Goal: Task Accomplishment & Management: Complete application form

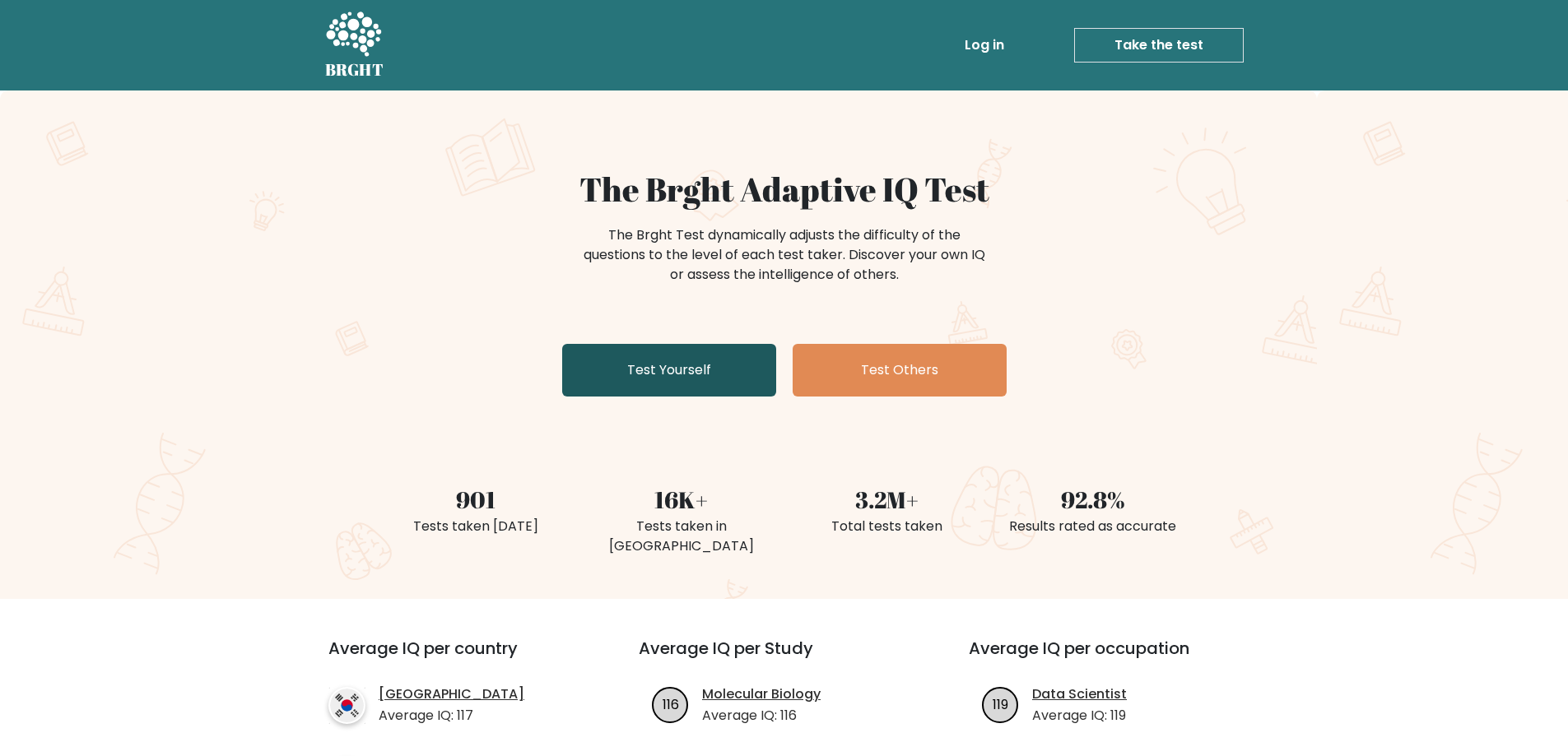
scroll to position [220, 0]
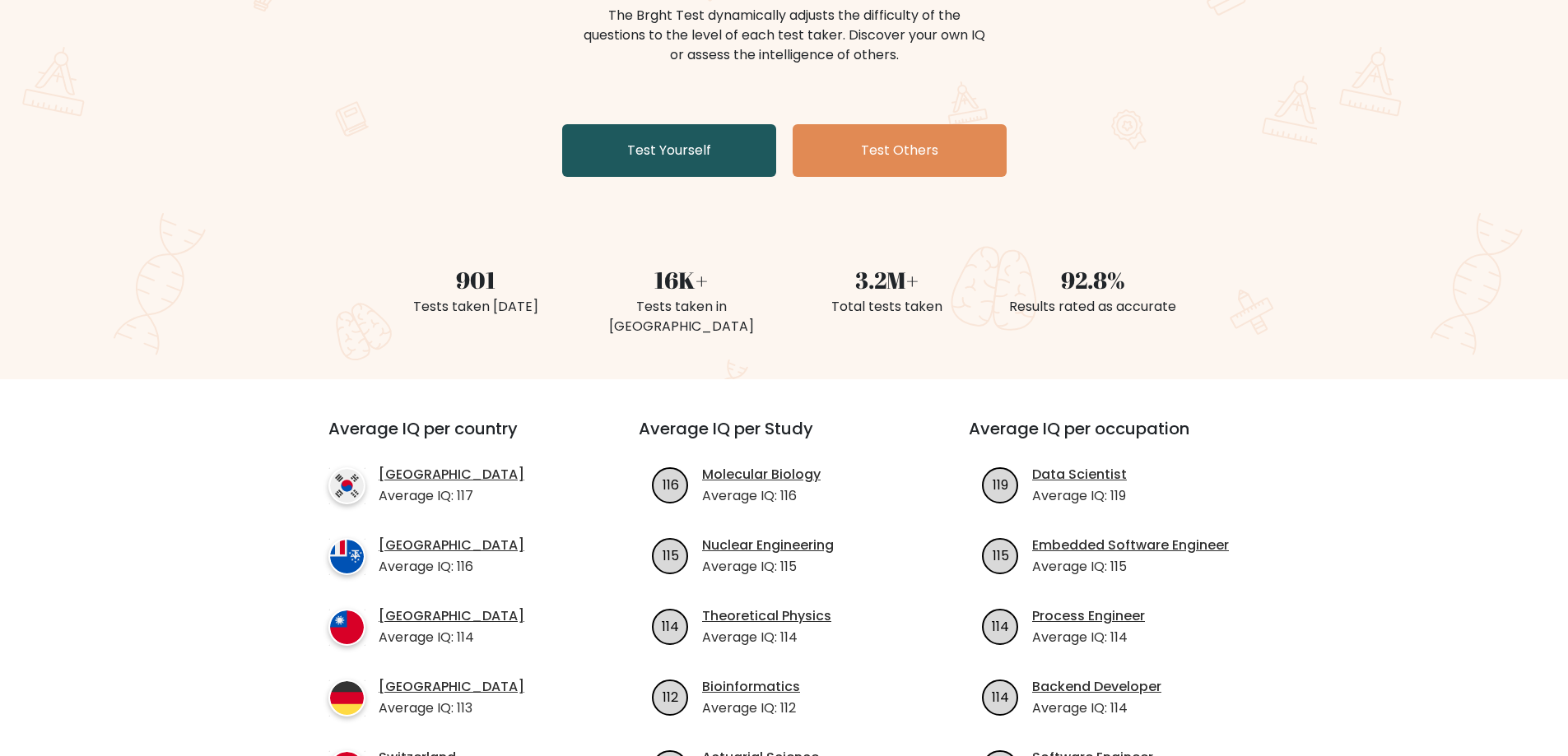
click at [698, 163] on link "Test Yourself" at bounding box center [670, 150] width 214 height 53
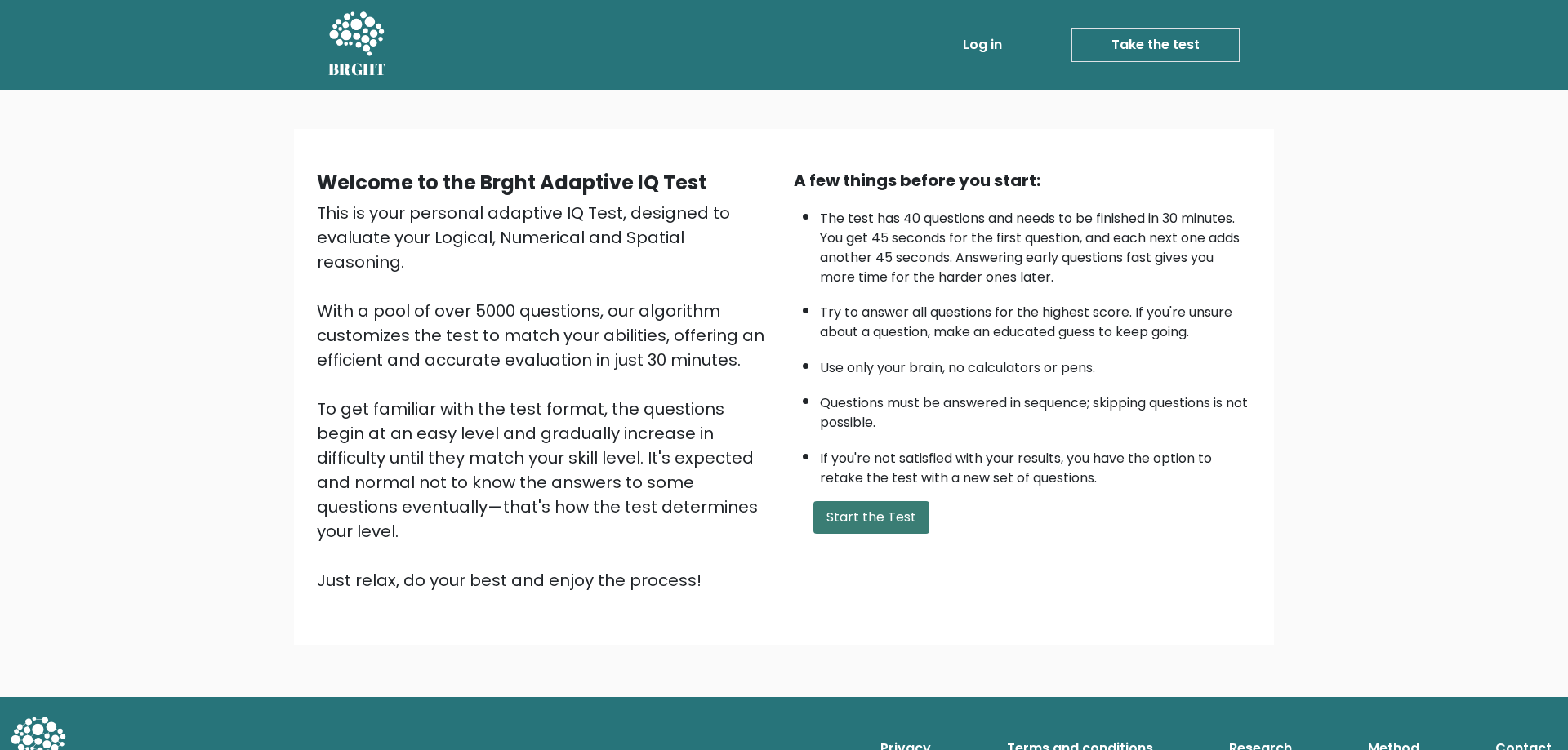
click at [896, 511] on button "Start the Test" at bounding box center [871, 517] width 116 height 32
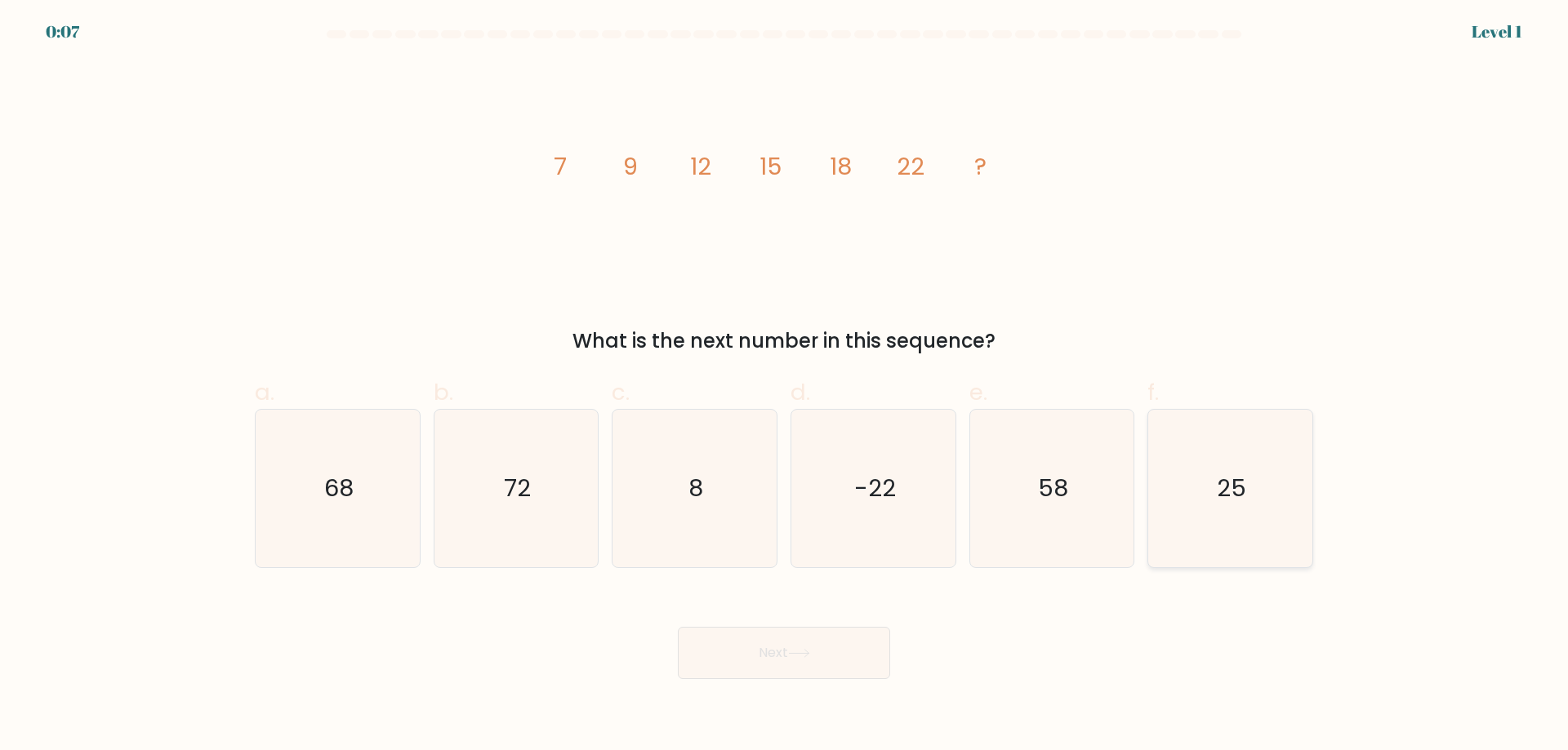
click at [1242, 479] on text "25" at bounding box center [1232, 488] width 30 height 32
click at [784, 386] on input "f. 25" at bounding box center [784, 381] width 1 height 11
radio input "true"
click at [833, 650] on button "Next" at bounding box center [784, 653] width 213 height 52
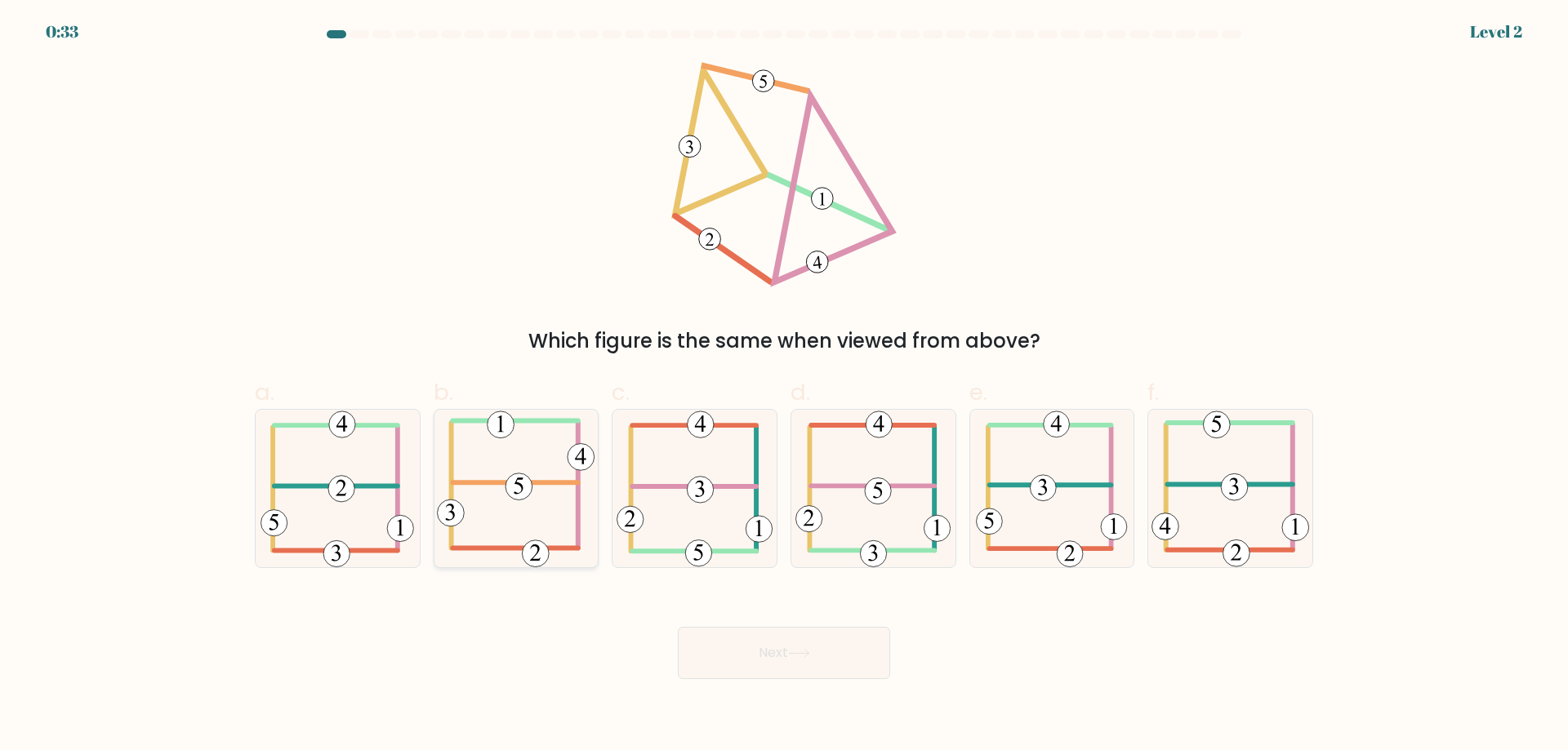
click at [542, 494] on icon at bounding box center [516, 488] width 157 height 157
click at [784, 386] on input "b." at bounding box center [784, 381] width 1 height 11
radio input "true"
click at [771, 655] on button "Next" at bounding box center [784, 653] width 213 height 52
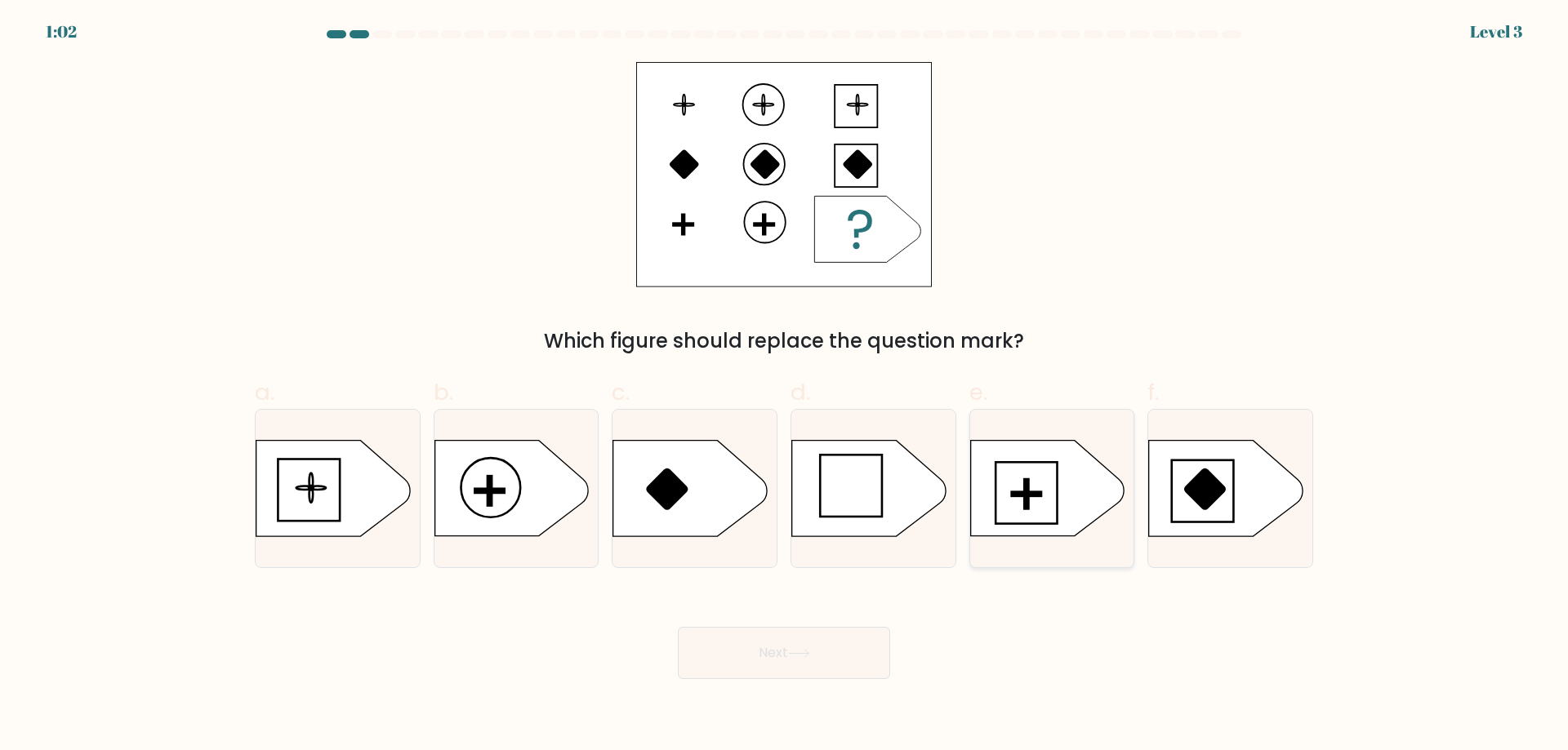
click at [1028, 495] on rect at bounding box center [1026, 494] width 4 height 30
click at [784, 386] on input "e." at bounding box center [784, 381] width 1 height 11
radio input "true"
click at [828, 642] on button "Next" at bounding box center [784, 653] width 213 height 52
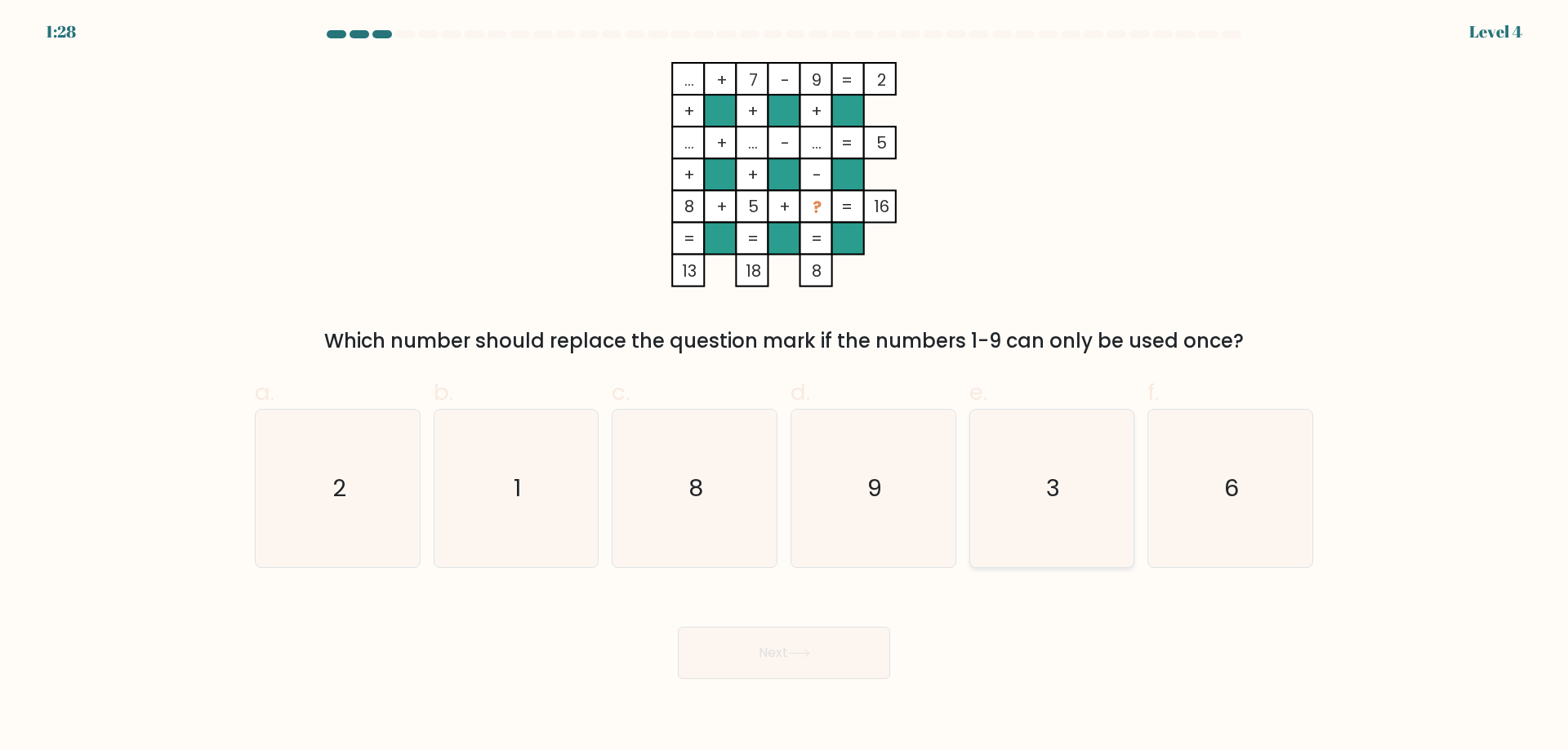
click at [1064, 502] on icon "3" at bounding box center [1051, 488] width 157 height 157
click at [784, 386] on input "e. 3" at bounding box center [784, 381] width 1 height 11
radio input "true"
click at [793, 654] on icon at bounding box center [799, 654] width 22 height 9
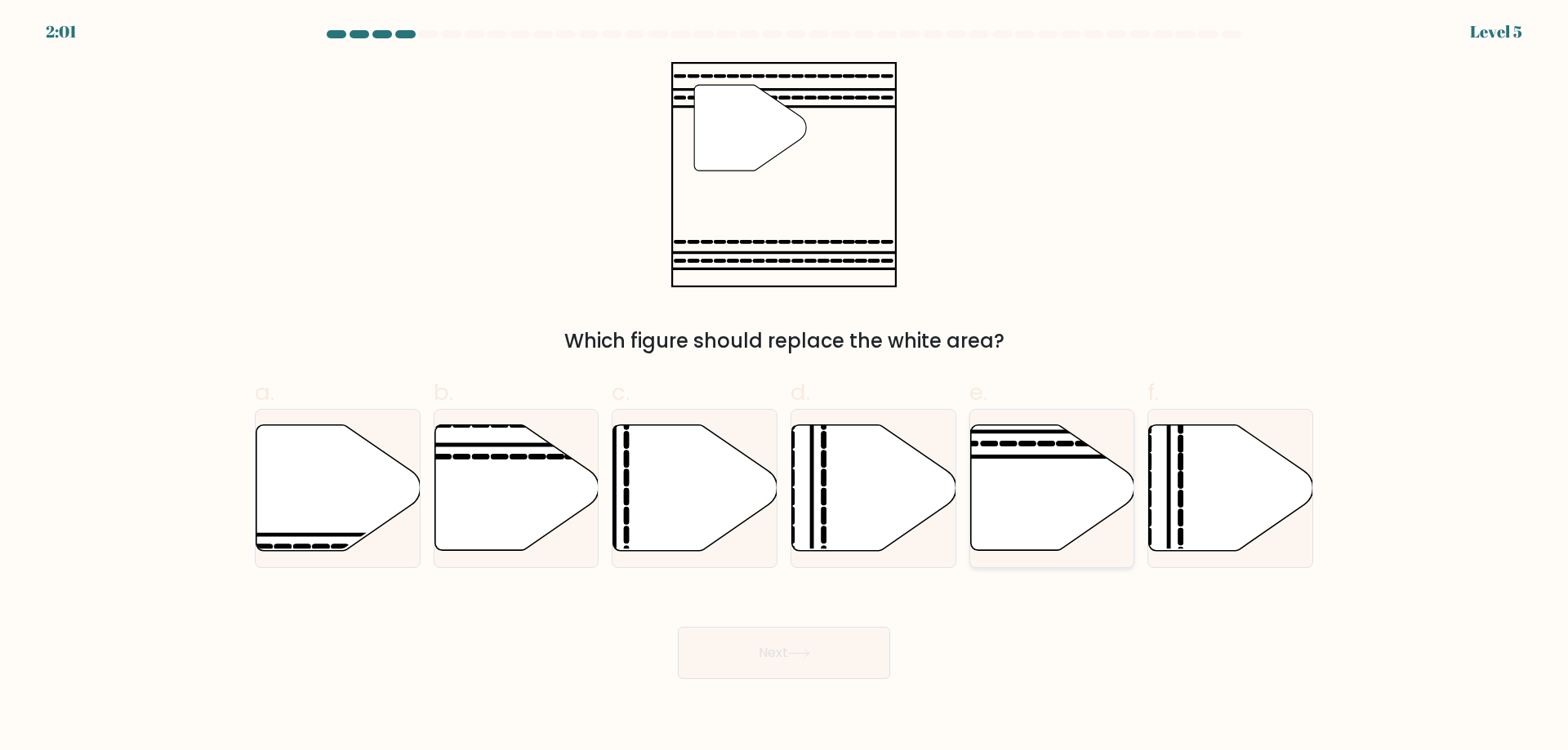
click at [1014, 482] on icon at bounding box center [1052, 488] width 164 height 126
click at [784, 386] on input "e." at bounding box center [784, 381] width 1 height 11
radio input "true"
click at [755, 655] on button "Next" at bounding box center [784, 653] width 213 height 52
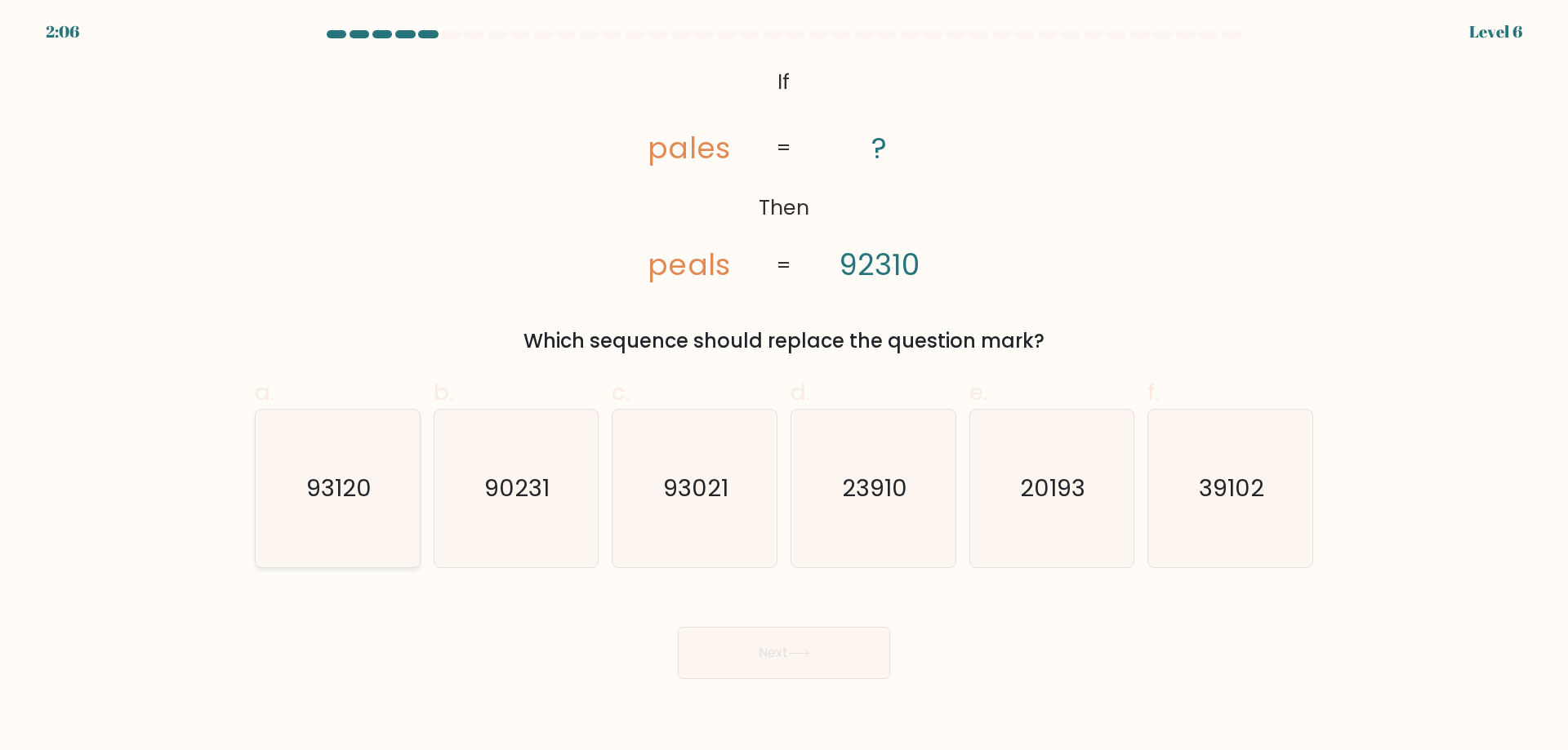
click at [342, 468] on icon "93120" at bounding box center [338, 488] width 157 height 157
click at [784, 386] on input "a. 93120" at bounding box center [784, 381] width 1 height 11
radio input "true"
click at [784, 645] on button "Next" at bounding box center [784, 653] width 213 height 52
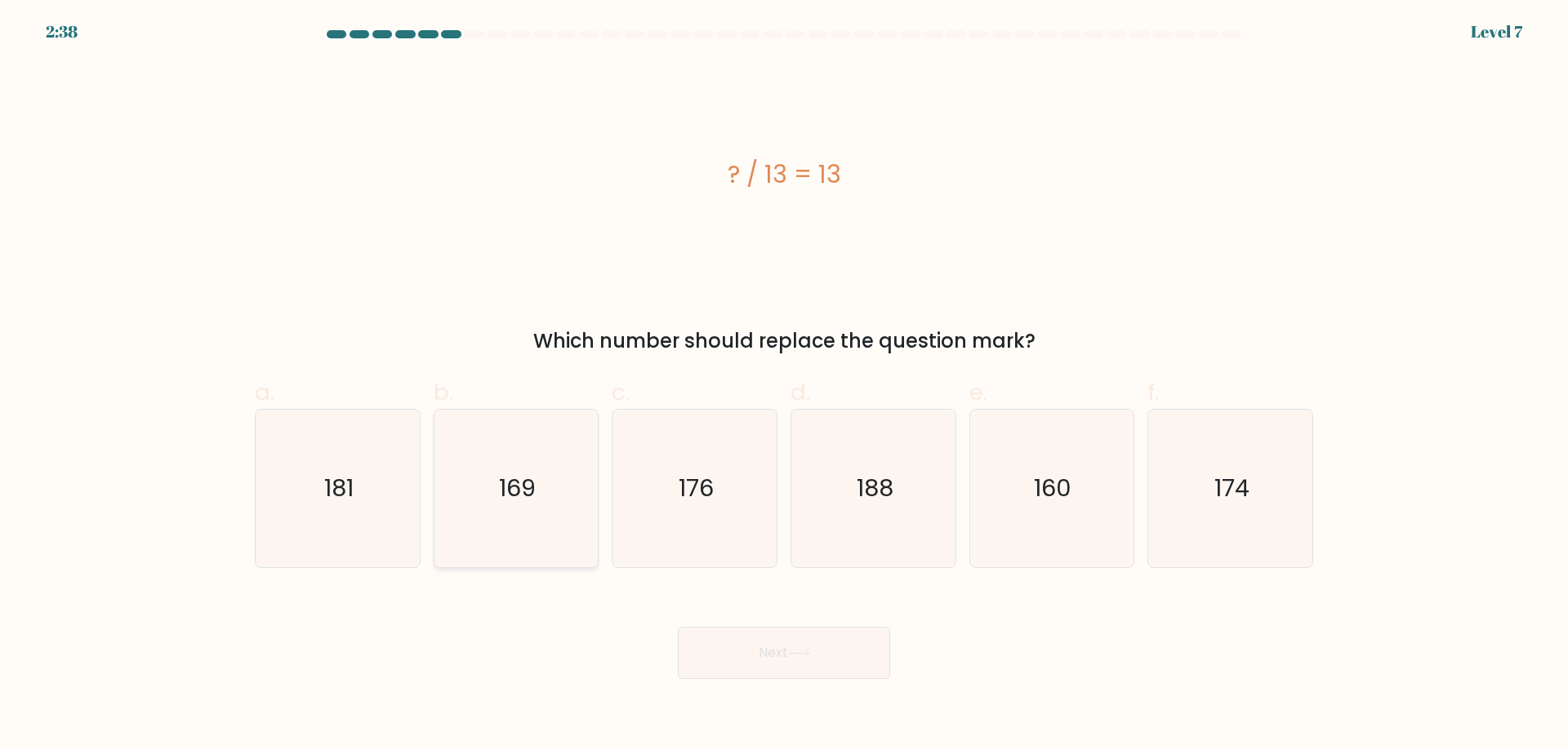
click at [524, 511] on icon "169" at bounding box center [516, 488] width 157 height 157
click at [784, 386] on input "b. 169" at bounding box center [784, 381] width 1 height 11
radio input "true"
click at [800, 658] on button "Next" at bounding box center [784, 653] width 213 height 52
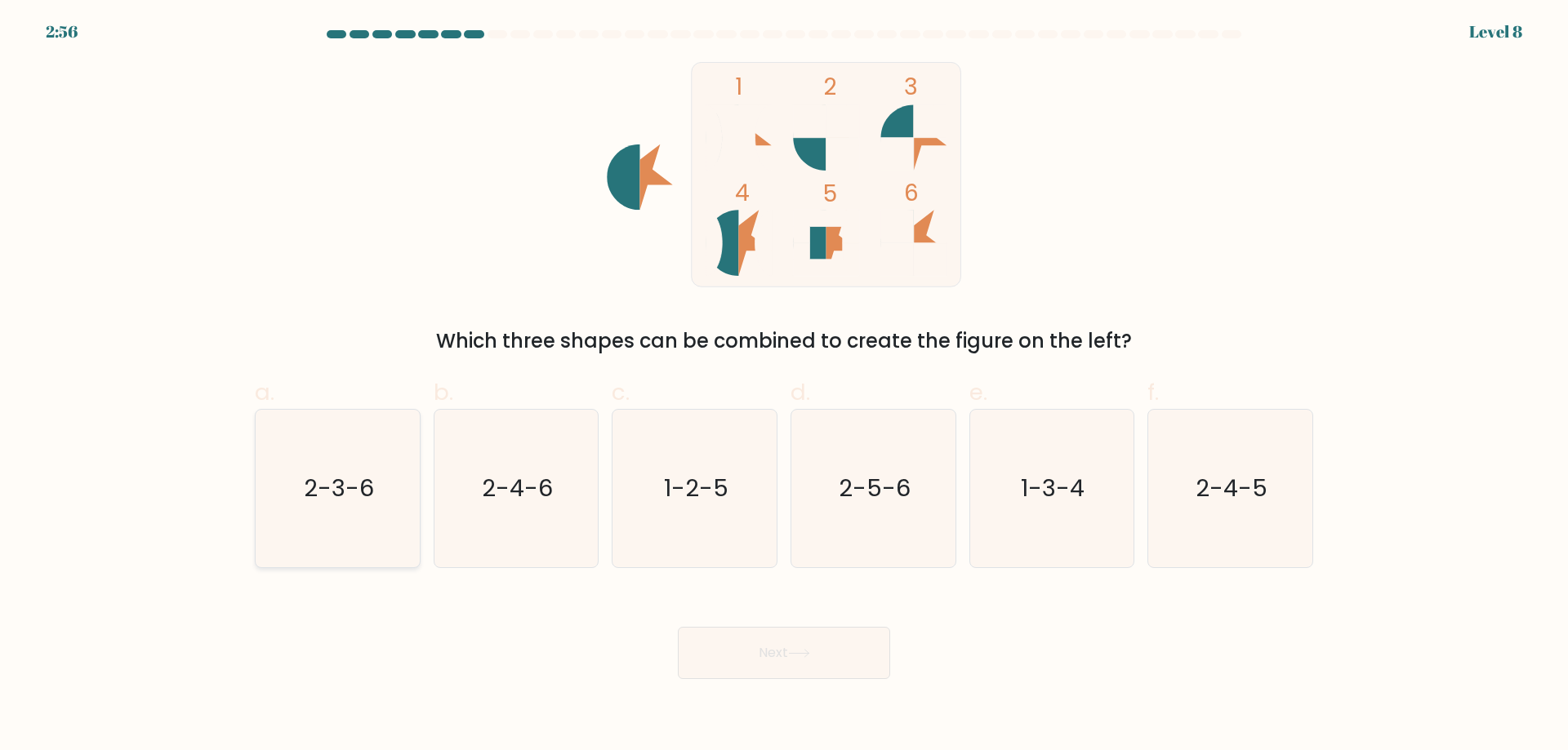
click at [359, 463] on icon "2-3-6" at bounding box center [338, 488] width 157 height 157
click at [784, 386] on input "a. 2-3-6" at bounding box center [784, 381] width 1 height 11
radio input "true"
click at [816, 658] on button "Next" at bounding box center [784, 653] width 213 height 52
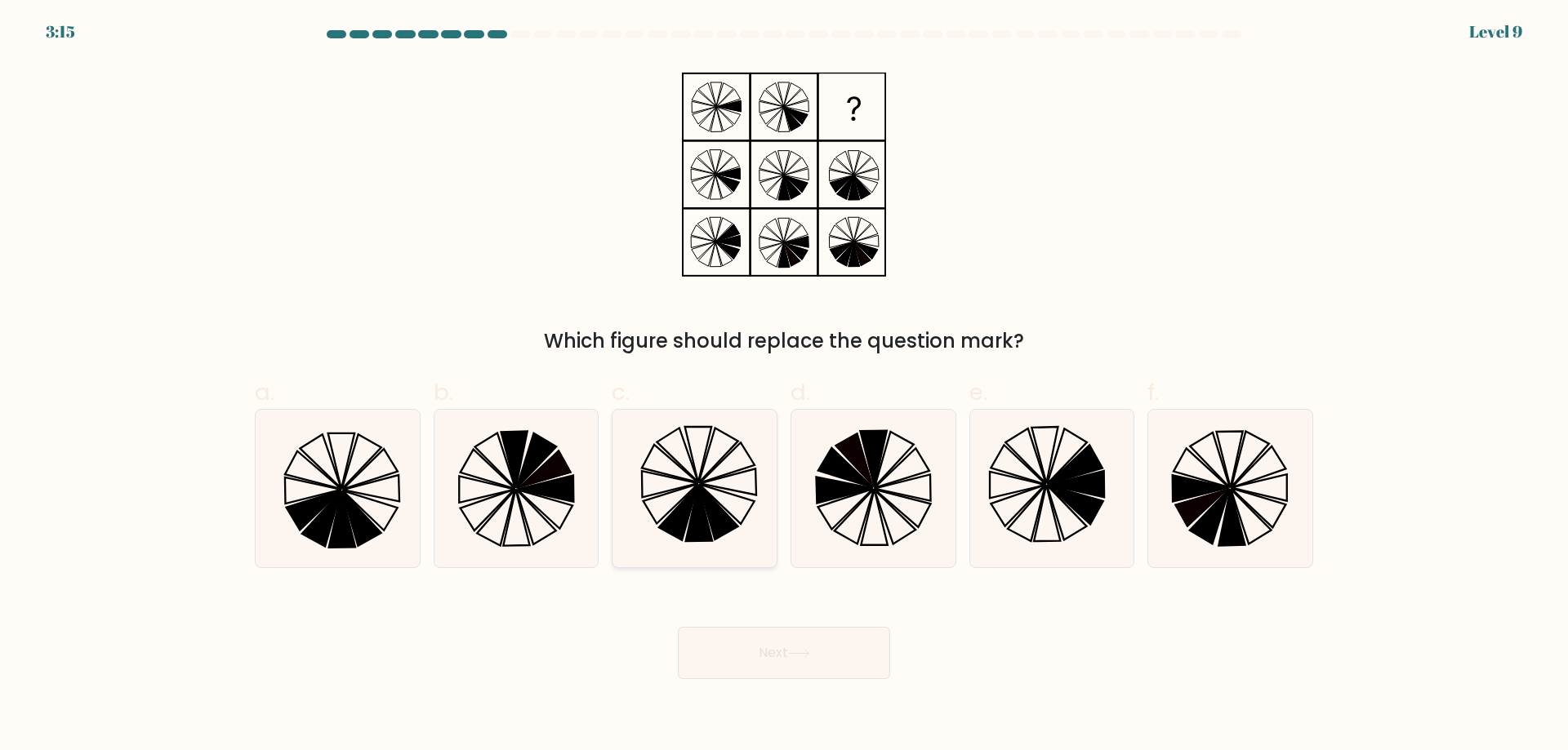
click at [738, 461] on icon at bounding box center [695, 488] width 157 height 157
click at [784, 386] on input "c." at bounding box center [784, 381] width 1 height 11
radio input "true"
click at [865, 645] on button "Next" at bounding box center [784, 653] width 213 height 52
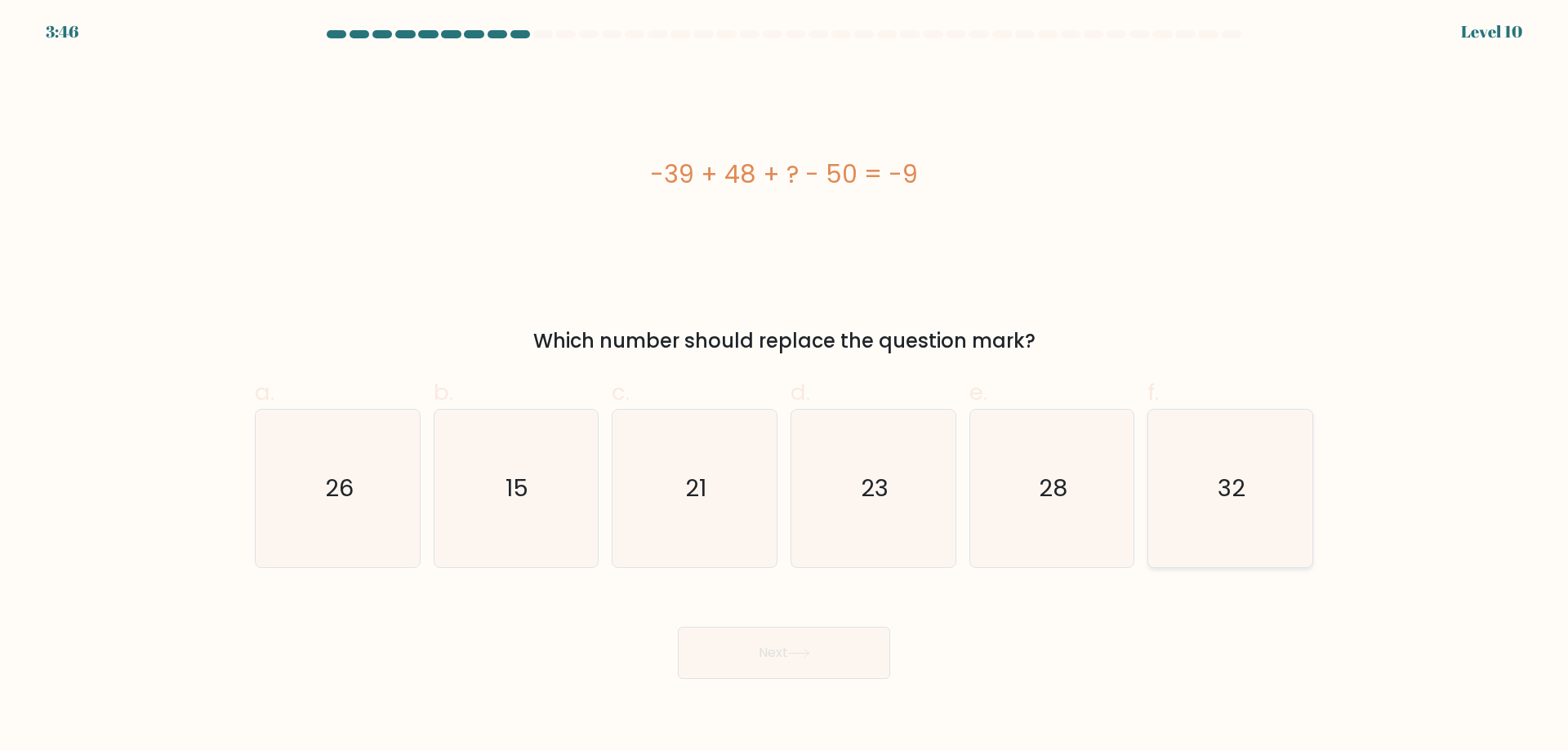
click at [1228, 520] on icon "32" at bounding box center [1230, 488] width 157 height 157
click at [784, 386] on input "f. 32" at bounding box center [784, 381] width 1 height 11
radio input "true"
click at [833, 644] on button "Next" at bounding box center [784, 653] width 213 height 52
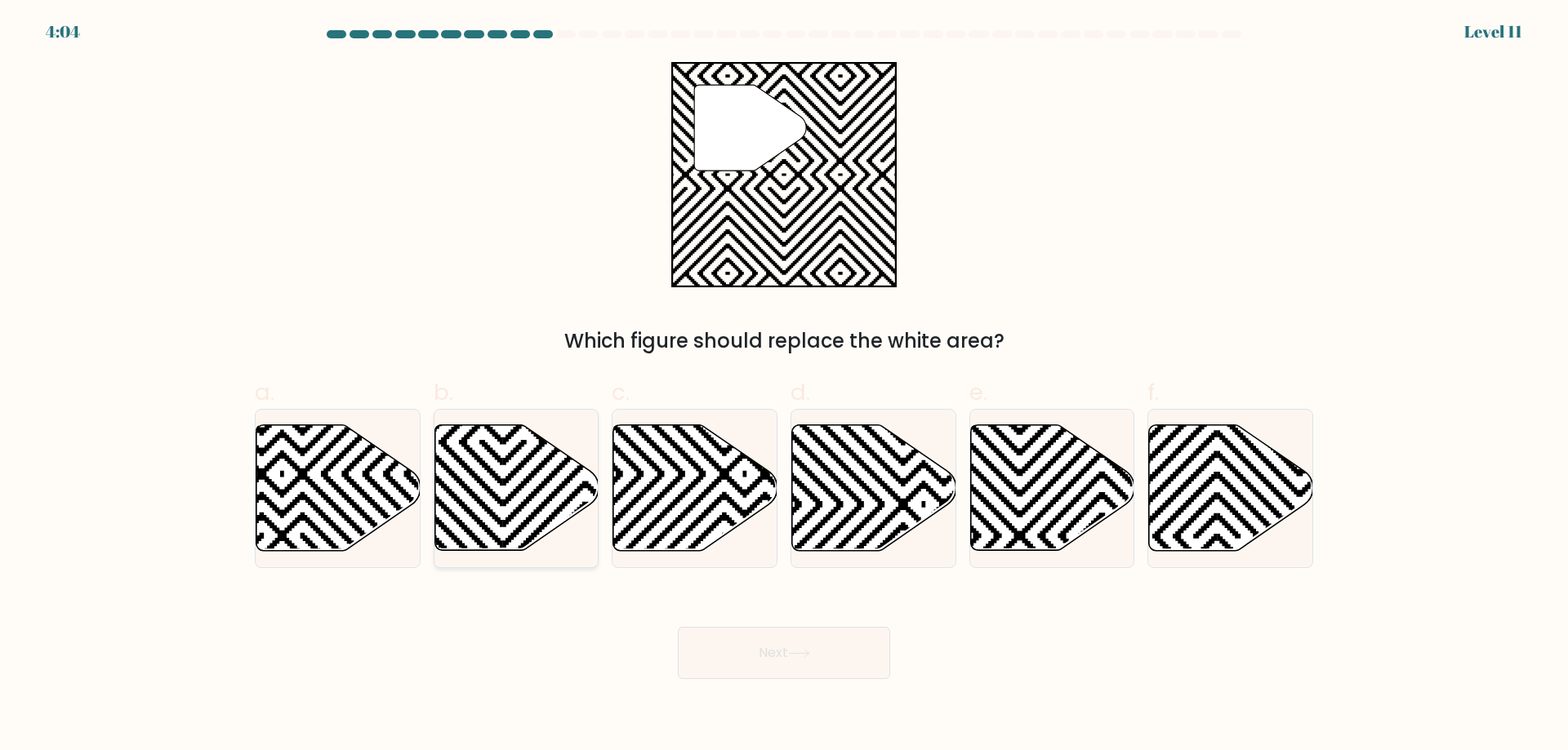
click at [523, 509] on icon at bounding box center [668, 422] width 331 height 331
click at [784, 386] on input "b." at bounding box center [784, 381] width 1 height 11
radio input "true"
click at [1055, 511] on icon at bounding box center [1052, 488] width 164 height 126
click at [784, 386] on input "e." at bounding box center [784, 381] width 1 height 11
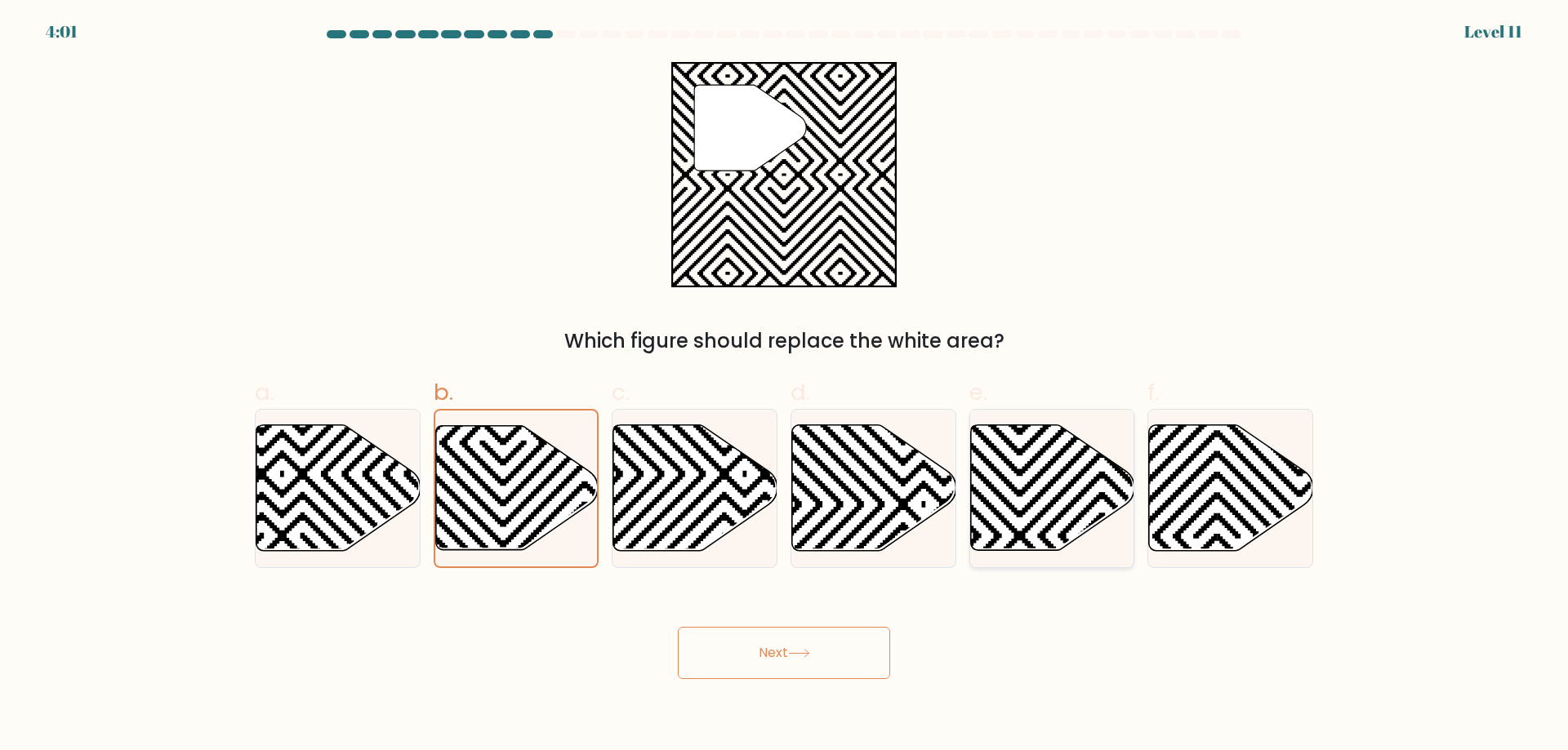
radio input "true"
click at [793, 645] on button "Next" at bounding box center [784, 653] width 213 height 52
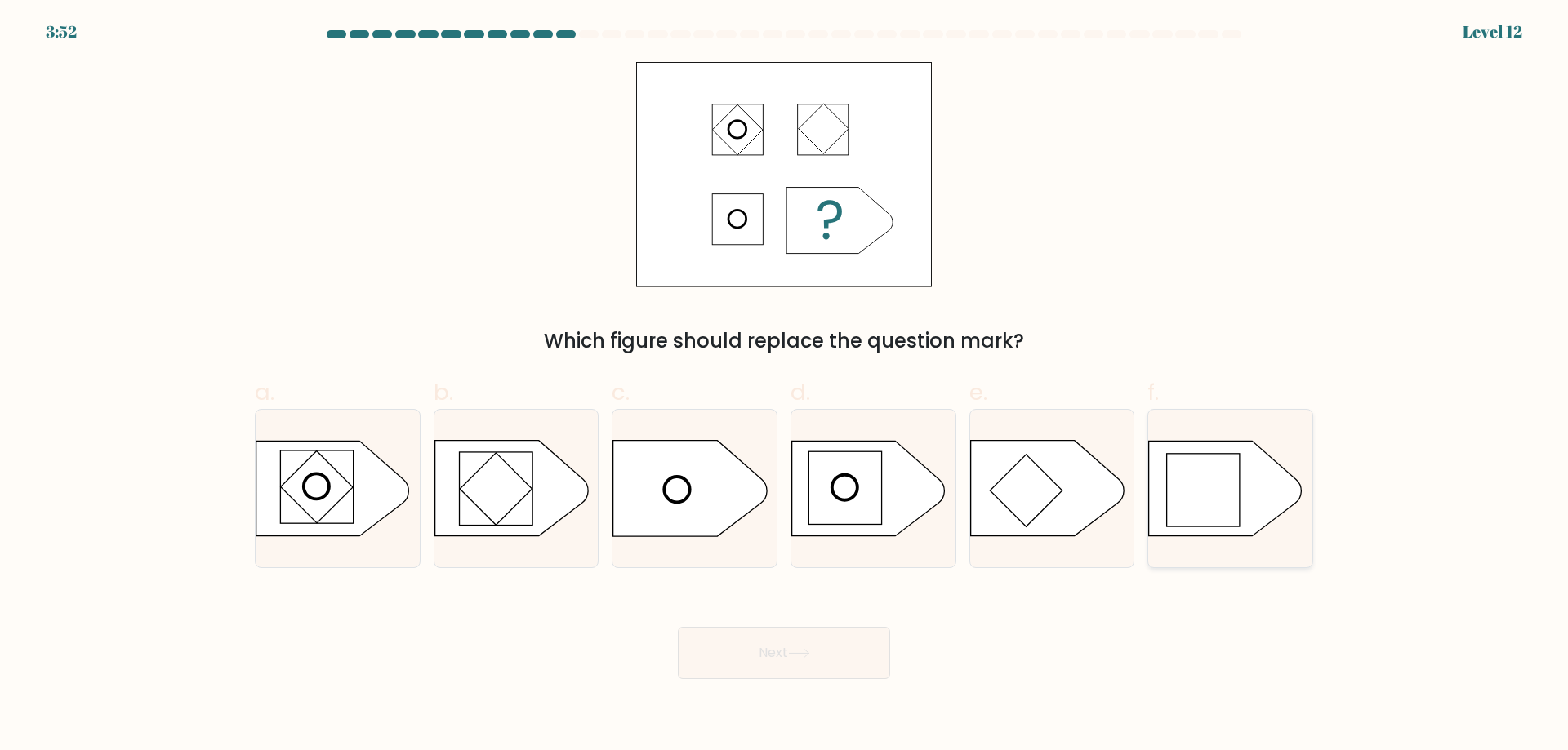
click at [1193, 501] on rect at bounding box center [1204, 490] width 74 height 74
click at [784, 386] on input "f." at bounding box center [784, 381] width 1 height 11
radio input "true"
click at [848, 657] on button "Next" at bounding box center [784, 653] width 213 height 52
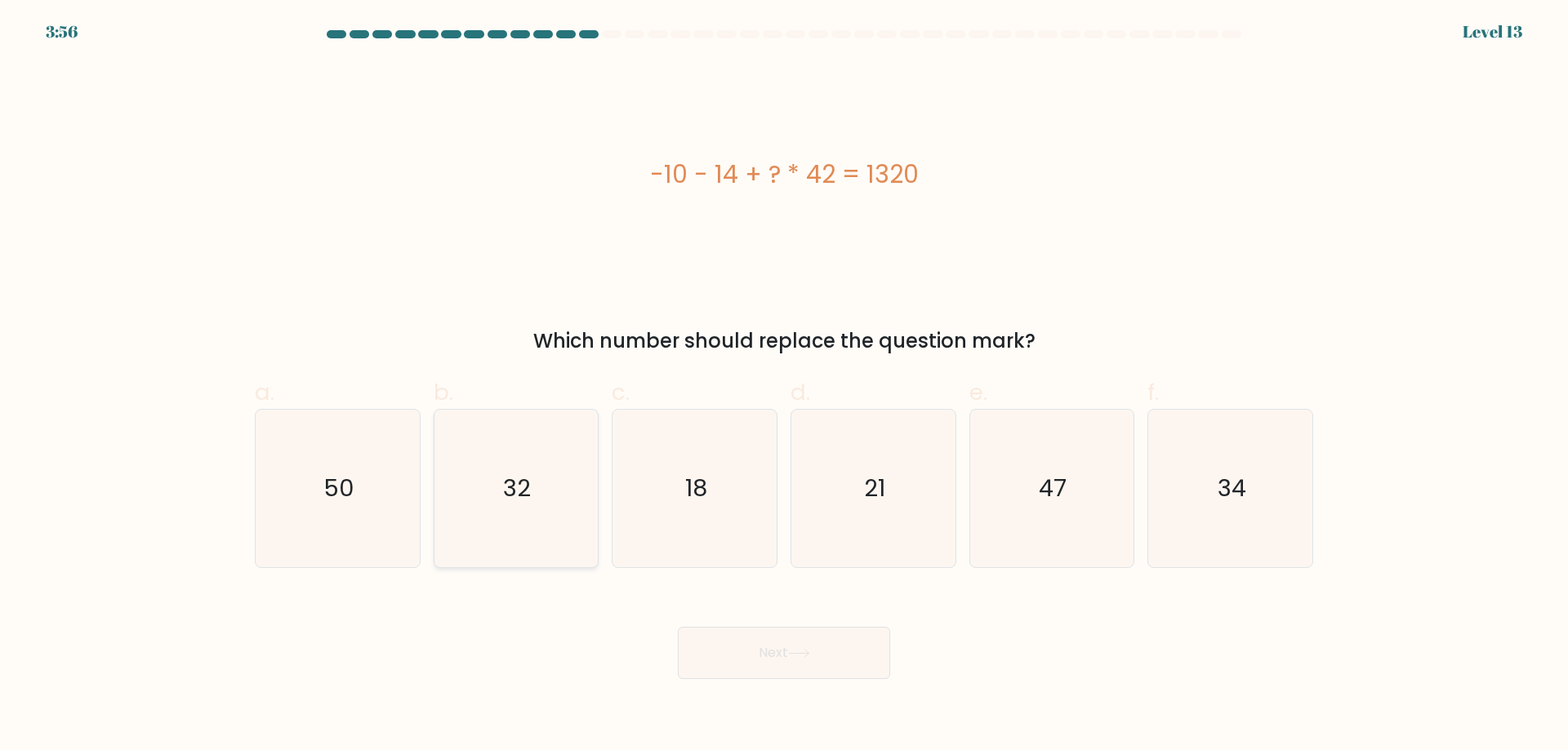
click at [533, 486] on icon "32" at bounding box center [516, 488] width 157 height 157
click at [784, 386] on input "b. 32" at bounding box center [784, 381] width 1 height 11
radio input "true"
click at [854, 660] on button "Next" at bounding box center [784, 653] width 213 height 52
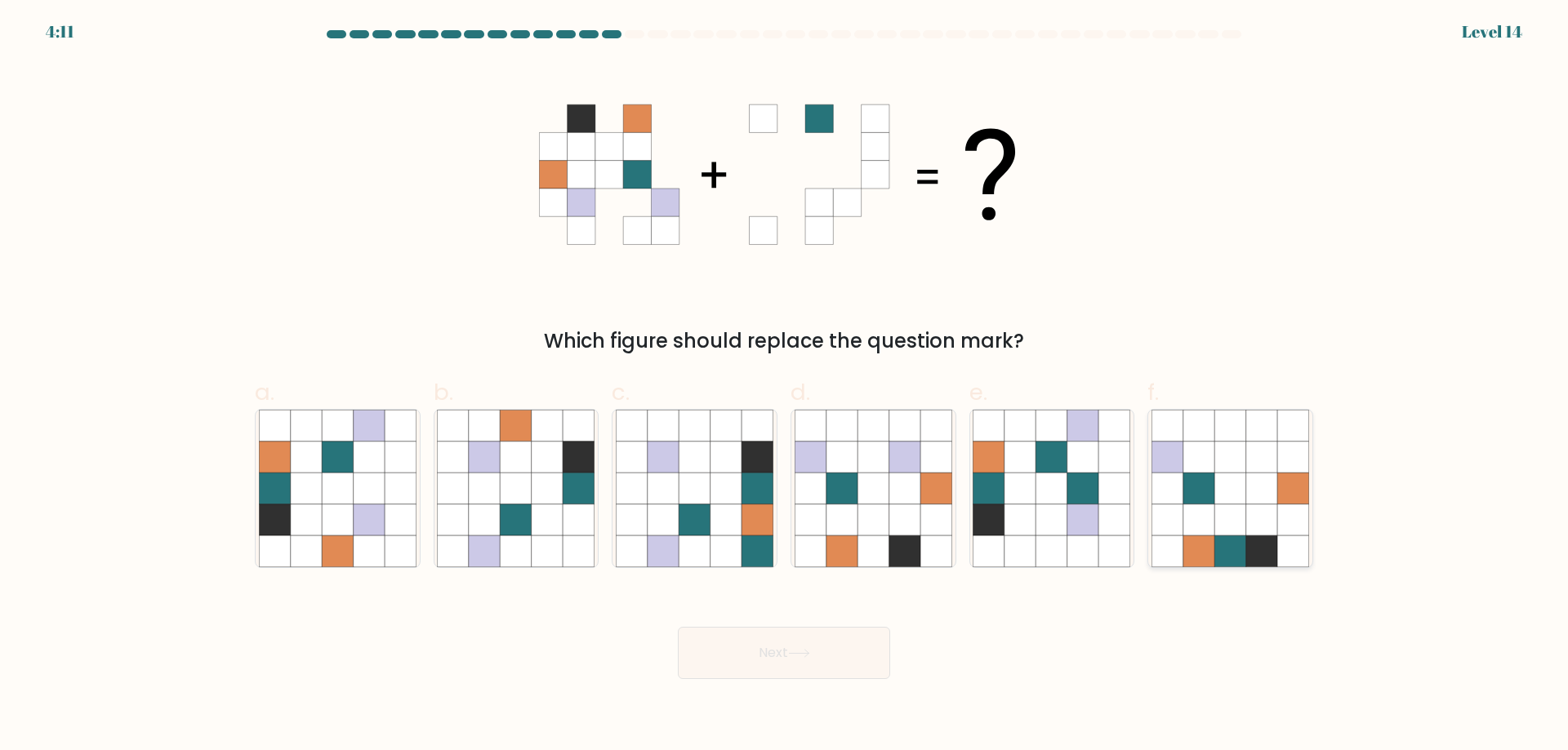
click at [1242, 528] on icon at bounding box center [1230, 521] width 31 height 31
click at [784, 386] on input "f." at bounding box center [784, 381] width 1 height 11
radio input "true"
drag, startPoint x: 841, startPoint y: 653, endPoint x: 1173, endPoint y: 627, distance: 333.0
click at [1171, 628] on div "Next" at bounding box center [784, 633] width 1078 height 92
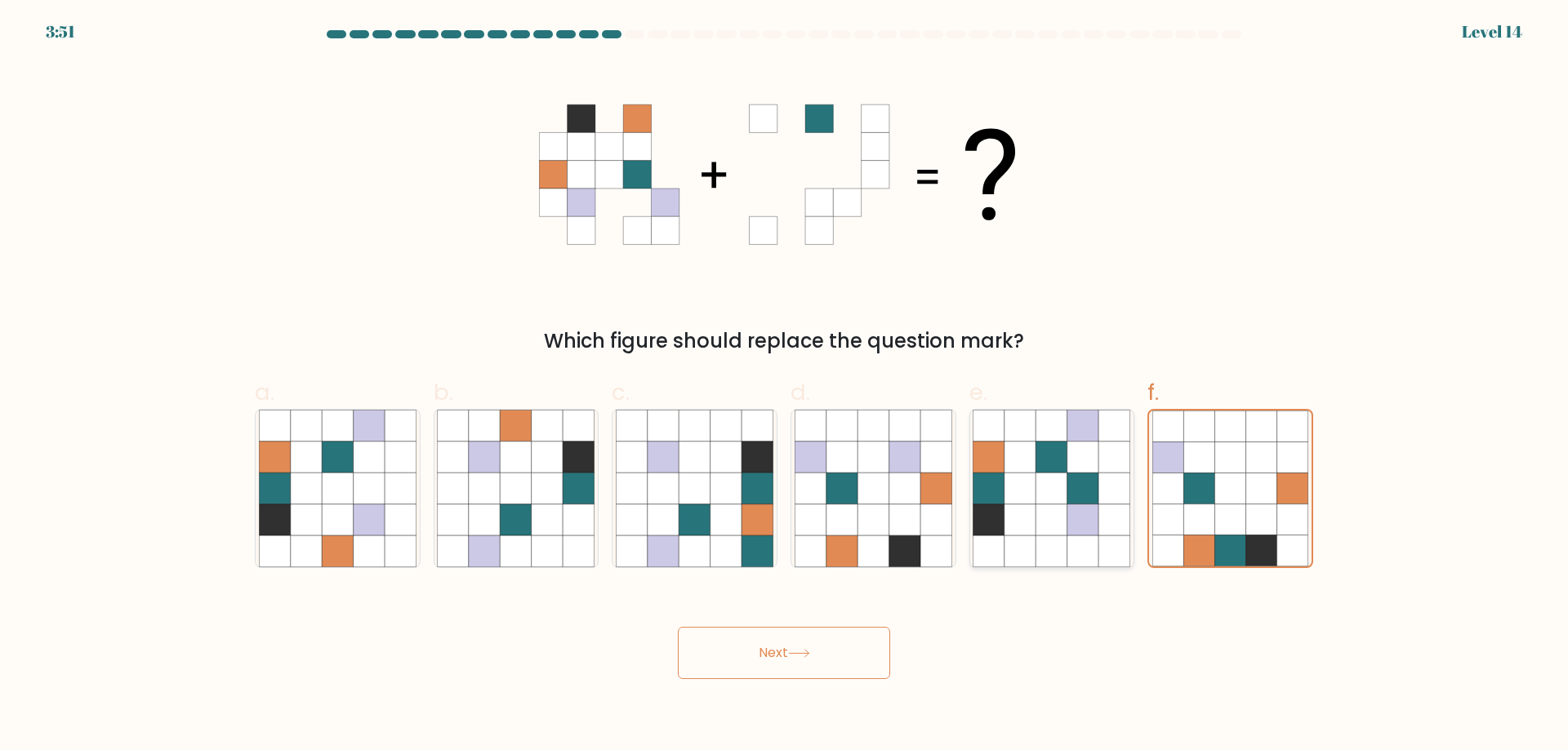
click at [1052, 495] on icon at bounding box center [1052, 488] width 31 height 31
click at [784, 386] on input "e." at bounding box center [784, 381] width 1 height 11
radio input "true"
drag, startPoint x: 345, startPoint y: 490, endPoint x: 614, endPoint y: 620, distance: 298.8
click at [346, 490] on icon at bounding box center [338, 488] width 31 height 31
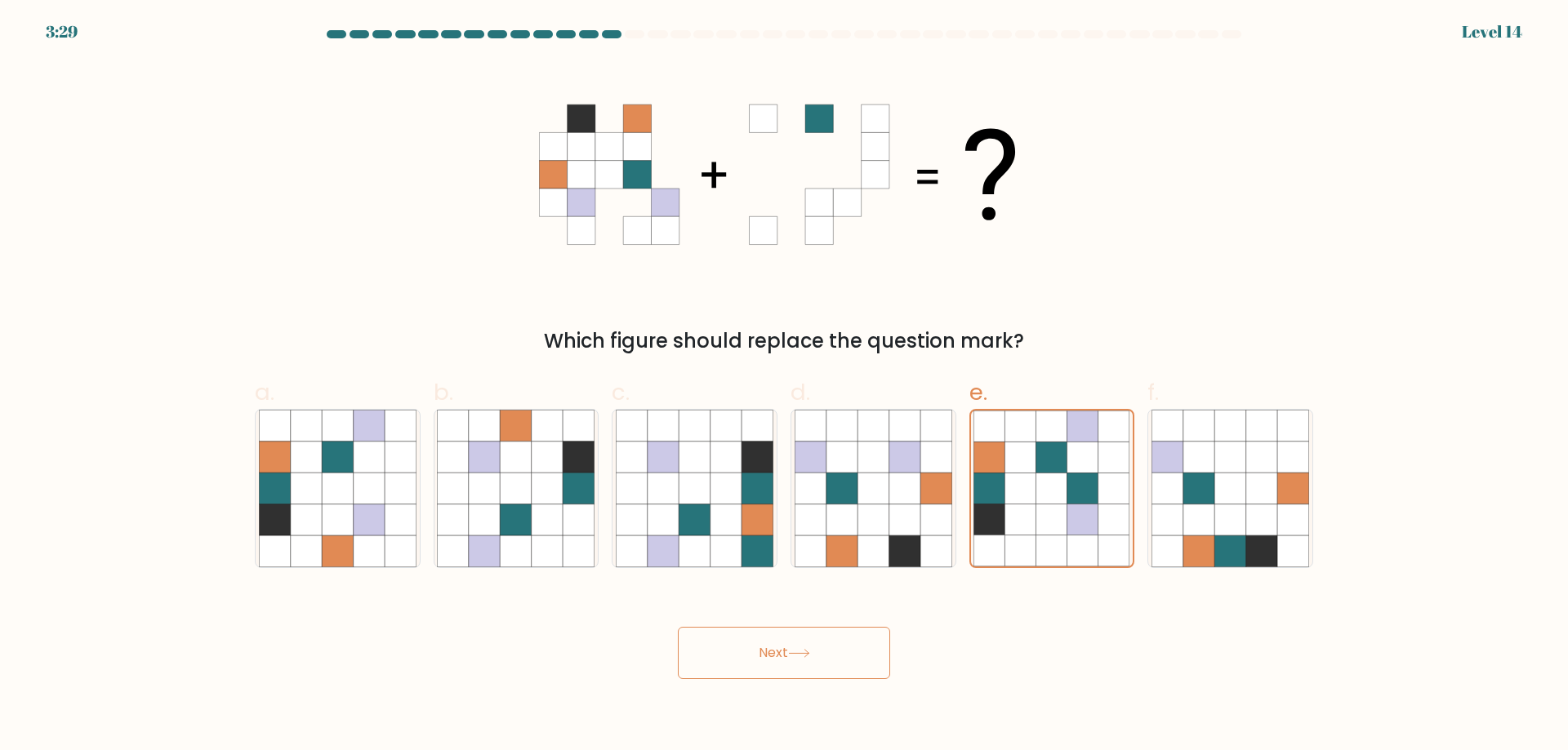
click at [784, 386] on input "a." at bounding box center [784, 381] width 1 height 11
radio input "true"
click at [764, 663] on button "Next" at bounding box center [784, 653] width 213 height 52
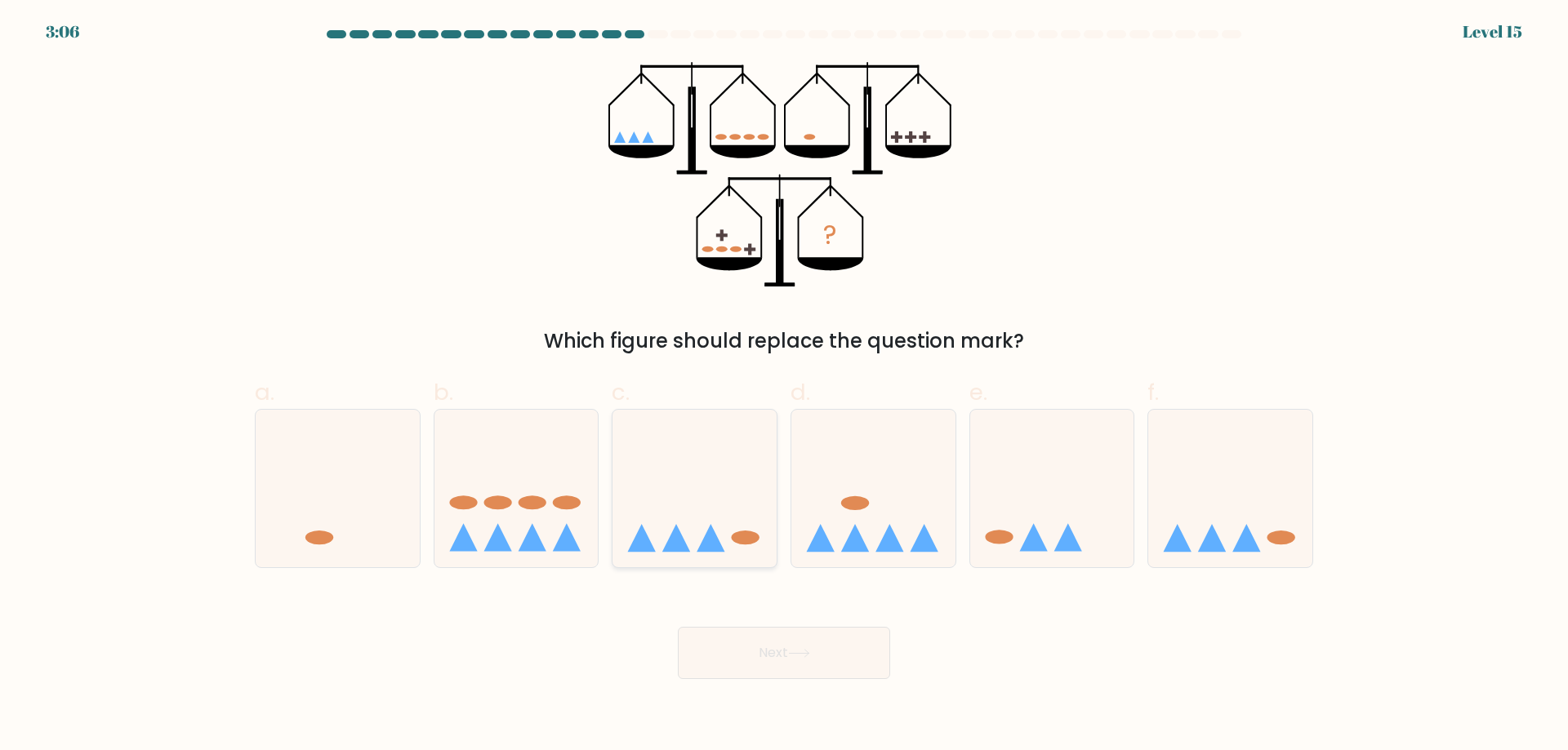
click at [715, 453] on icon at bounding box center [694, 488] width 164 height 136
click at [784, 386] on input "c." at bounding box center [784, 381] width 1 height 11
radio input "true"
click at [808, 651] on icon at bounding box center [798, 653] width 20 height 7
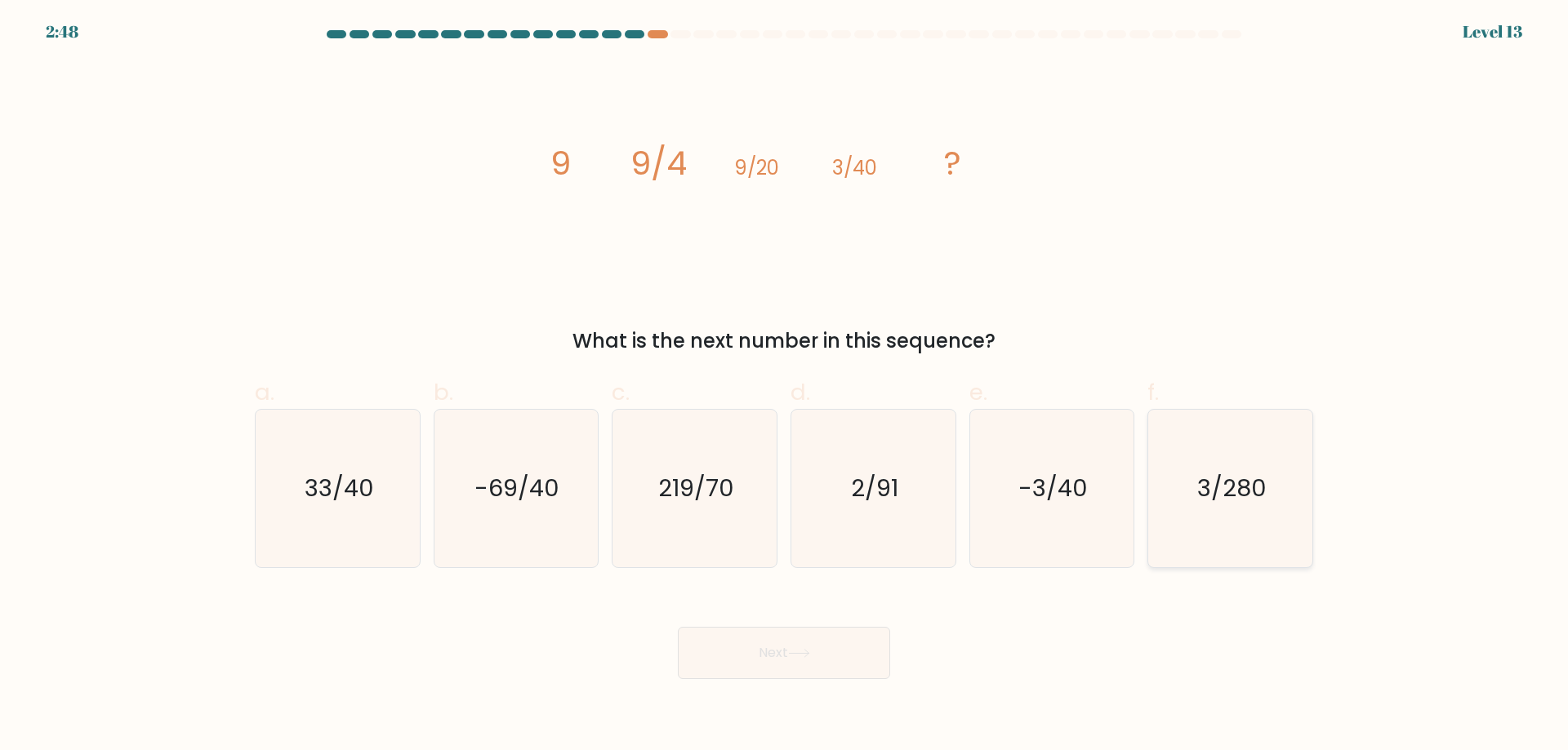
click at [1198, 491] on text "3/280" at bounding box center [1231, 488] width 70 height 32
click at [784, 386] on input "f. 3/280" at bounding box center [784, 381] width 1 height 11
radio input "true"
click at [774, 641] on button "Next" at bounding box center [784, 653] width 213 height 52
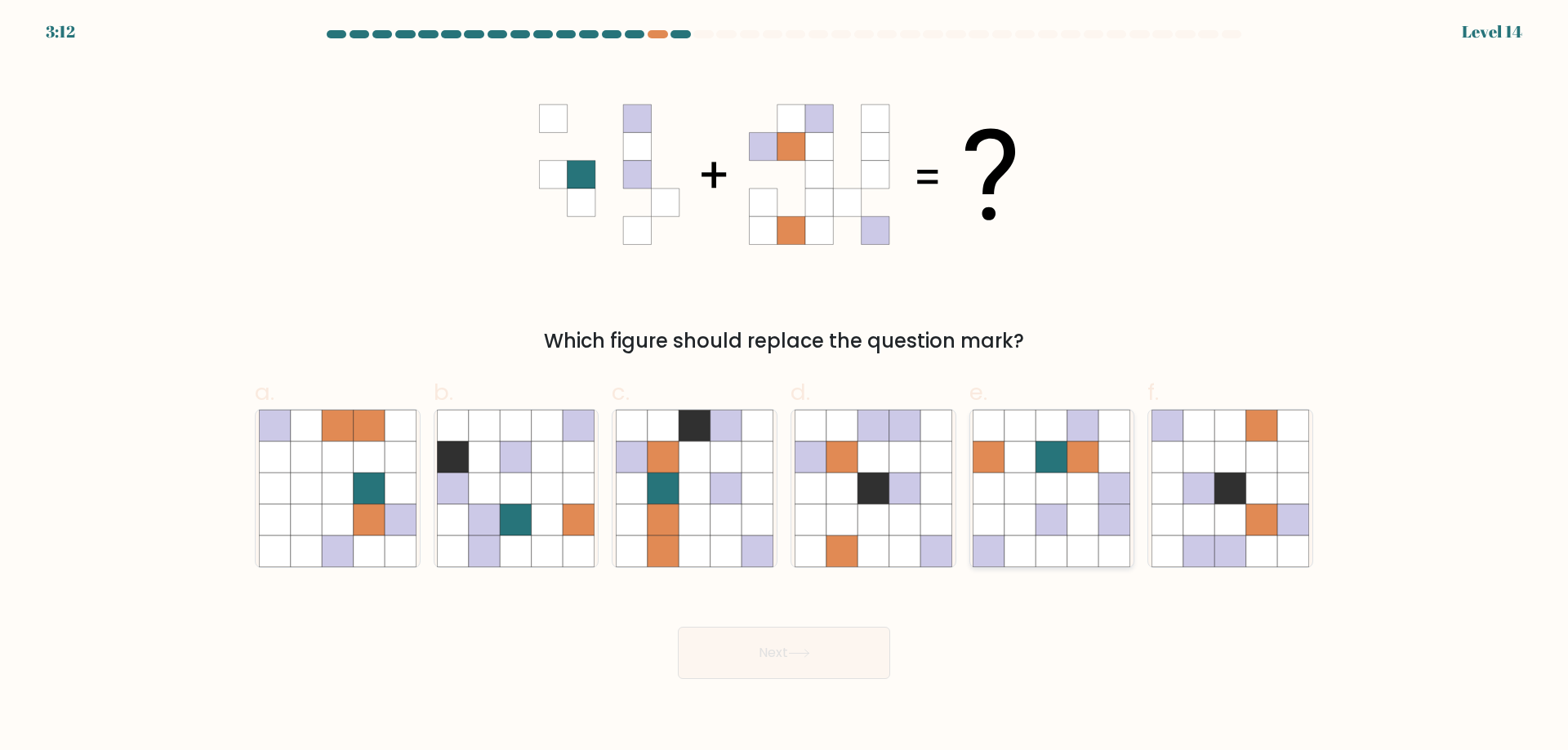
click at [1058, 491] on icon at bounding box center [1052, 488] width 31 height 31
click at [784, 386] on input "e." at bounding box center [784, 381] width 1 height 11
radio input "true"
click at [827, 640] on button "Next" at bounding box center [784, 653] width 213 height 52
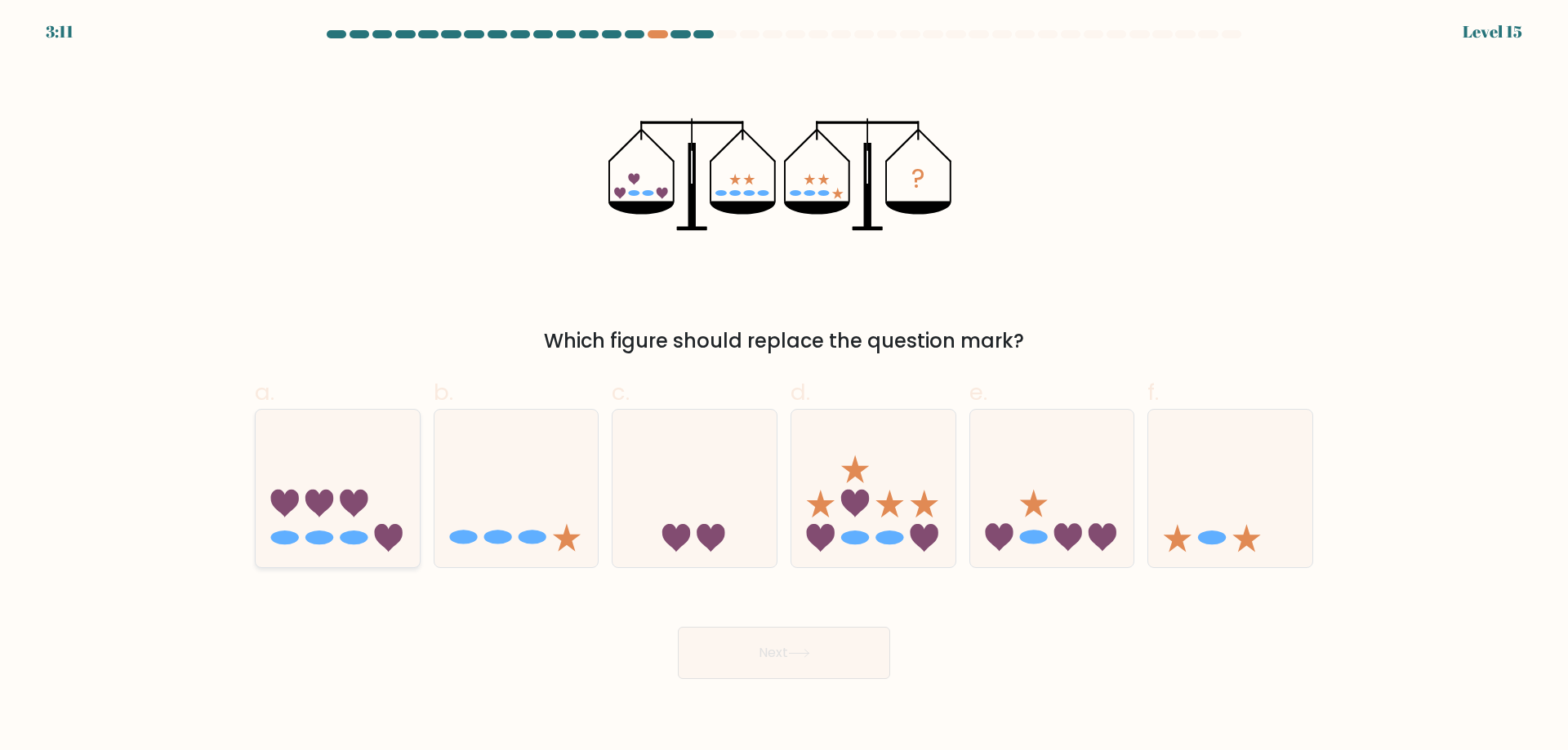
click at [346, 471] on icon at bounding box center [338, 488] width 164 height 136
click at [784, 386] on input "a." at bounding box center [784, 381] width 1 height 11
radio input "true"
click at [832, 656] on button "Next" at bounding box center [784, 653] width 213 height 52
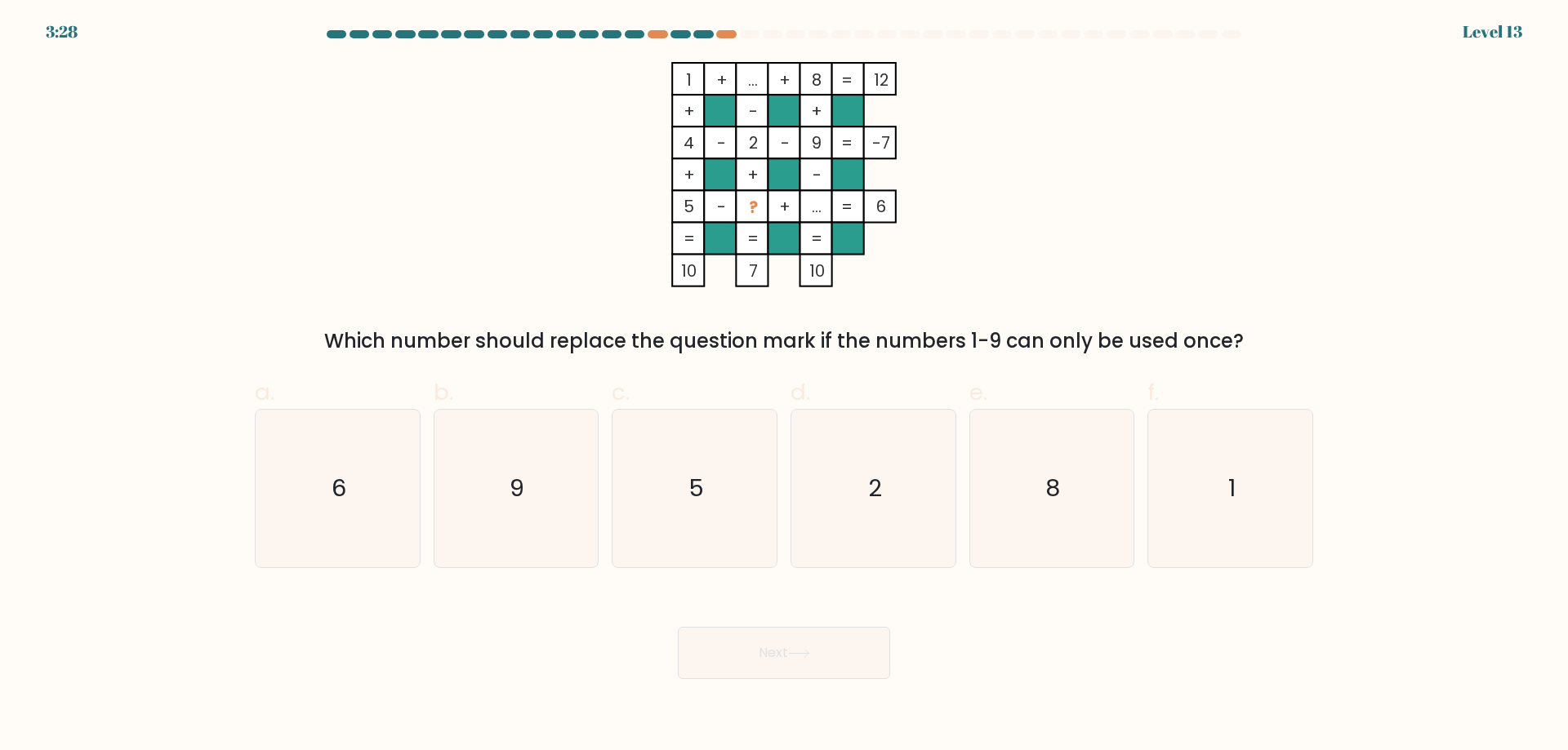
drag, startPoint x: 382, startPoint y: 472, endPoint x: 616, endPoint y: 610, distance: 271.7
click at [383, 473] on icon "6" at bounding box center [338, 488] width 157 height 157
click at [784, 386] on input "a. 6" at bounding box center [784, 381] width 1 height 11
radio input "true"
click at [797, 707] on body "3:27 Level 13" at bounding box center [784, 375] width 1568 height 750
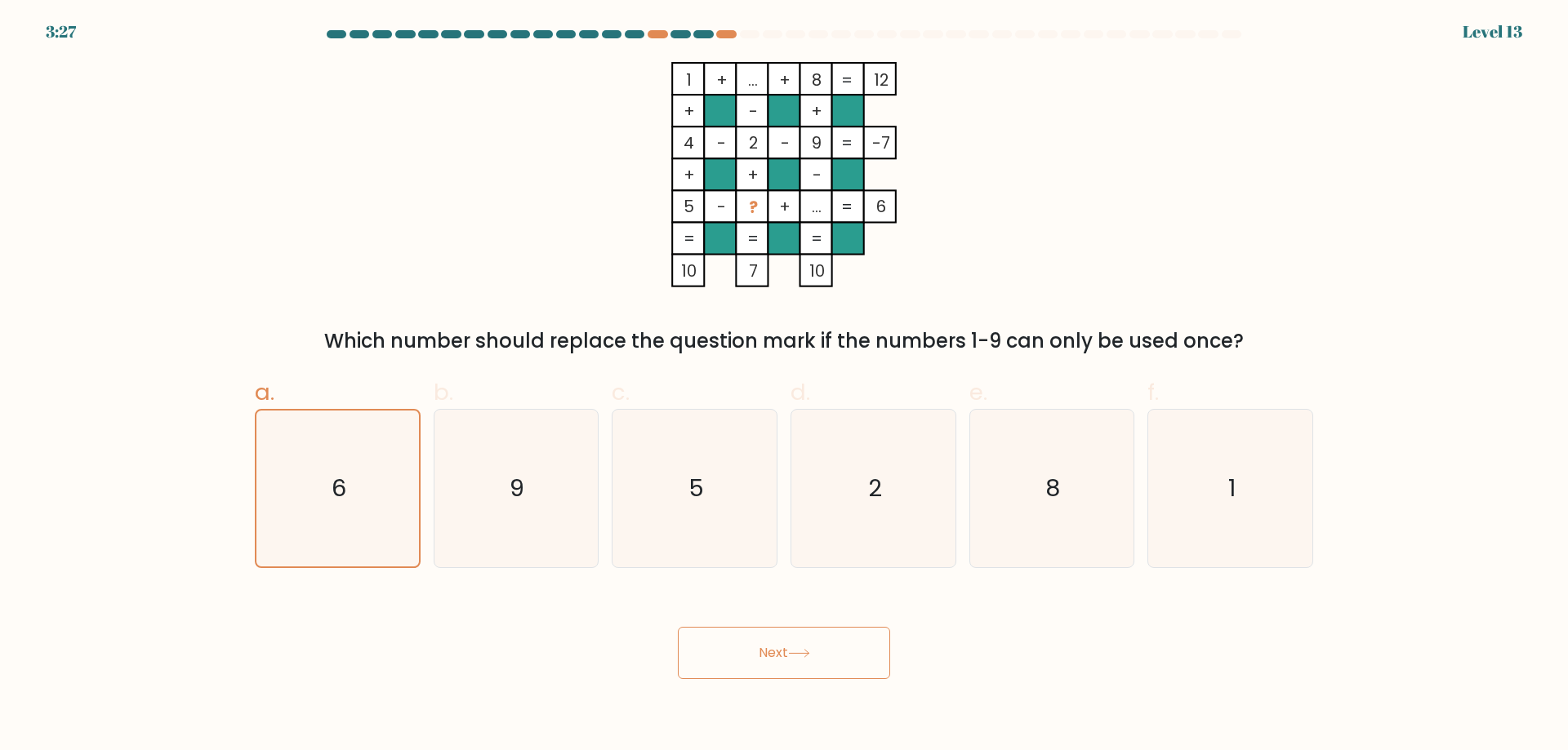
click at [788, 645] on button "Next" at bounding box center [784, 653] width 213 height 52
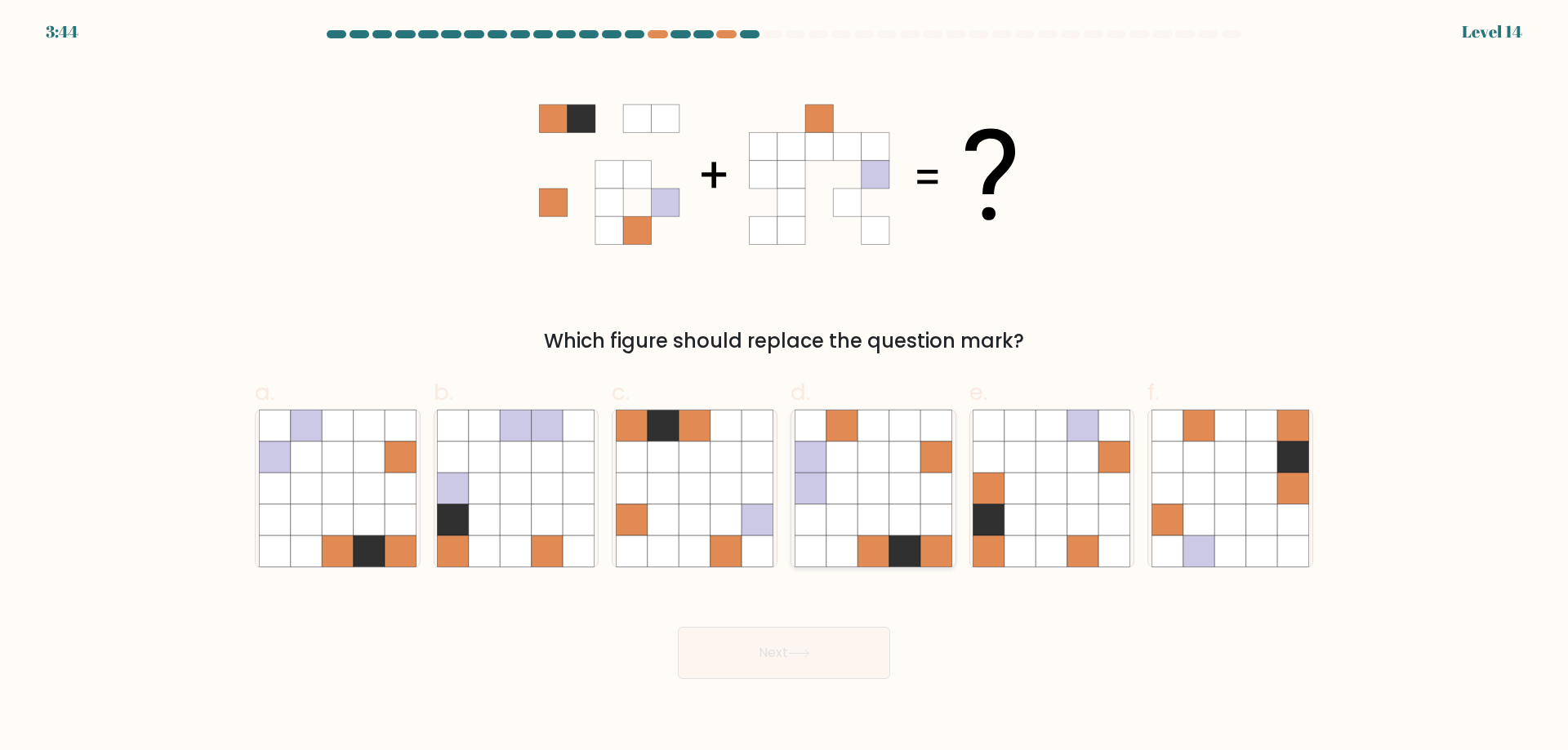
click at [888, 465] on icon at bounding box center [873, 458] width 31 height 31
click at [784, 386] on input "d." at bounding box center [784, 381] width 1 height 11
radio input "true"
click at [822, 645] on button "Next" at bounding box center [784, 653] width 213 height 52
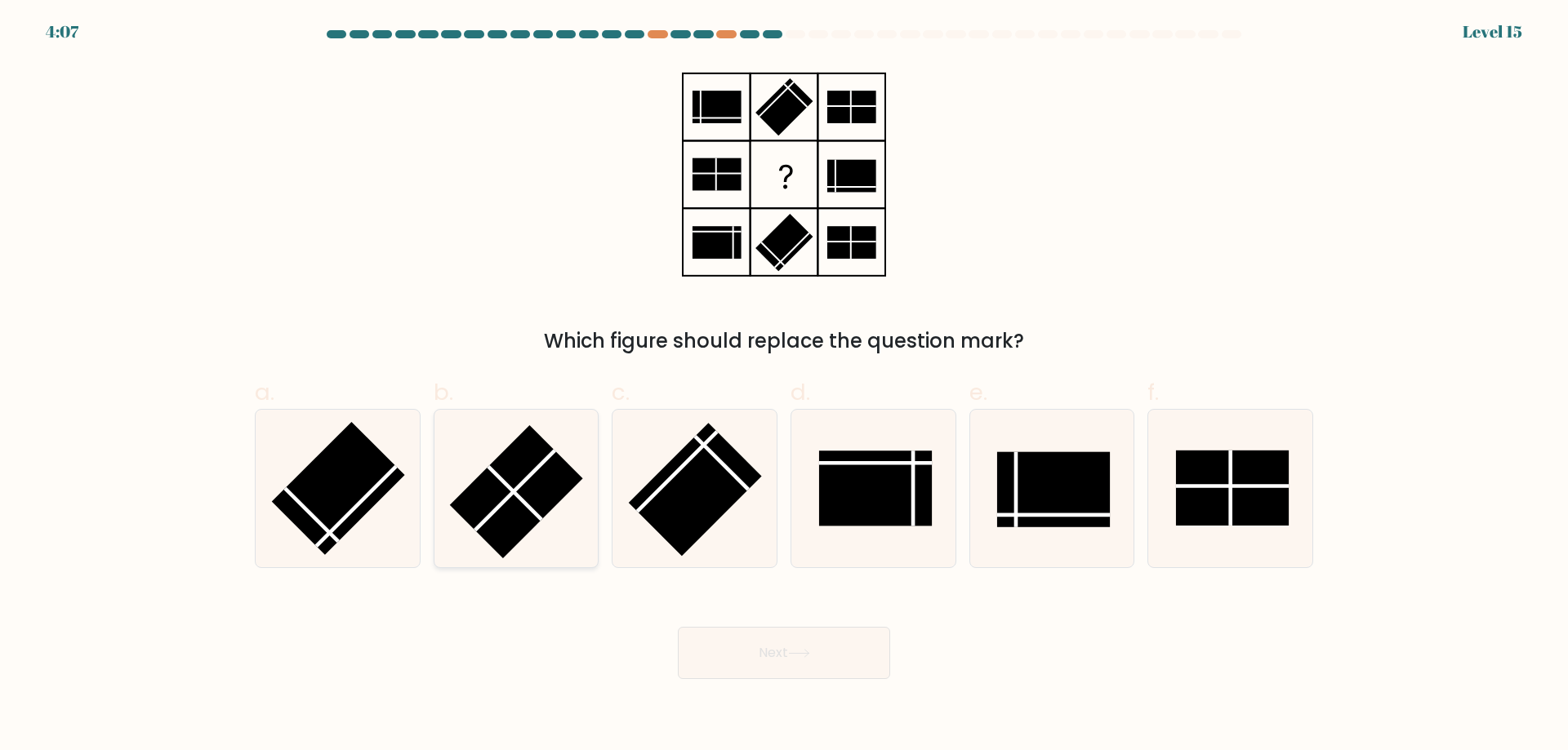
click at [530, 486] on rect at bounding box center [516, 491] width 133 height 133
click at [784, 386] on input "b." at bounding box center [784, 381] width 1 height 11
radio input "true"
click at [819, 644] on button "Next" at bounding box center [784, 653] width 213 height 52
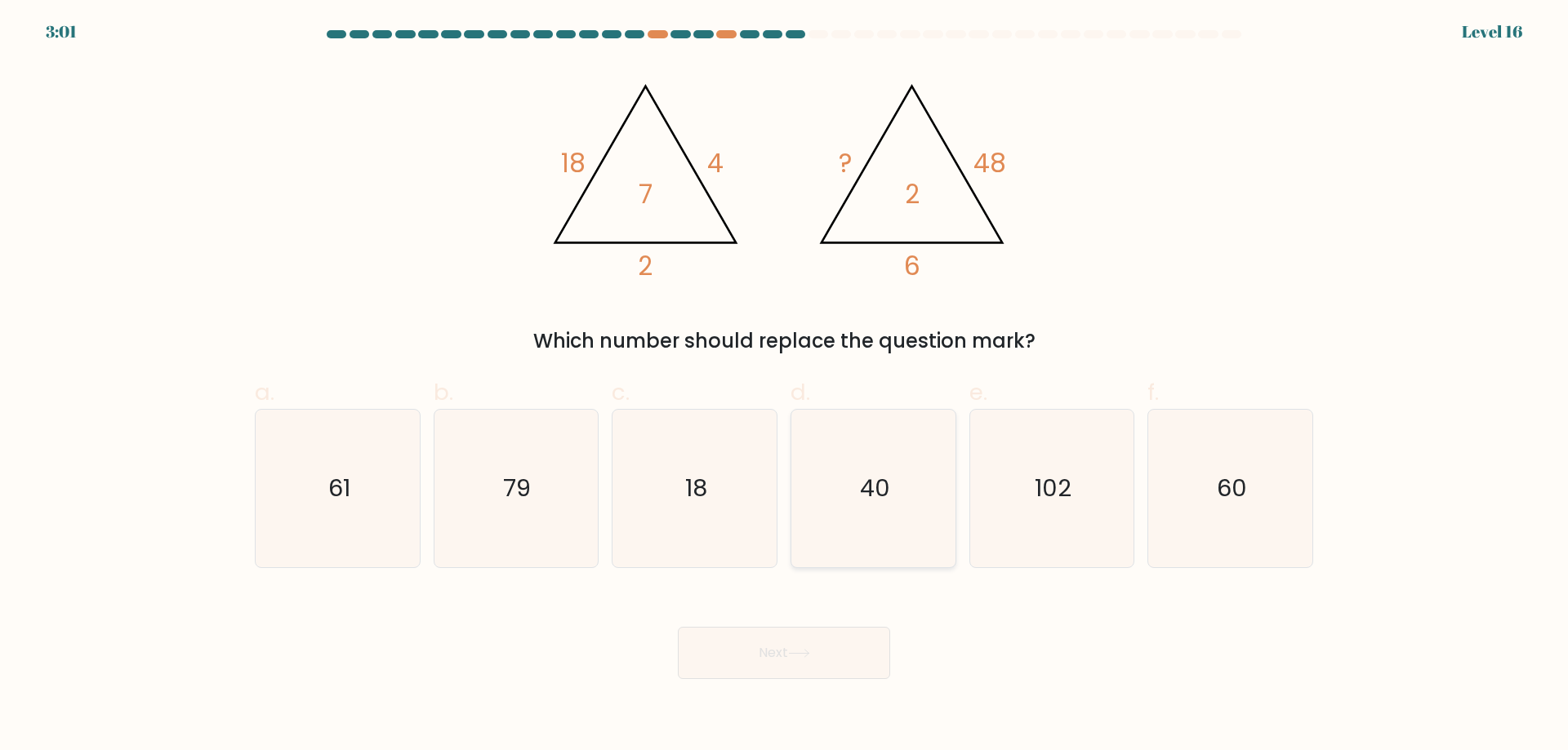
click at [889, 507] on icon "40" at bounding box center [873, 488] width 157 height 157
click at [784, 386] on input "d. 40" at bounding box center [784, 381] width 1 height 11
radio input "true"
click at [841, 650] on button "Next" at bounding box center [784, 653] width 213 height 52
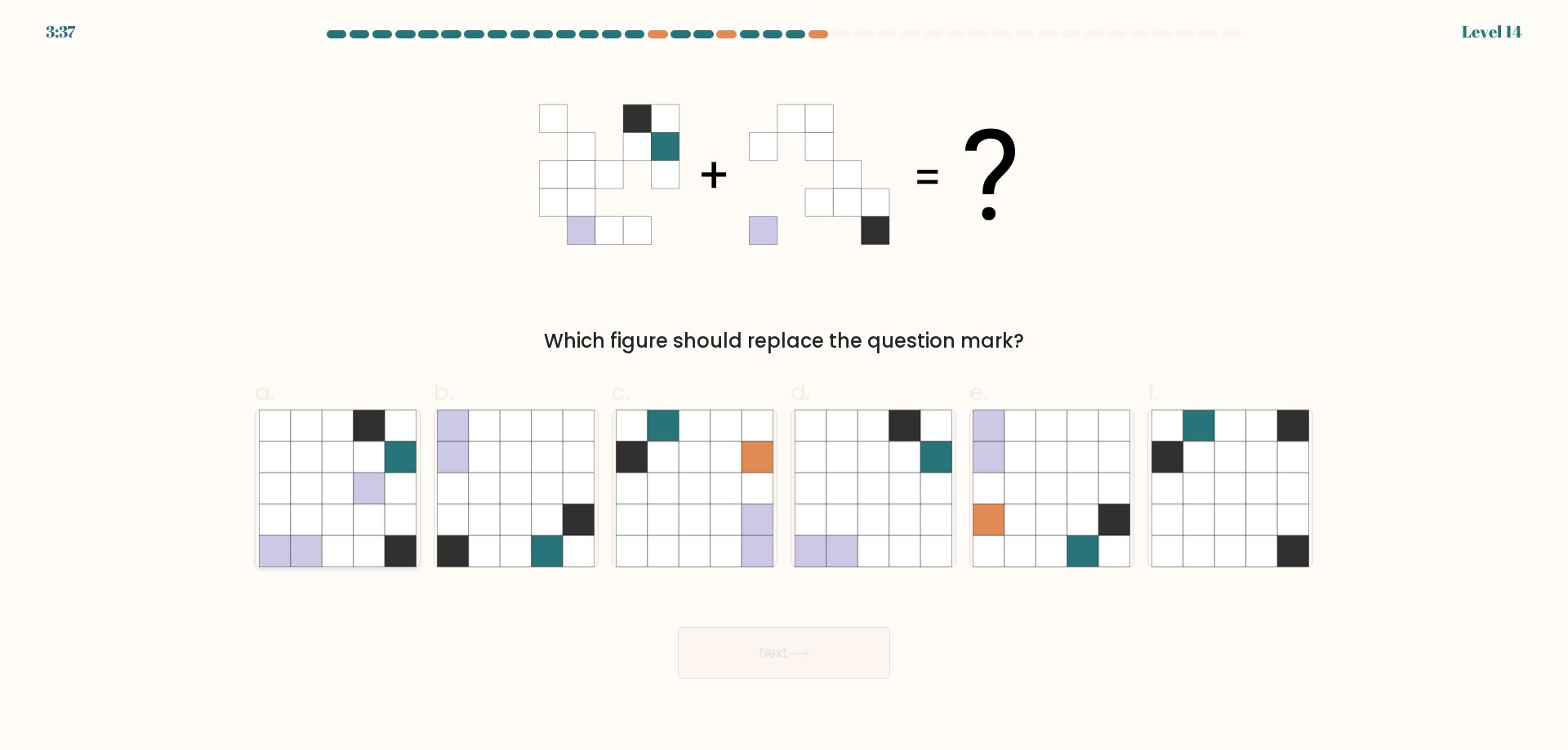
click at [309, 537] on icon at bounding box center [306, 551] width 31 height 31
click at [784, 386] on input "a." at bounding box center [784, 381] width 1 height 11
radio input "true"
click at [351, 508] on icon at bounding box center [338, 521] width 31 height 31
click at [784, 386] on input "a." at bounding box center [784, 381] width 1 height 11
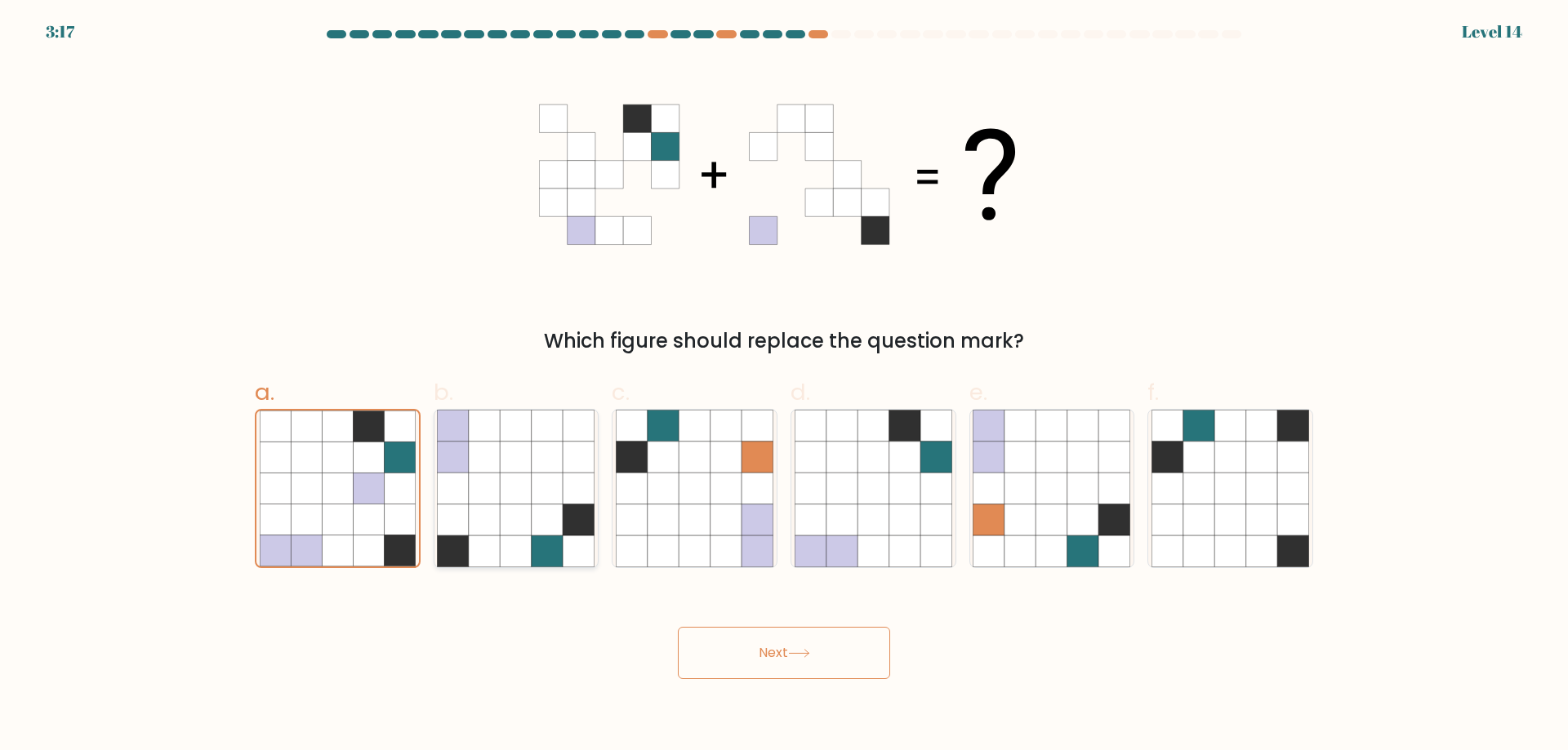
click at [496, 503] on icon at bounding box center [484, 488] width 31 height 31
click at [784, 386] on input "b." at bounding box center [784, 381] width 1 height 11
radio input "true"
click at [810, 664] on button "Next" at bounding box center [784, 653] width 213 height 52
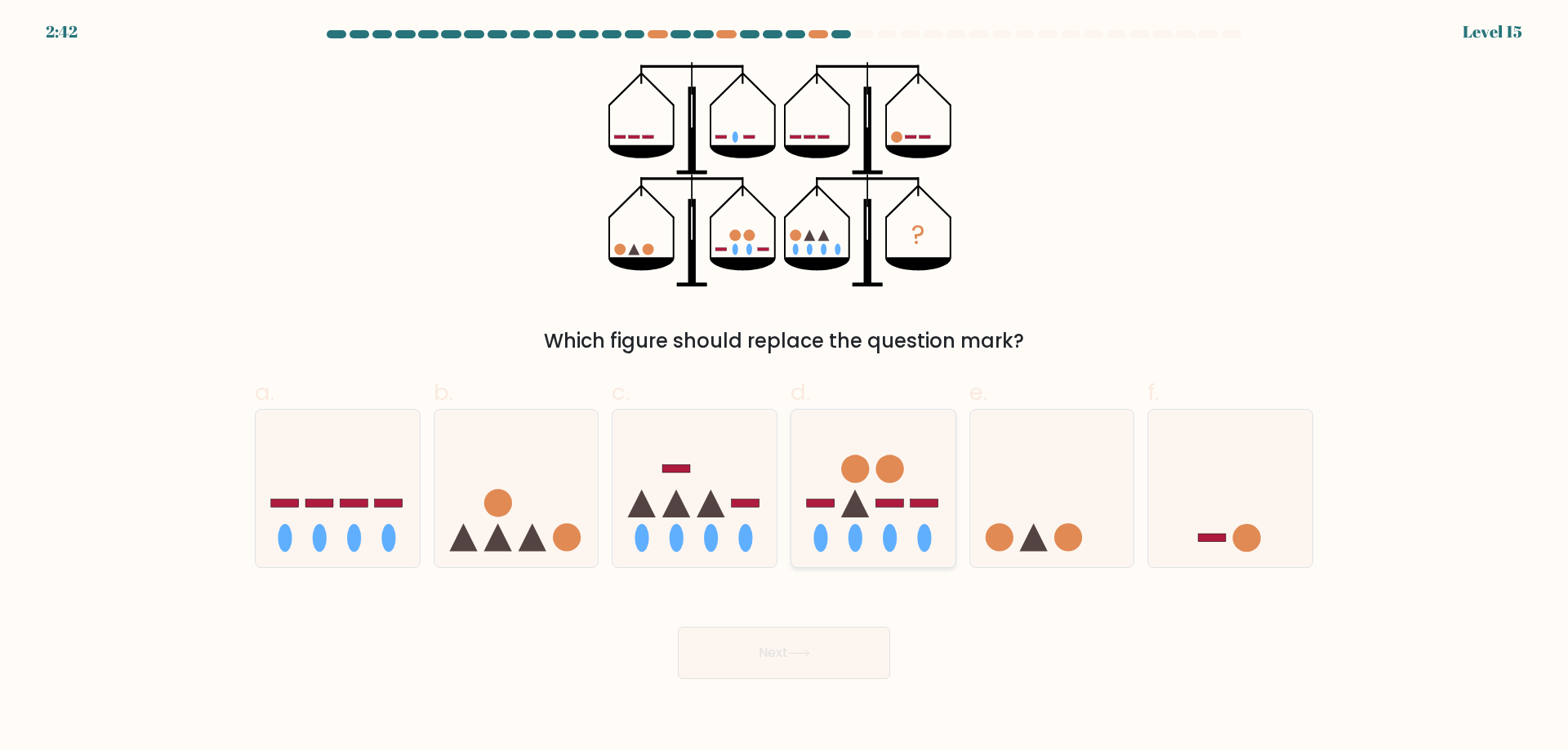
drag, startPoint x: 868, startPoint y: 478, endPoint x: 865, endPoint y: 494, distance: 16.3
click at [868, 481] on icon at bounding box center [873, 488] width 164 height 136
click at [784, 386] on input "d." at bounding box center [784, 381] width 1 height 11
radio input "true"
drag, startPoint x: 823, startPoint y: 606, endPoint x: 828, endPoint y: 589, distance: 17.7
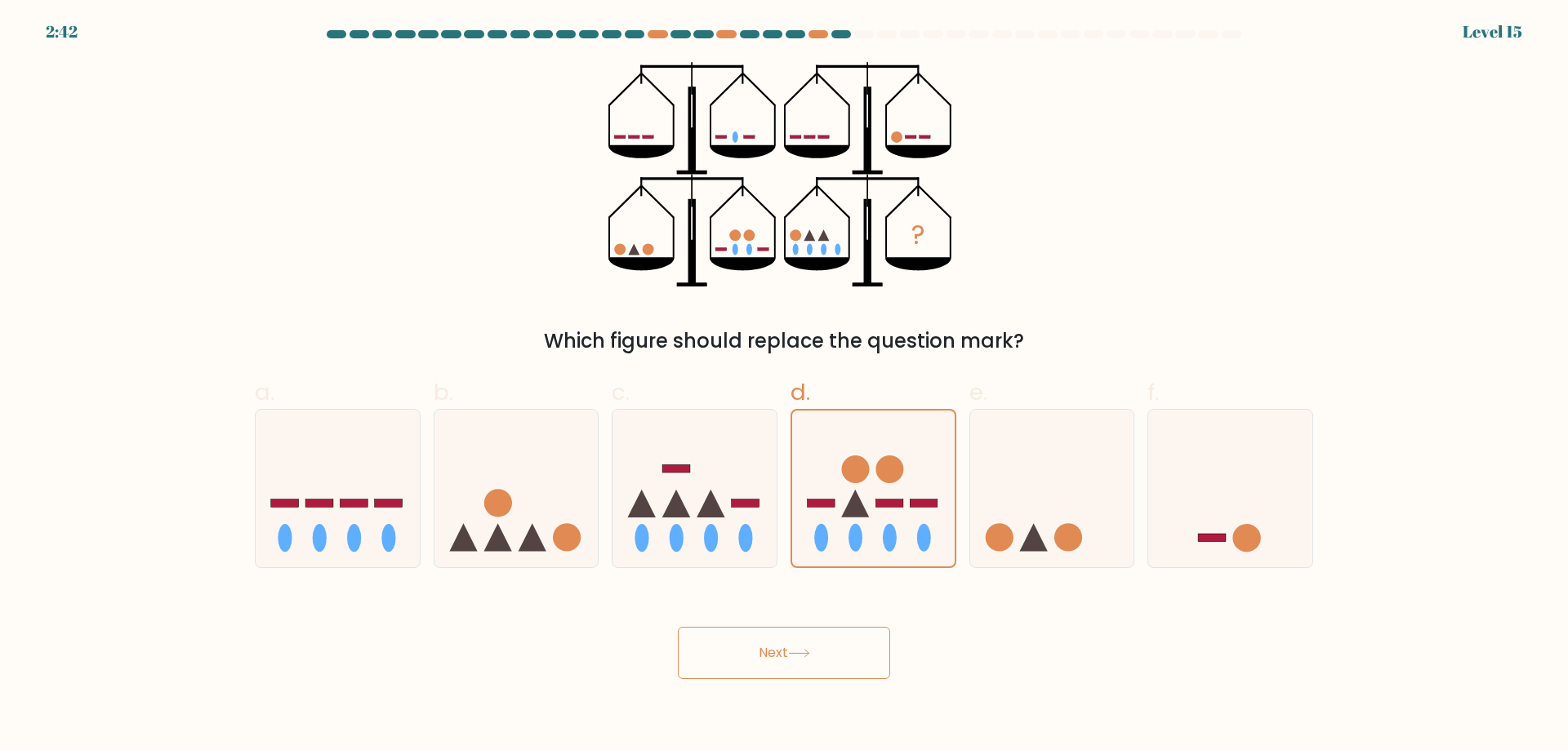
click at [823, 607] on div "Next" at bounding box center [784, 633] width 1078 height 92
click at [819, 619] on div "Next" at bounding box center [784, 633] width 1078 height 92
drag, startPoint x: 812, startPoint y: 663, endPoint x: 811, endPoint y: 654, distance: 9.1
click at [812, 660] on button "Next" at bounding box center [784, 653] width 213 height 52
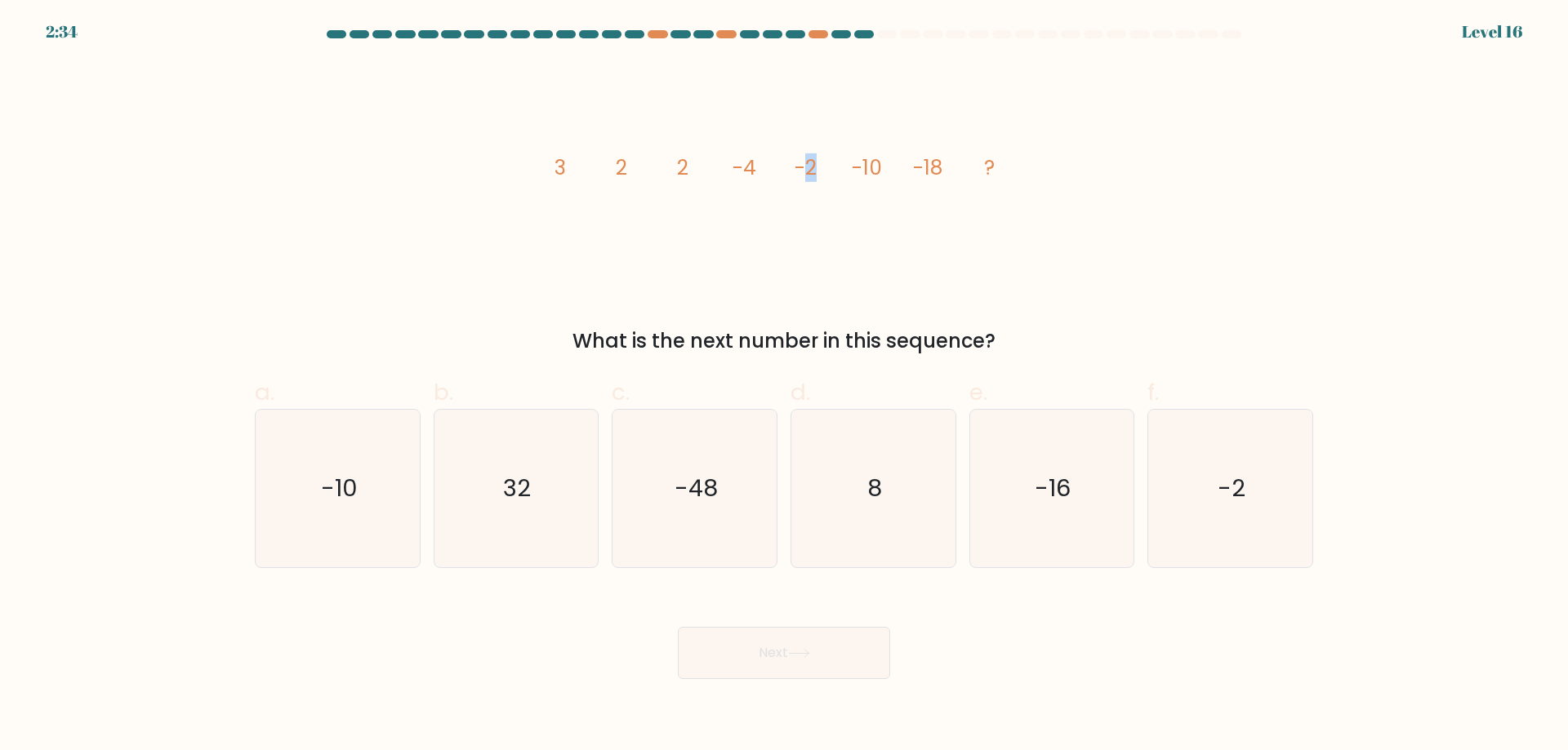
drag, startPoint x: 800, startPoint y: 165, endPoint x: 832, endPoint y: 165, distance: 32.0
click at [832, 165] on icon "image/svg+xml 3 2 2 -4 -2 -10 -18 ?" at bounding box center [784, 174] width 490 height 225
click at [891, 196] on icon "image/svg+xml 3 2 2 -4 -2 -10 -18 ?" at bounding box center [784, 174] width 490 height 225
click at [1042, 481] on text "-16" at bounding box center [1053, 488] width 36 height 32
click at [784, 386] on input "e. -16" at bounding box center [784, 381] width 1 height 11
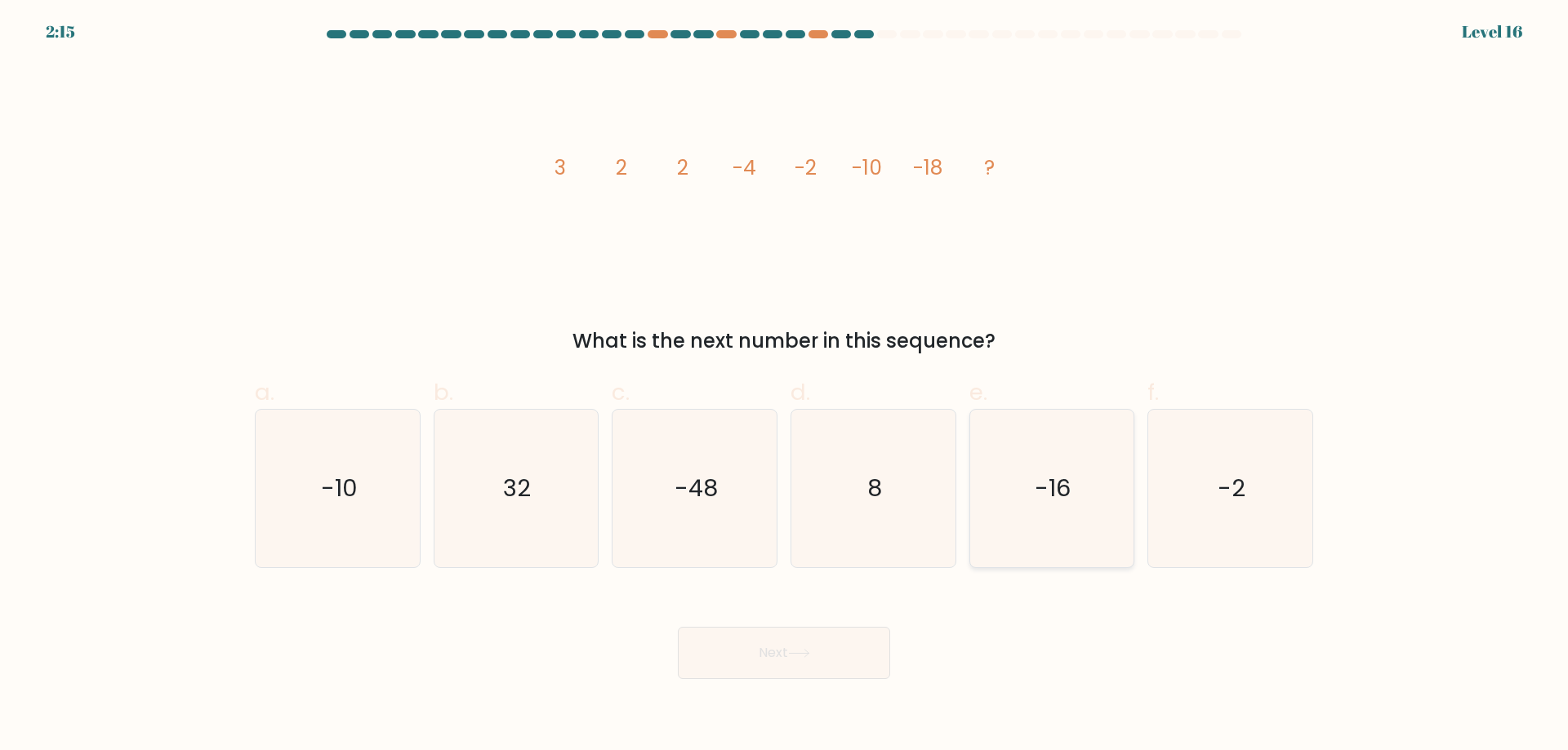
radio input "true"
click at [815, 673] on button "Next" at bounding box center [784, 653] width 213 height 52
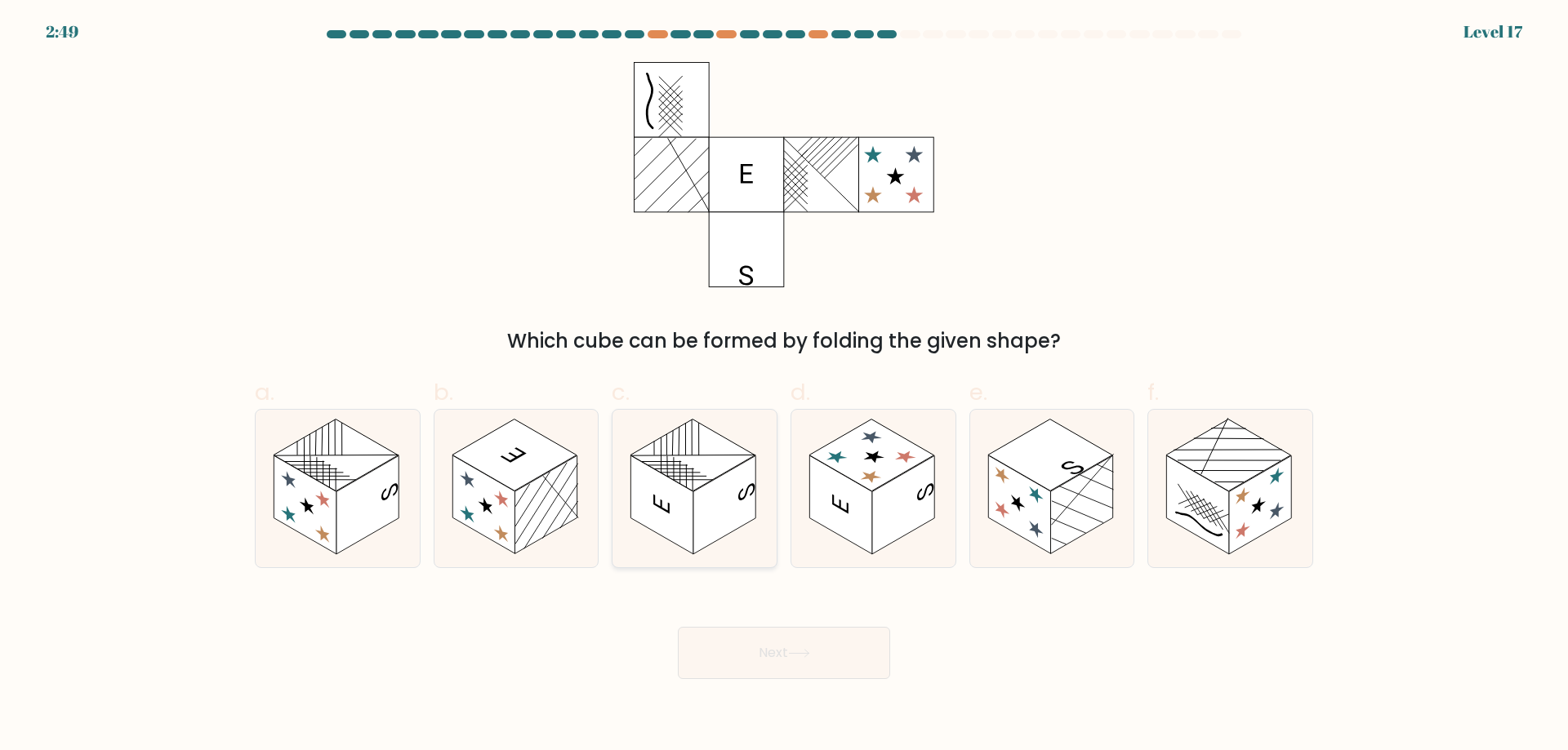
click at [750, 448] on icon at bounding box center [694, 488] width 164 height 157
click at [784, 386] on input "c." at bounding box center [784, 381] width 1 height 11
radio input "true"
click at [836, 655] on button "Next" at bounding box center [784, 653] width 213 height 52
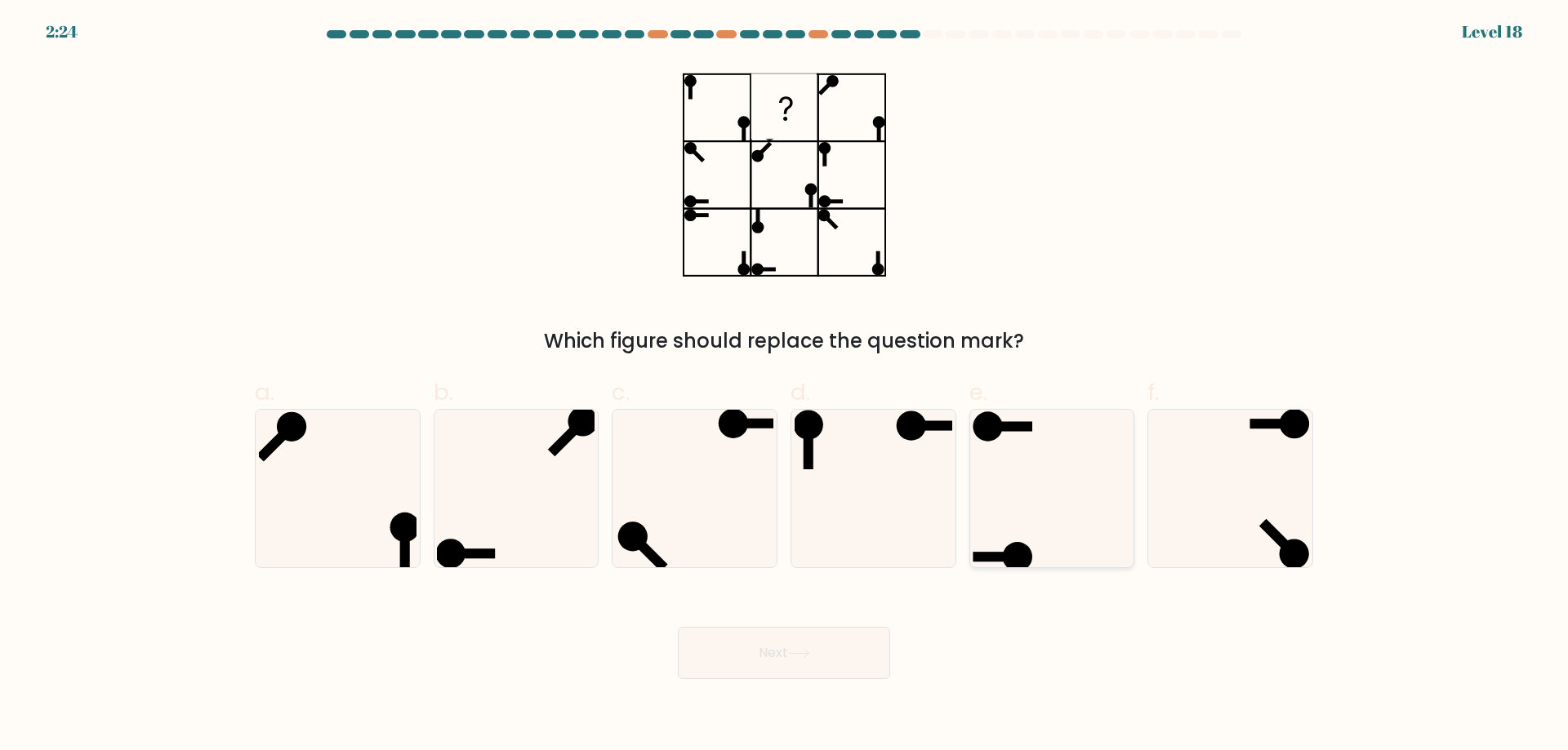
click at [1037, 476] on icon at bounding box center [1051, 488] width 157 height 157
click at [784, 386] on input "e." at bounding box center [784, 381] width 1 height 11
radio input "true"
click at [838, 647] on button "Next" at bounding box center [784, 653] width 213 height 52
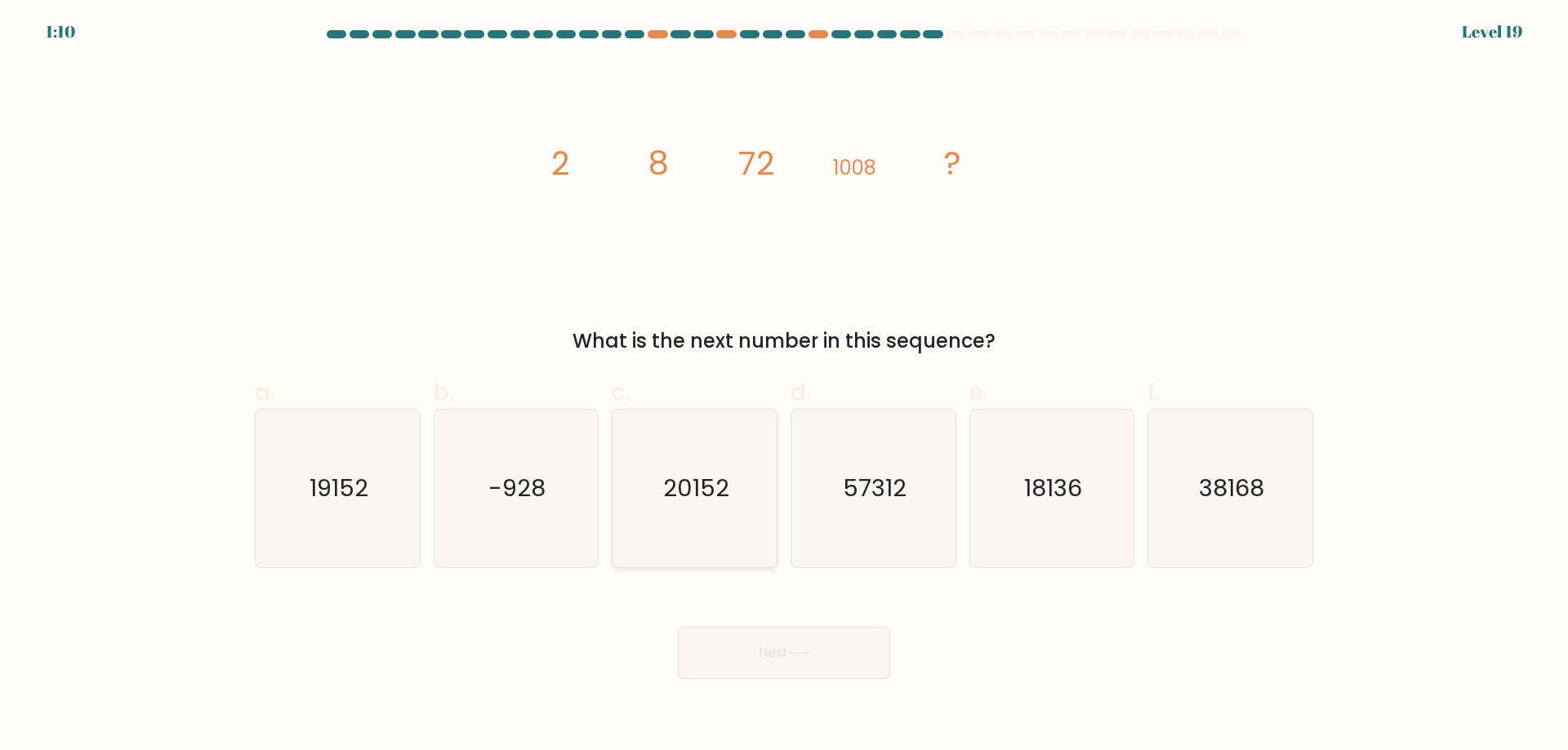
click at [719, 463] on icon "20152" at bounding box center [695, 488] width 157 height 157
click at [784, 386] on input "c. 20152" at bounding box center [784, 381] width 1 height 11
radio input "true"
click at [331, 495] on text "19152" at bounding box center [339, 488] width 59 height 32
click at [784, 386] on input "a. 19152" at bounding box center [784, 381] width 1 height 11
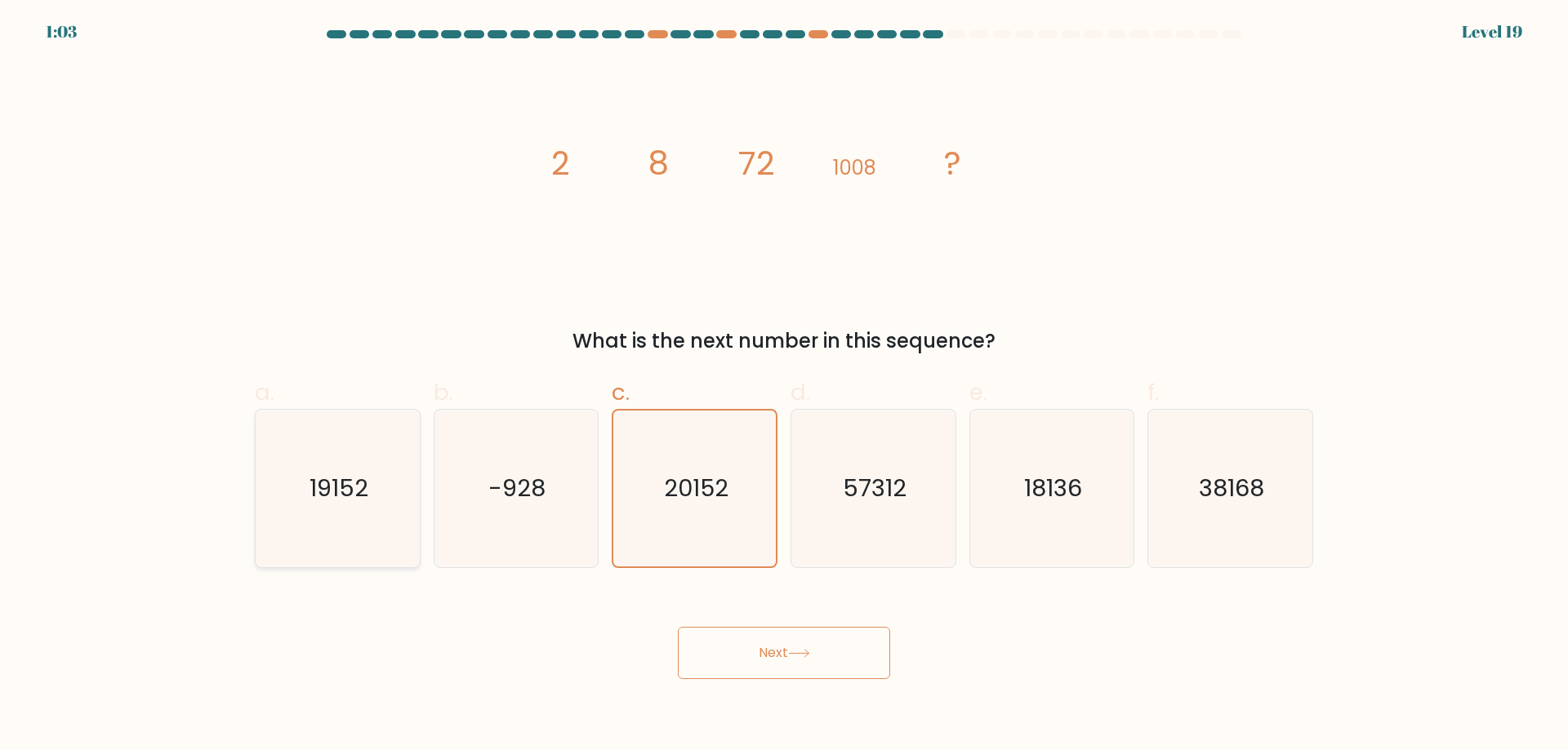
radio input "true"
click at [835, 650] on button "Next" at bounding box center [784, 653] width 213 height 52
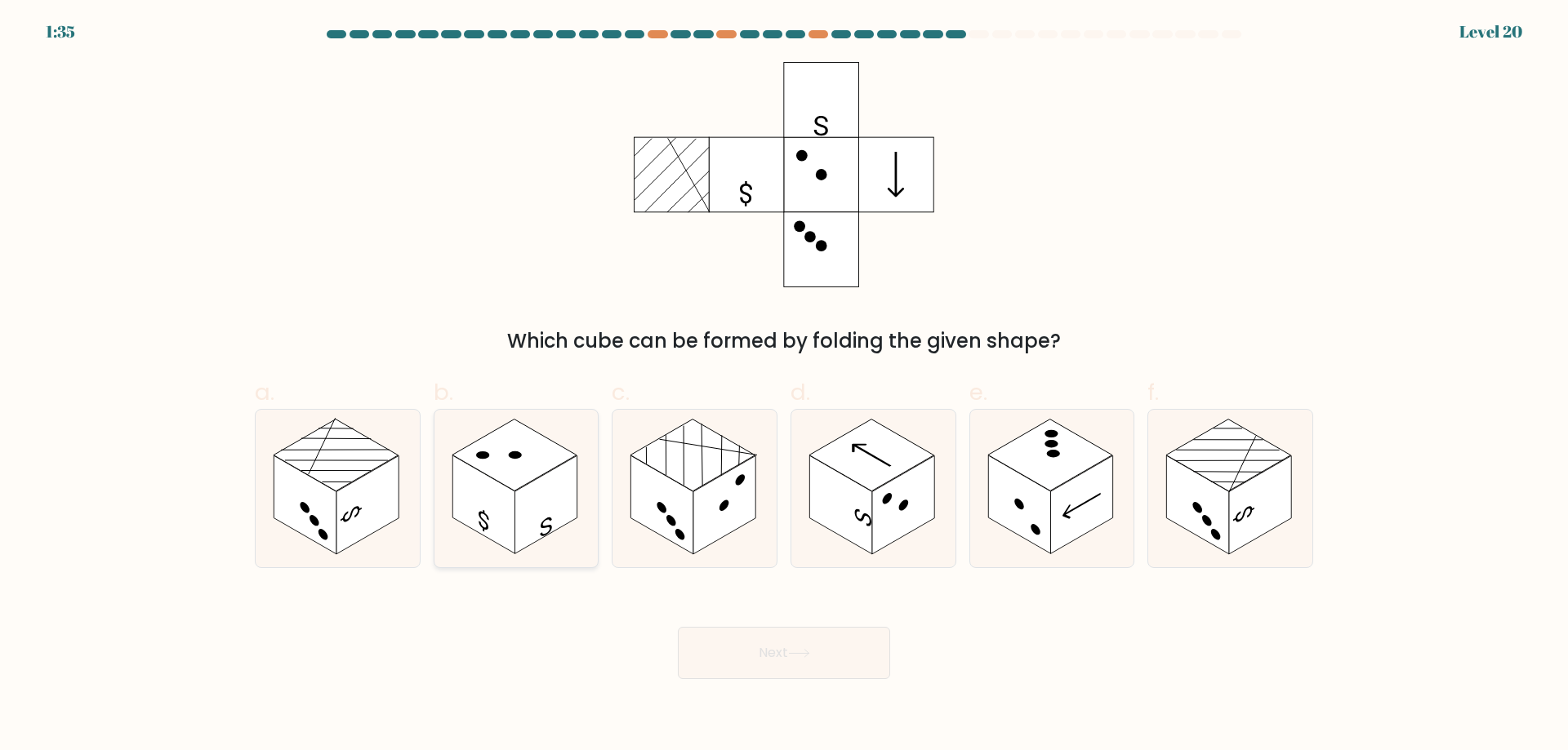
click at [561, 449] on rect at bounding box center [515, 455] width 125 height 72
click at [784, 386] on input "b." at bounding box center [784, 381] width 1 height 11
radio input "true"
click at [730, 476] on rect at bounding box center [723, 505] width 62 height 98
click at [784, 386] on input "c." at bounding box center [784, 381] width 1 height 11
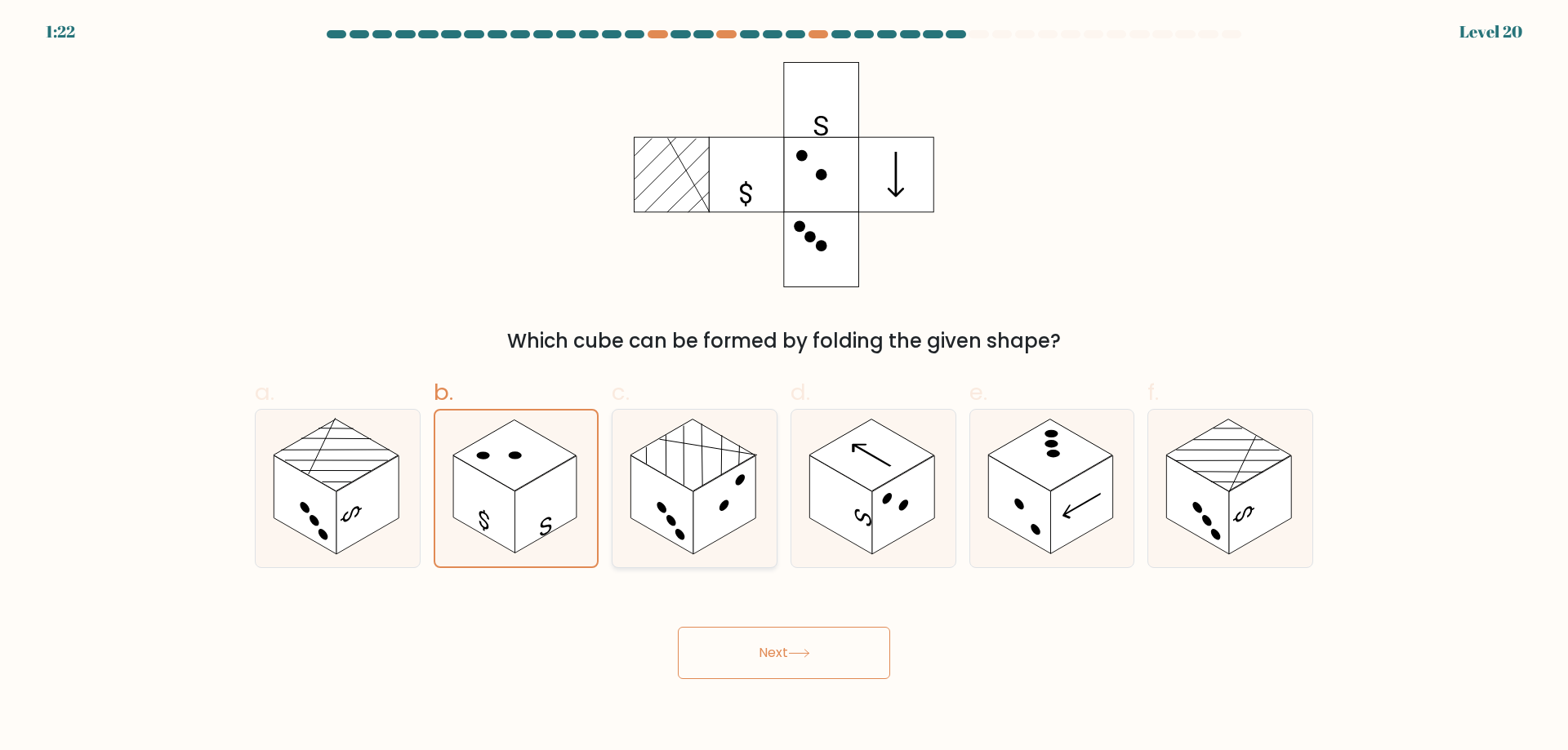
radio input "true"
click at [894, 488] on rect at bounding box center [903, 505] width 62 height 98
click at [784, 386] on input "d." at bounding box center [784, 381] width 1 height 11
radio input "true"
click at [1019, 491] on rect at bounding box center [1019, 505] width 62 height 98
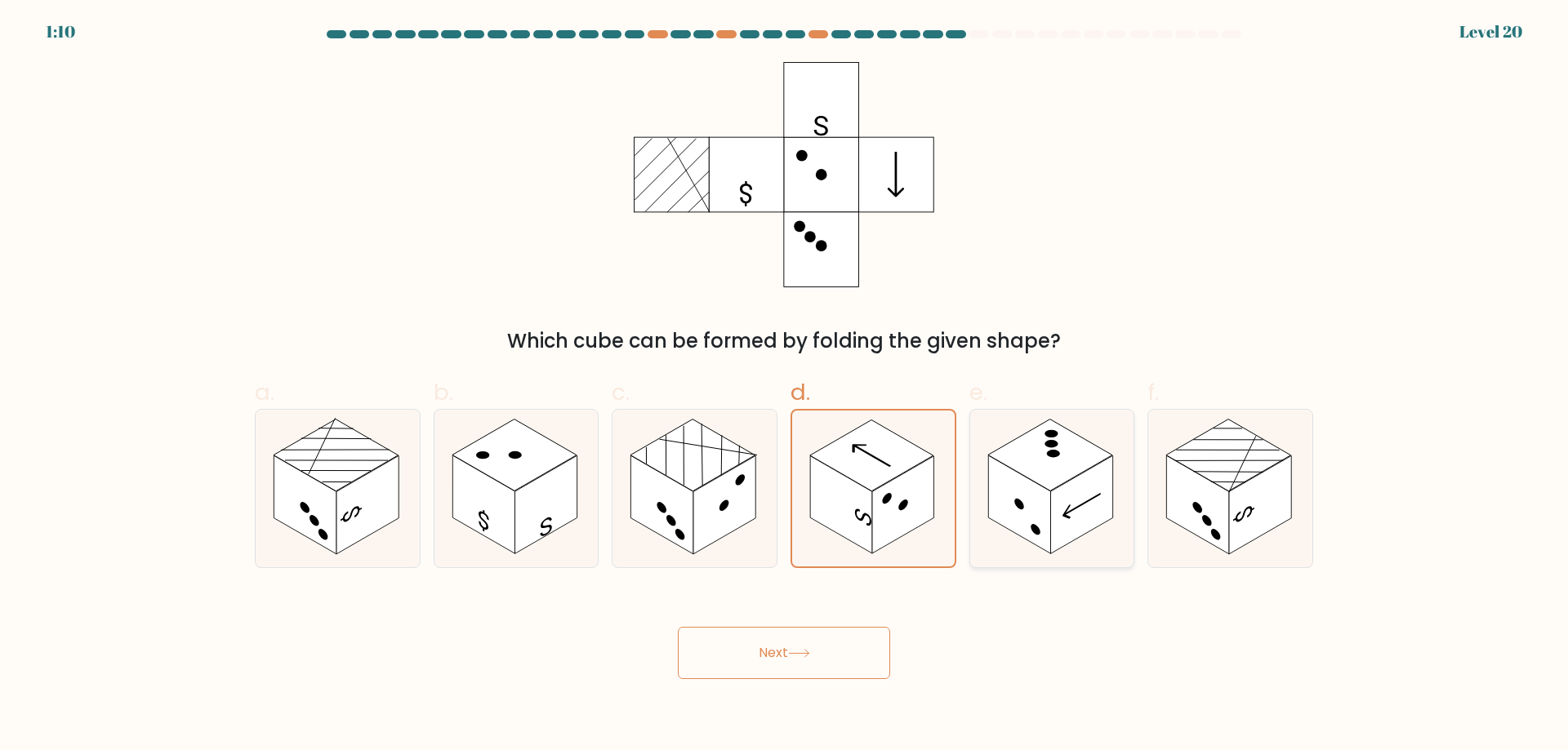
click at [784, 386] on input "e." at bounding box center [784, 381] width 1 height 11
radio input "true"
click at [1225, 522] on rect at bounding box center [1198, 505] width 62 height 98
click at [784, 386] on input "f." at bounding box center [784, 381] width 1 height 11
radio input "true"
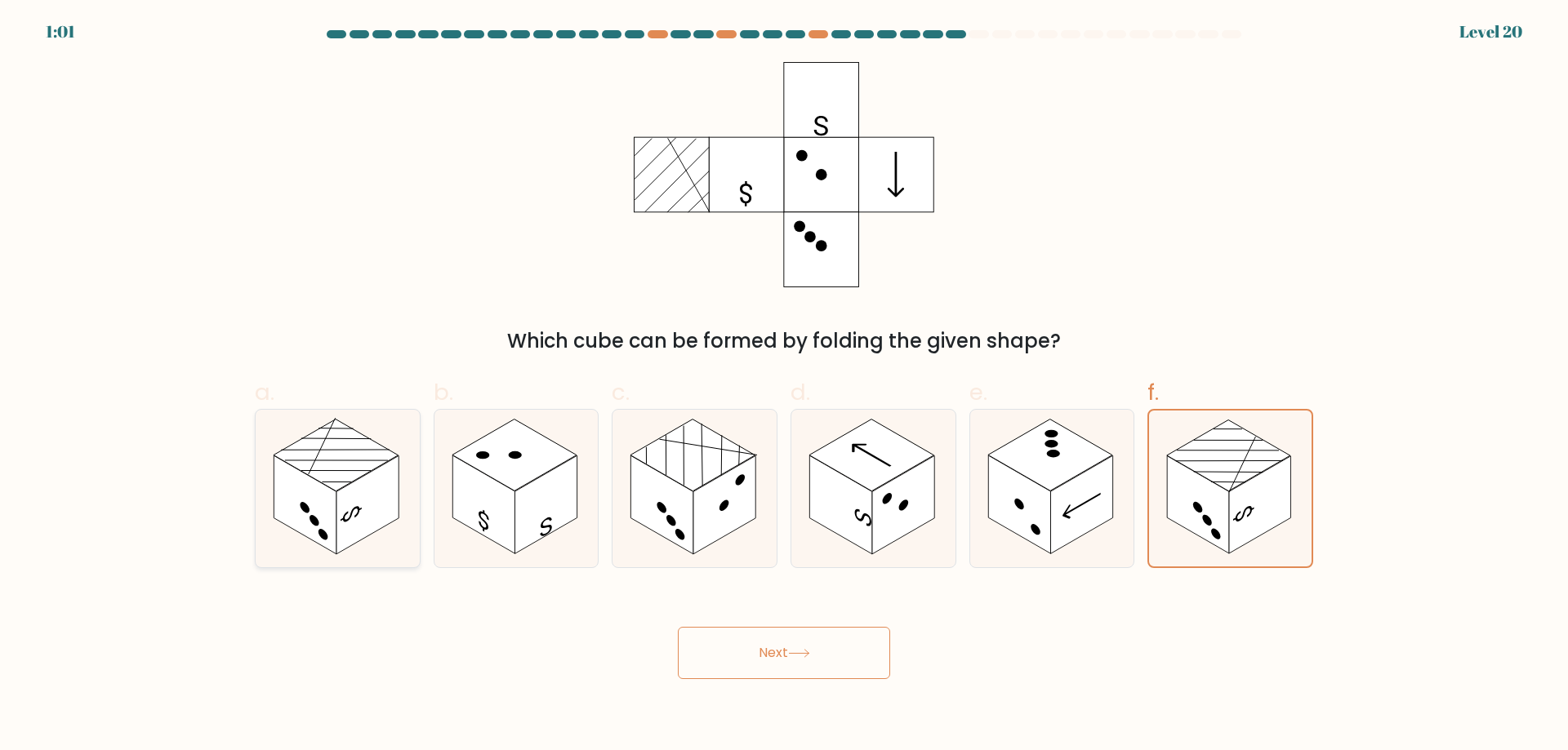
click at [349, 496] on rect at bounding box center [367, 505] width 62 height 98
click at [784, 386] on input "a." at bounding box center [784, 381] width 1 height 11
radio input "true"
click at [548, 491] on rect at bounding box center [545, 505] width 62 height 98
click at [784, 386] on input "b." at bounding box center [784, 381] width 1 height 11
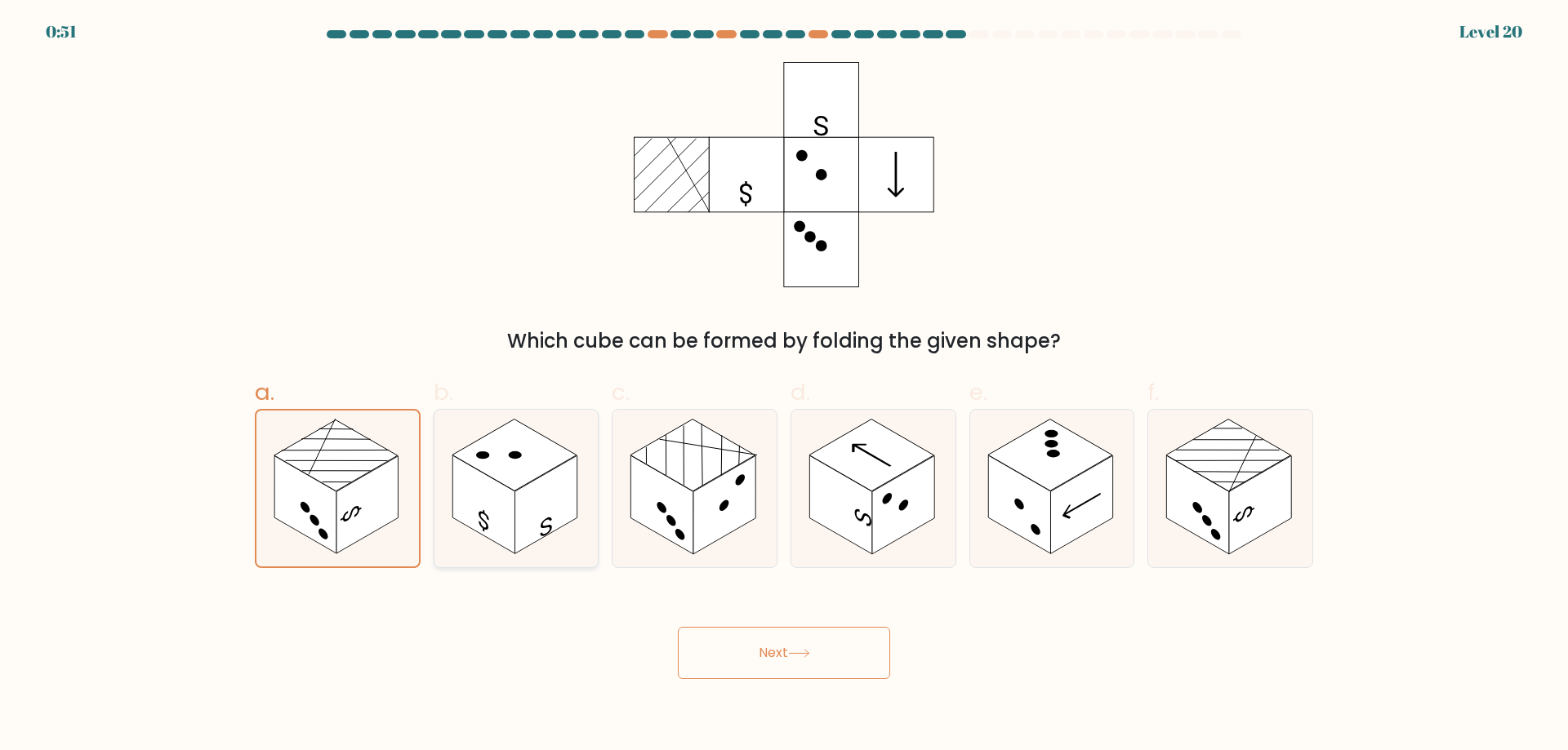
radio input "true"
click at [842, 655] on button "Next" at bounding box center [784, 653] width 213 height 52
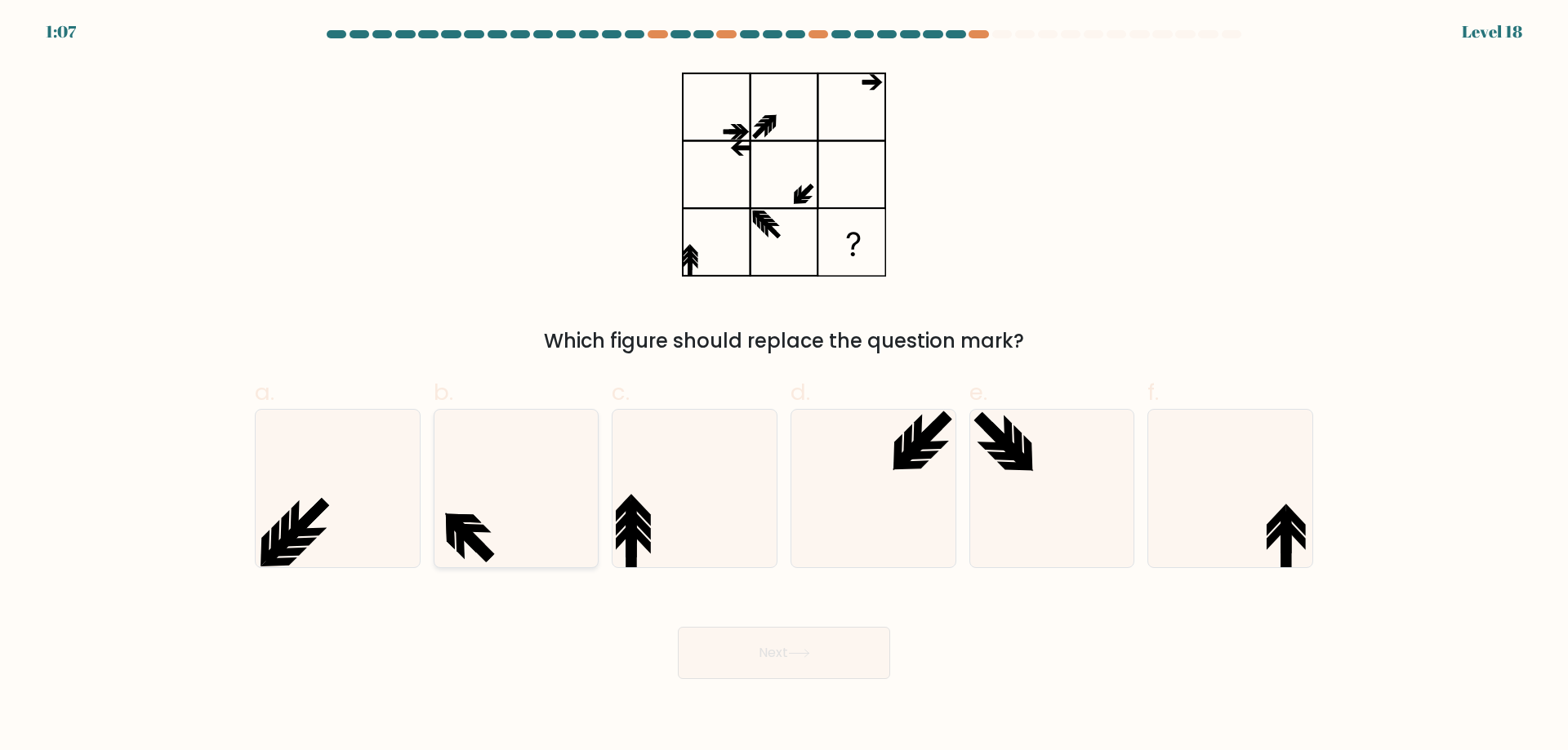
click at [539, 483] on icon at bounding box center [516, 488] width 157 height 157
click at [784, 386] on input "b." at bounding box center [784, 381] width 1 height 11
radio input "true"
click at [1266, 523] on icon at bounding box center [1230, 488] width 157 height 157
click at [784, 386] on input "f." at bounding box center [784, 381] width 1 height 11
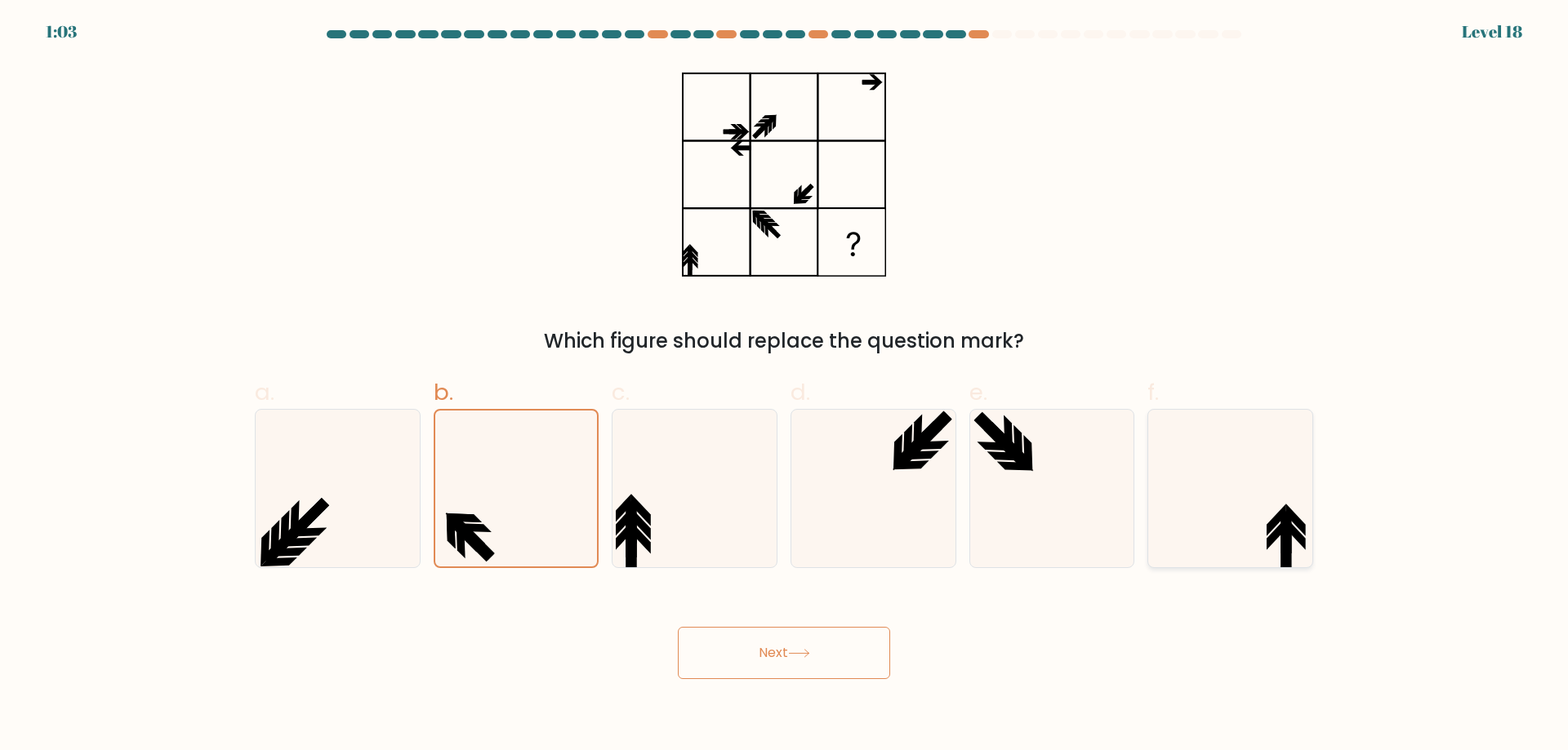
radio input "true"
click at [849, 650] on button "Next" at bounding box center [784, 653] width 213 height 52
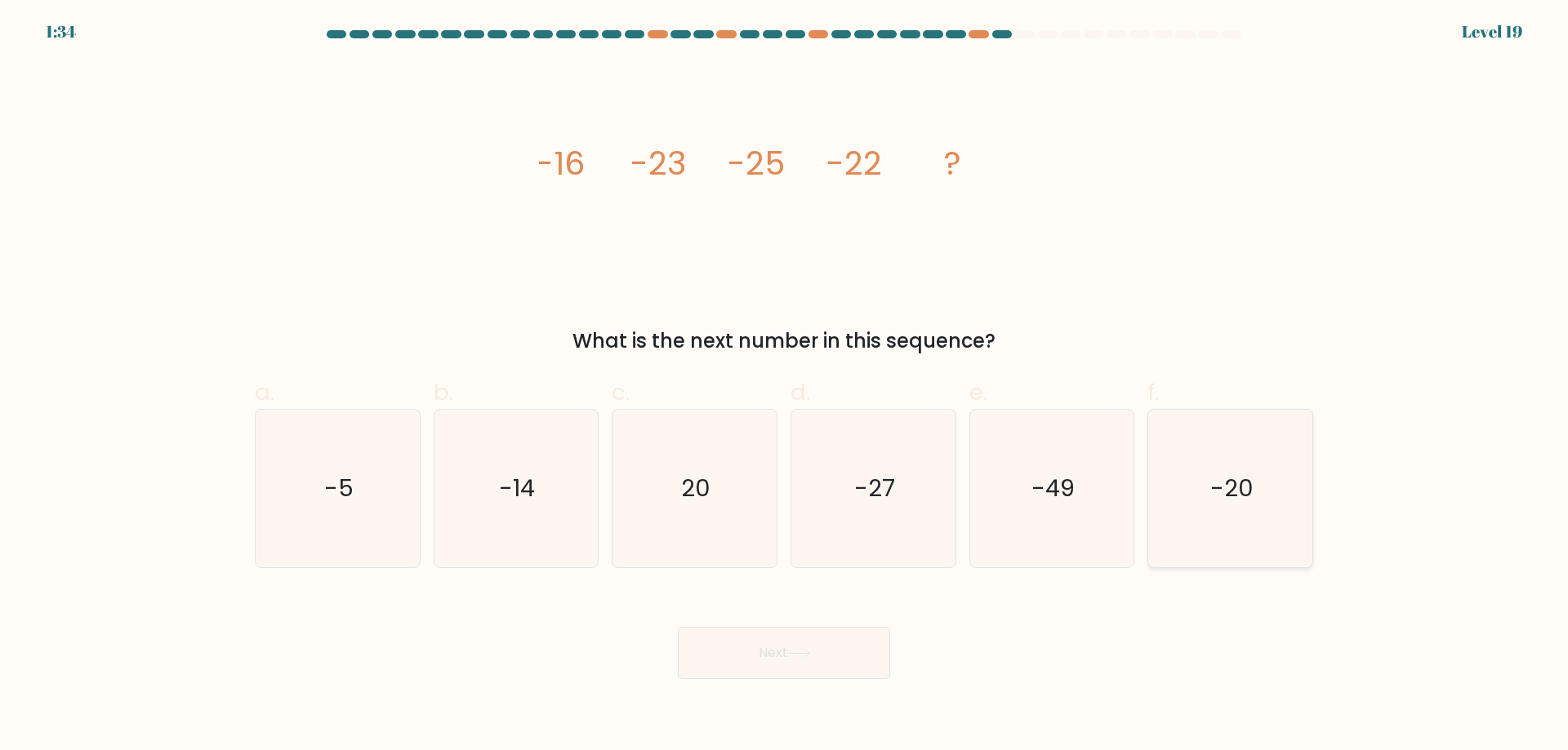
click at [1233, 488] on text "-20" at bounding box center [1231, 488] width 43 height 32
click at [784, 386] on input "f. -20" at bounding box center [784, 381] width 1 height 11
radio input "true"
click at [810, 658] on icon at bounding box center [799, 654] width 22 height 9
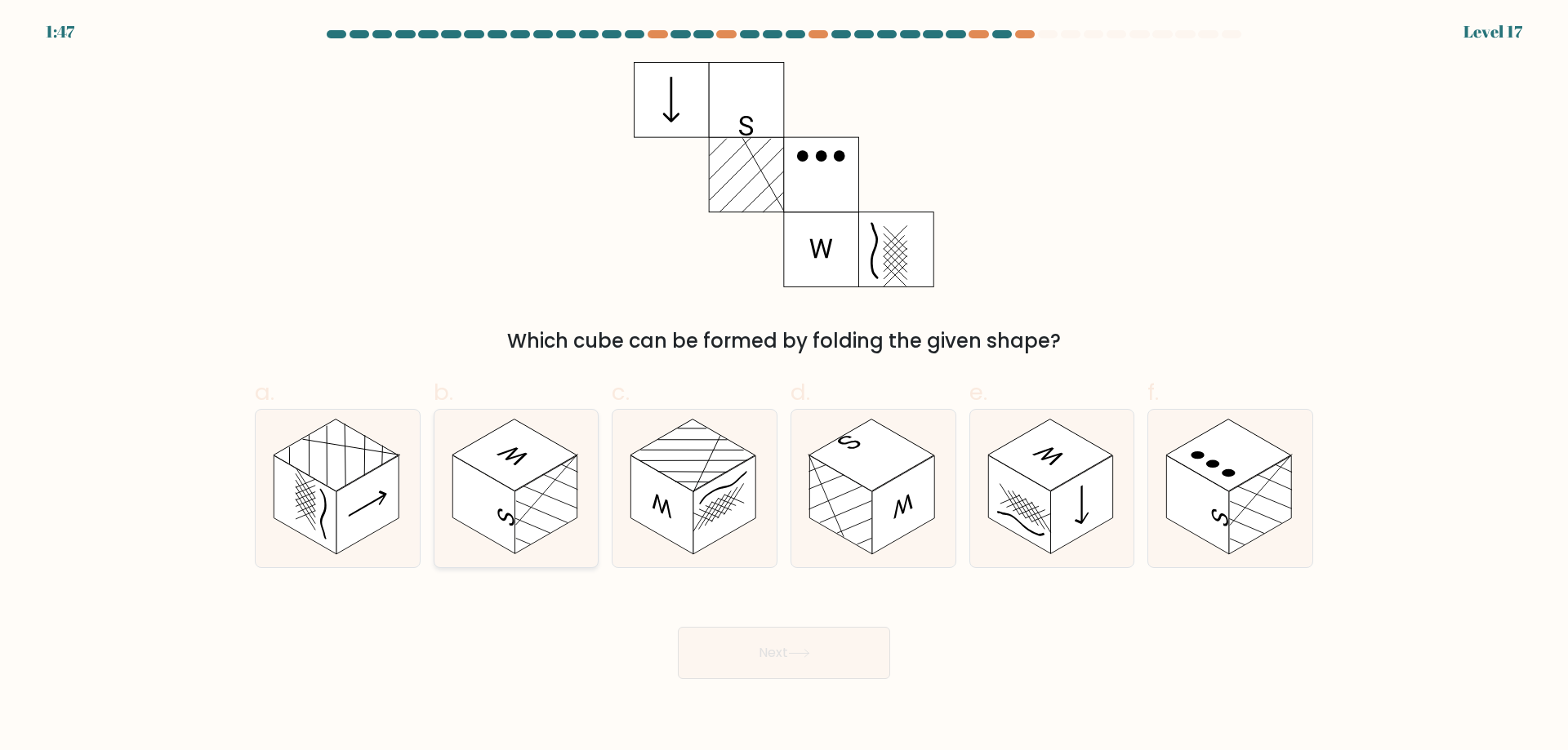
click at [570, 449] on icon at bounding box center [516, 488] width 164 height 157
click at [784, 386] on input "b." at bounding box center [784, 381] width 1 height 11
radio input "true"
click at [769, 658] on button "Next" at bounding box center [784, 653] width 213 height 52
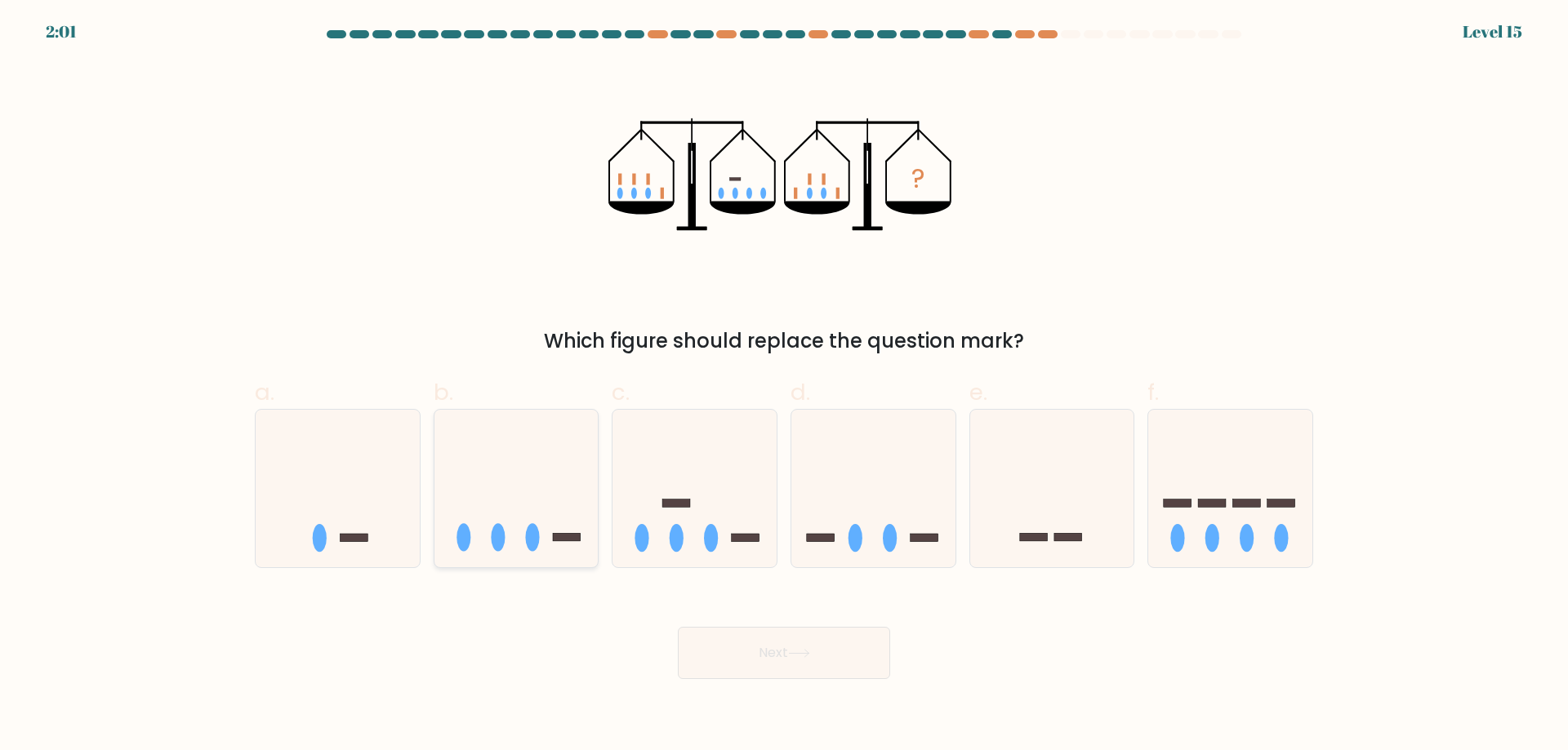
click at [544, 482] on icon at bounding box center [516, 488] width 164 height 136
click at [784, 386] on input "b." at bounding box center [784, 381] width 1 height 11
radio input "true"
click at [791, 648] on button "Next" at bounding box center [784, 653] width 213 height 52
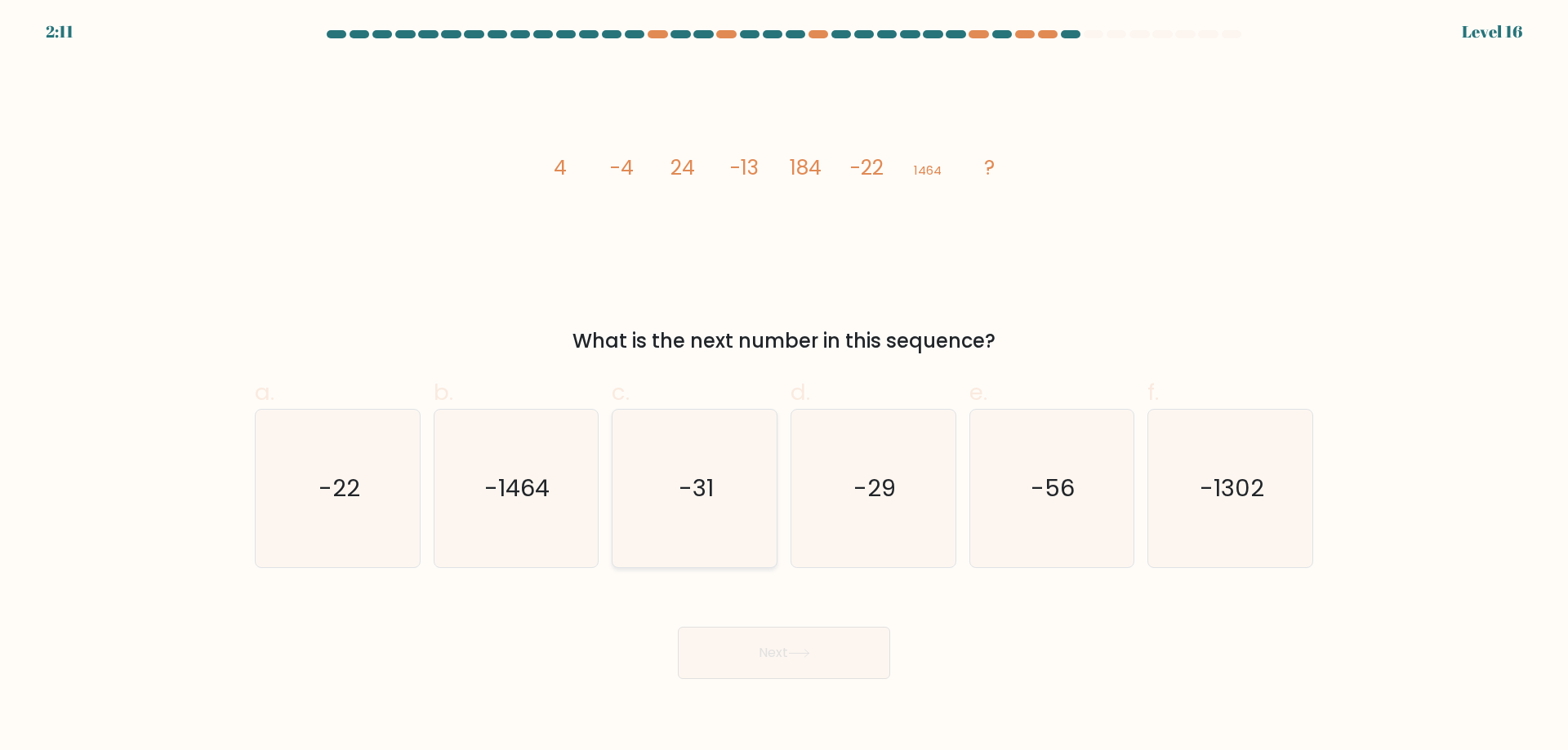
click at [708, 457] on icon "-31" at bounding box center [695, 488] width 157 height 157
click at [784, 386] on input "c. -31" at bounding box center [784, 381] width 1 height 11
radio input "true"
click at [848, 643] on button "Next" at bounding box center [784, 653] width 213 height 52
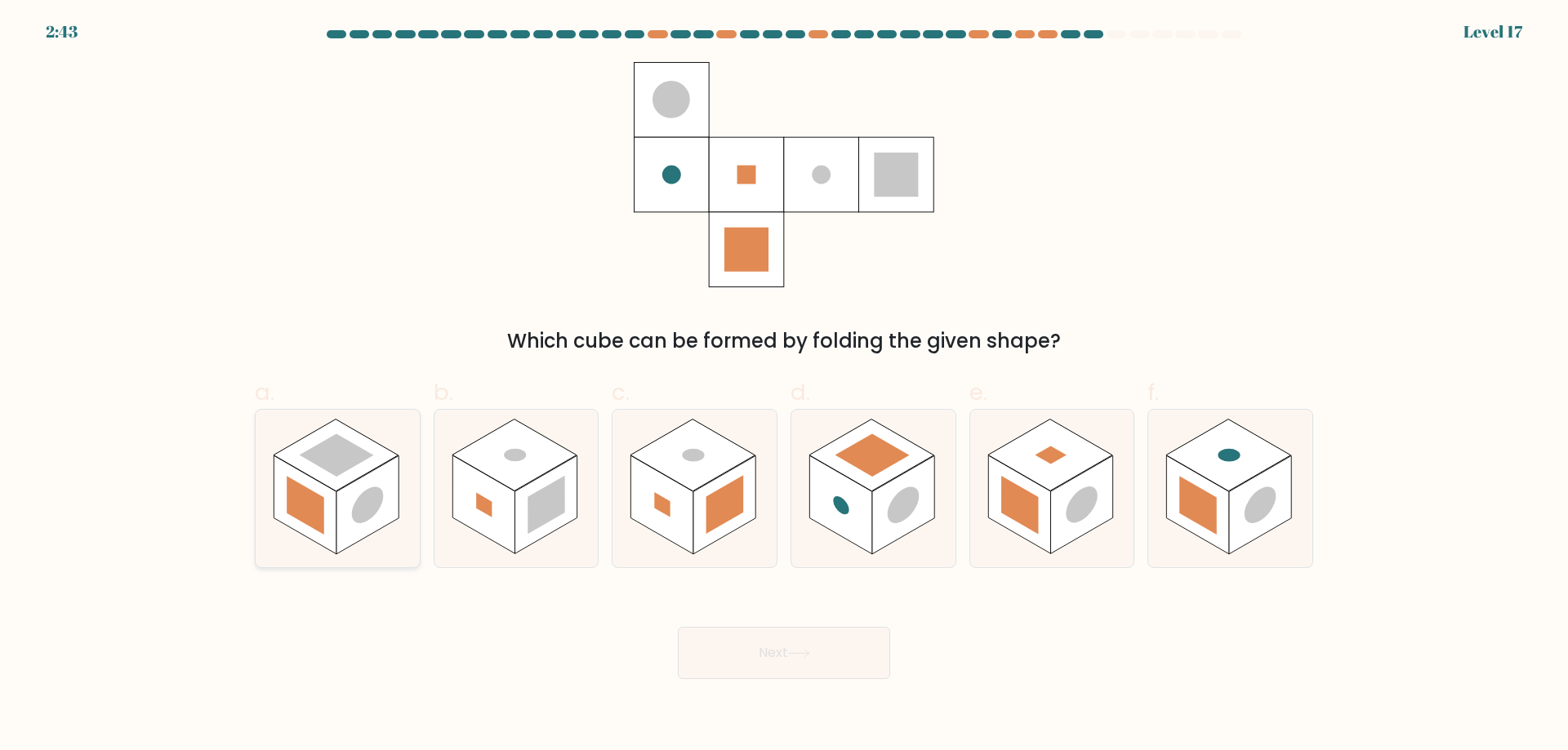
click at [373, 477] on rect at bounding box center [367, 505] width 62 height 98
click at [784, 386] on input "a." at bounding box center [784, 381] width 1 height 11
radio input "true"
click at [779, 649] on button "Next" at bounding box center [784, 653] width 213 height 52
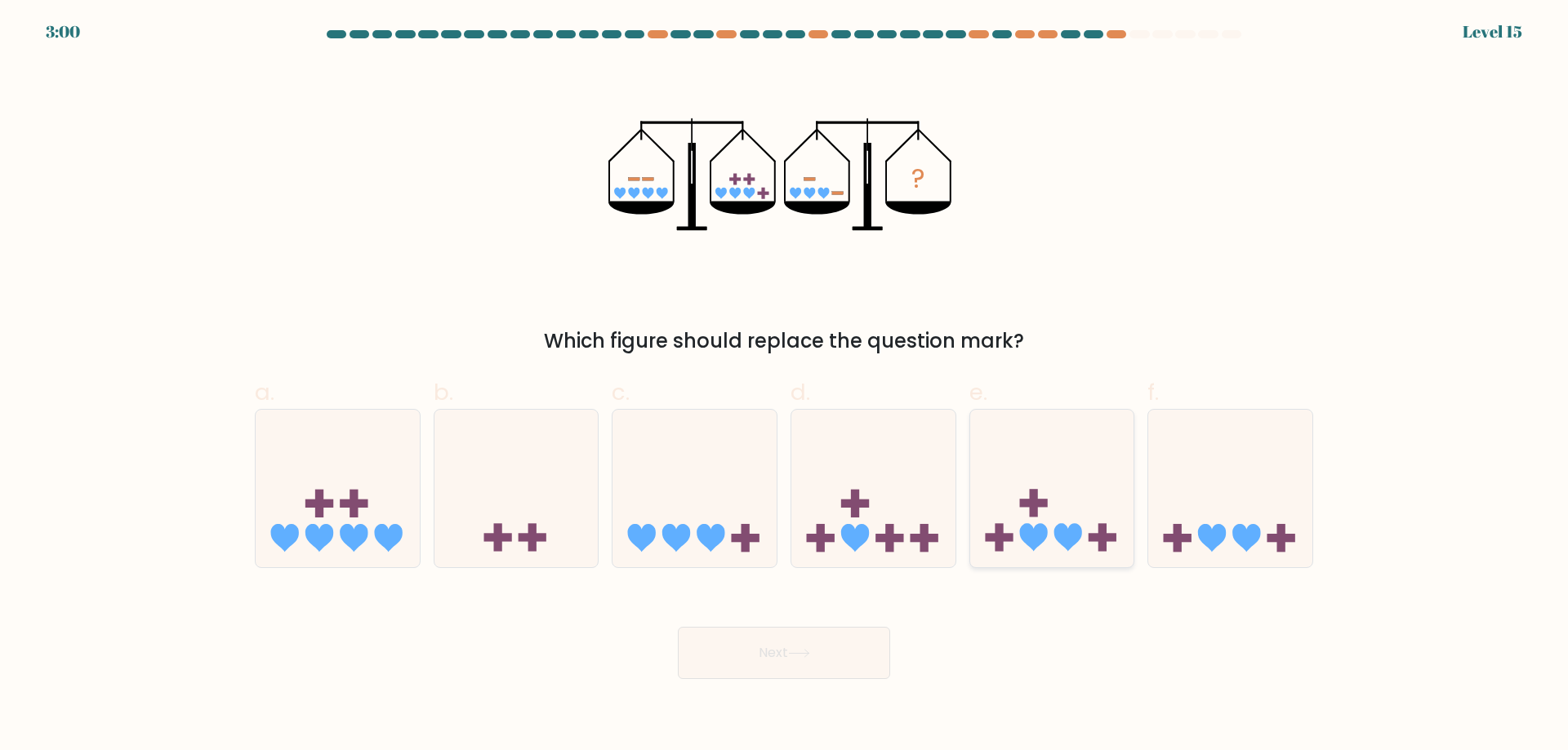
click at [1081, 518] on icon at bounding box center [1052, 488] width 164 height 136
click at [784, 386] on input "e." at bounding box center [784, 381] width 1 height 11
radio input "true"
click at [832, 653] on button "Next" at bounding box center [784, 653] width 213 height 52
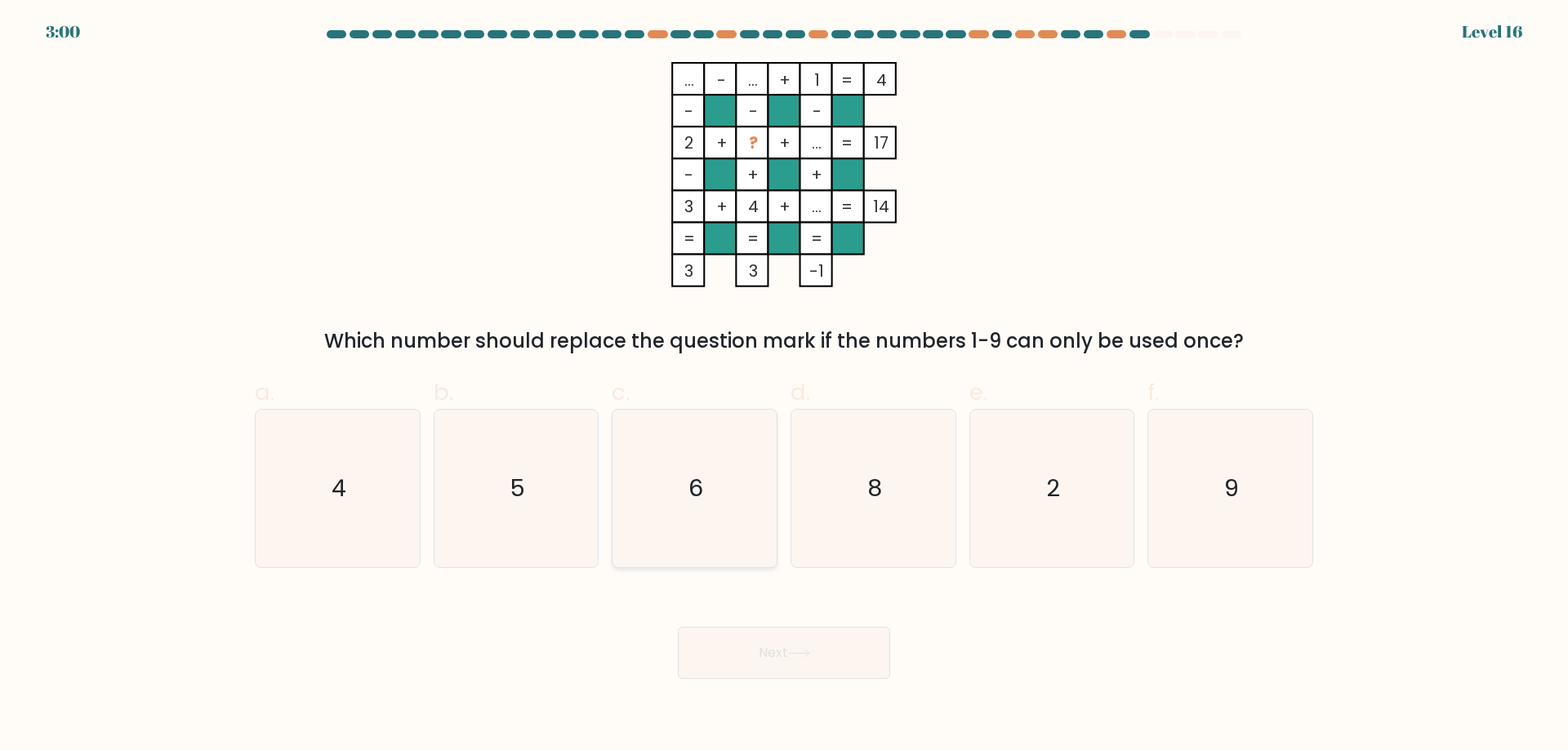
drag, startPoint x: 707, startPoint y: 525, endPoint x: 716, endPoint y: 535, distance: 13.5
click at [711, 530] on icon "6" at bounding box center [695, 488] width 157 height 157
click at [784, 386] on input "c. 6" at bounding box center [784, 381] width 1 height 11
radio input "true"
click at [815, 637] on button "Next" at bounding box center [784, 653] width 213 height 52
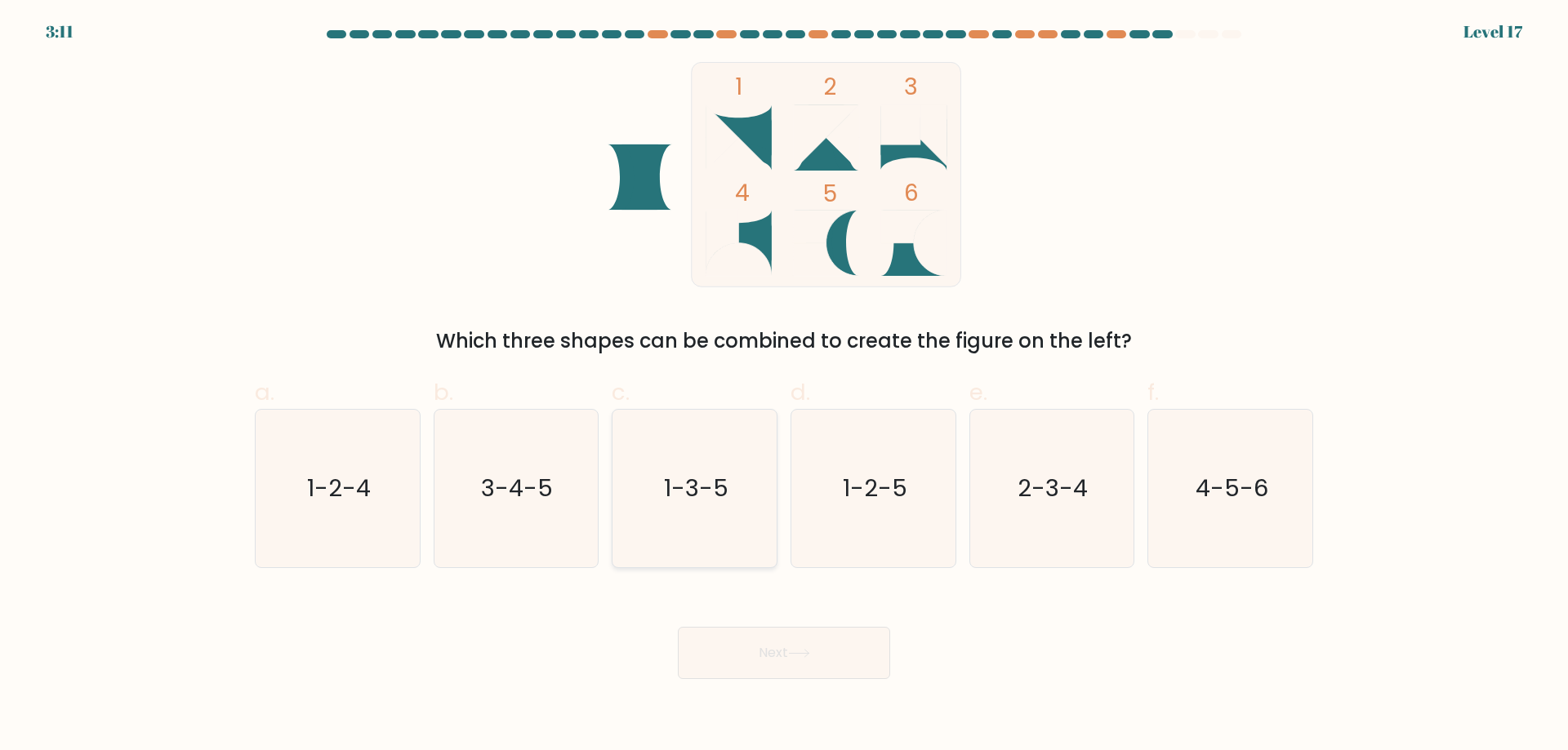
click at [746, 491] on icon "1-3-5" at bounding box center [695, 488] width 157 height 157
click at [784, 386] on input "c. 1-3-5" at bounding box center [784, 381] width 1 height 11
radio input "true"
click at [810, 675] on button "Next" at bounding box center [784, 653] width 213 height 52
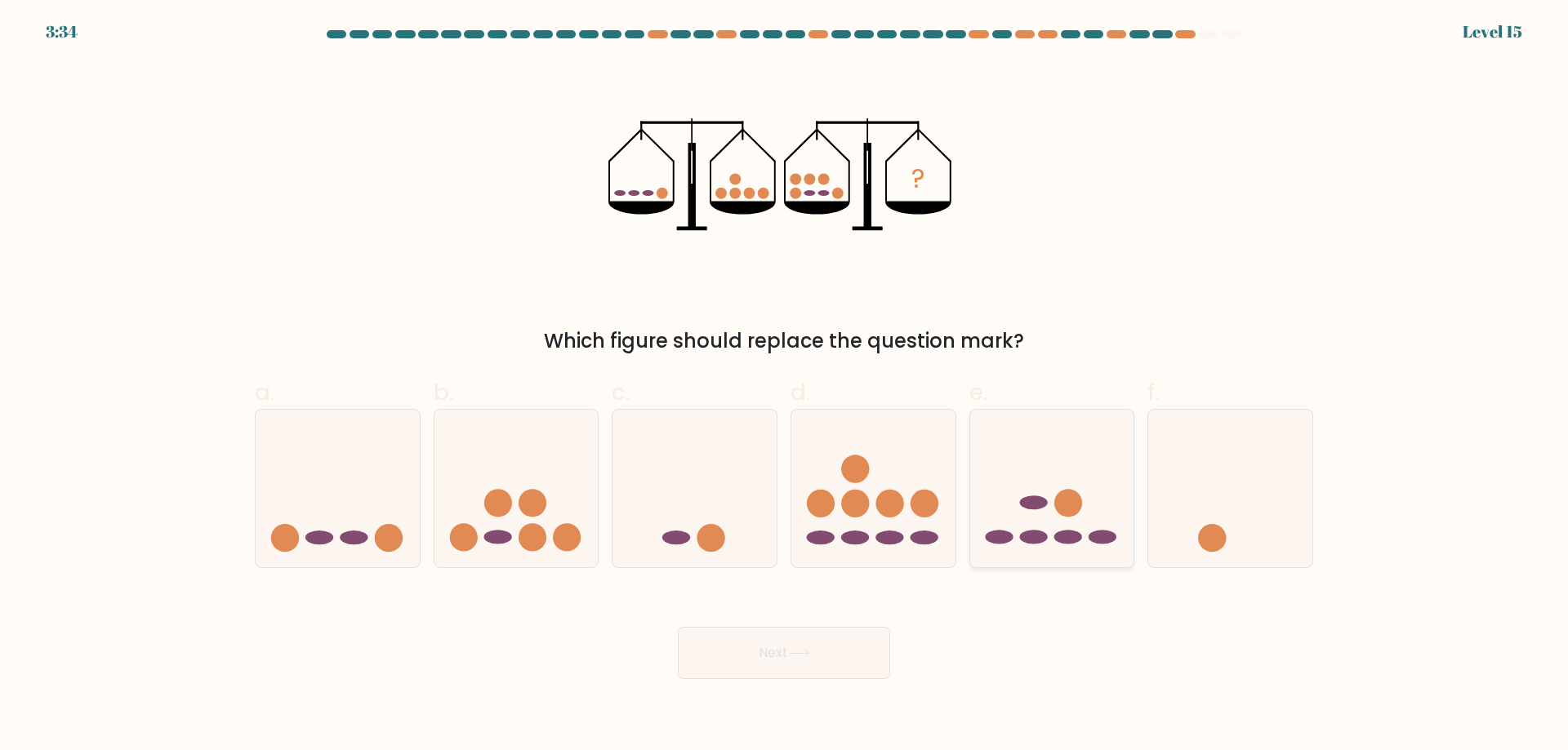
click at [1059, 454] on icon at bounding box center [1052, 488] width 164 height 136
click at [784, 386] on input "e." at bounding box center [784, 381] width 1 height 11
radio input "true"
click at [851, 657] on button "Next" at bounding box center [784, 653] width 213 height 52
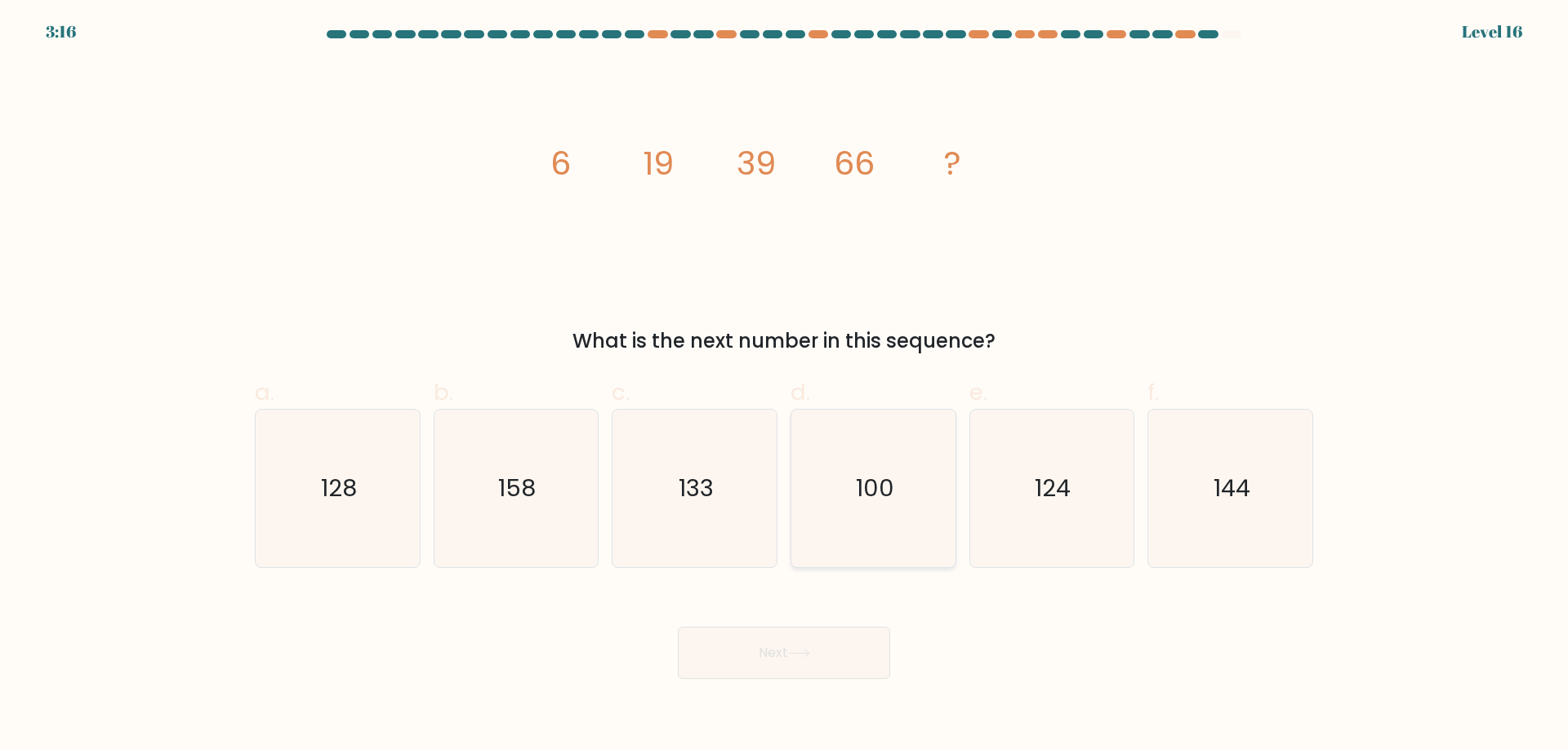
click at [890, 489] on text "100" at bounding box center [874, 488] width 38 height 32
click at [784, 386] on input "d. 100" at bounding box center [784, 381] width 1 height 11
radio input "true"
click at [824, 654] on button "Next" at bounding box center [784, 653] width 213 height 52
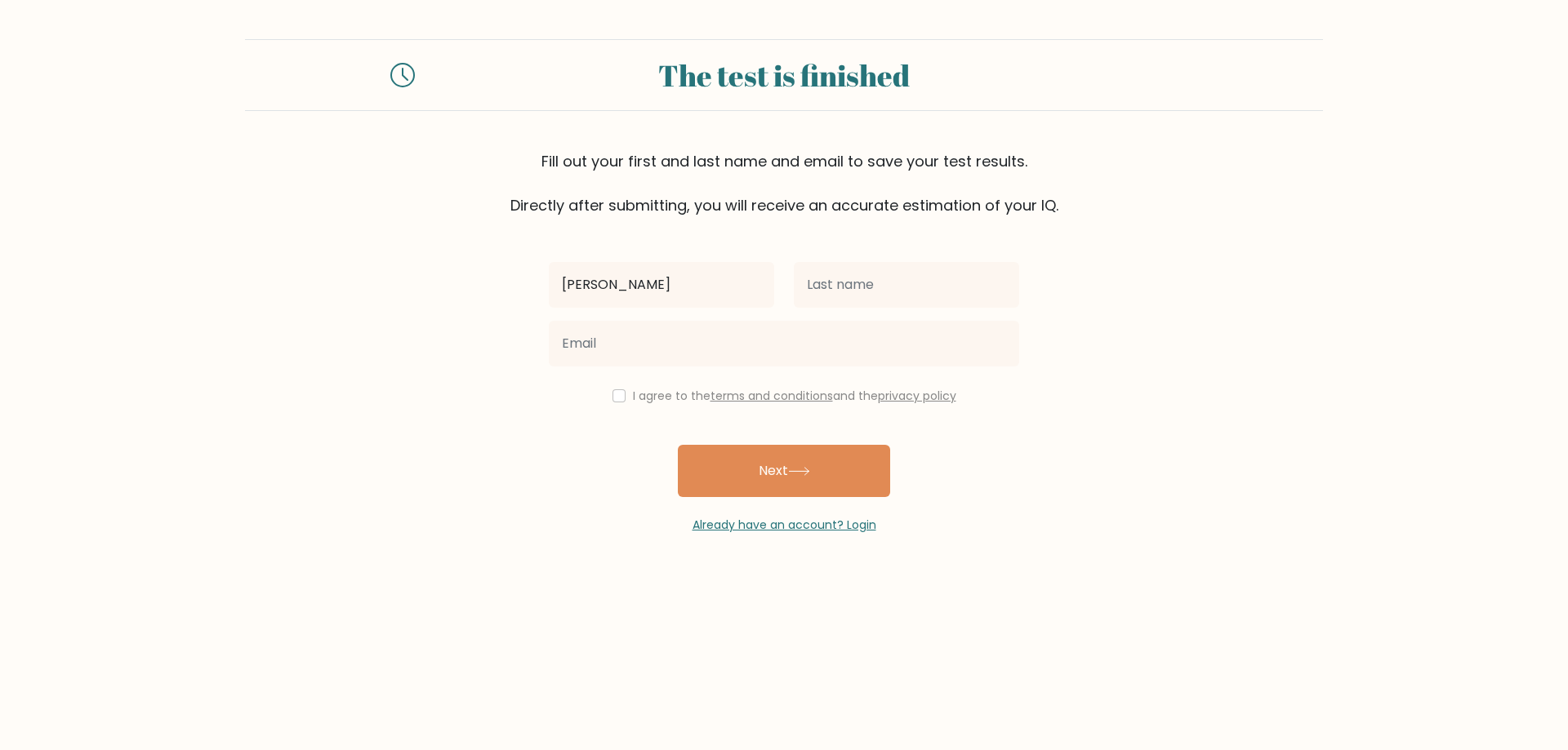
type input "stephan"
click at [892, 262] on input "text" at bounding box center [906, 284] width 225 height 45
type input "rössler"
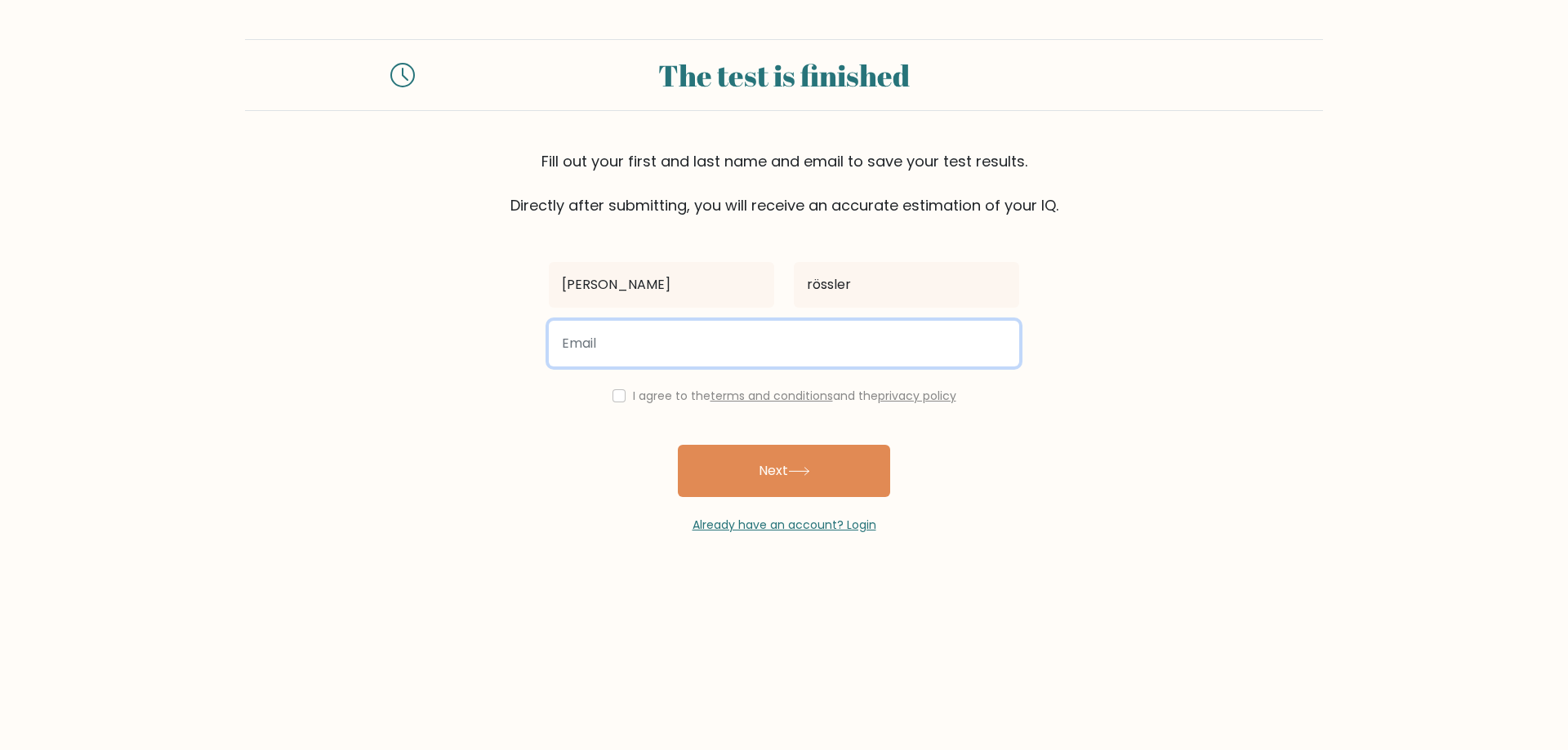
click at [737, 357] on input "email" at bounding box center [784, 344] width 470 height 45
type input "stephan.roessler214@gmail.com"
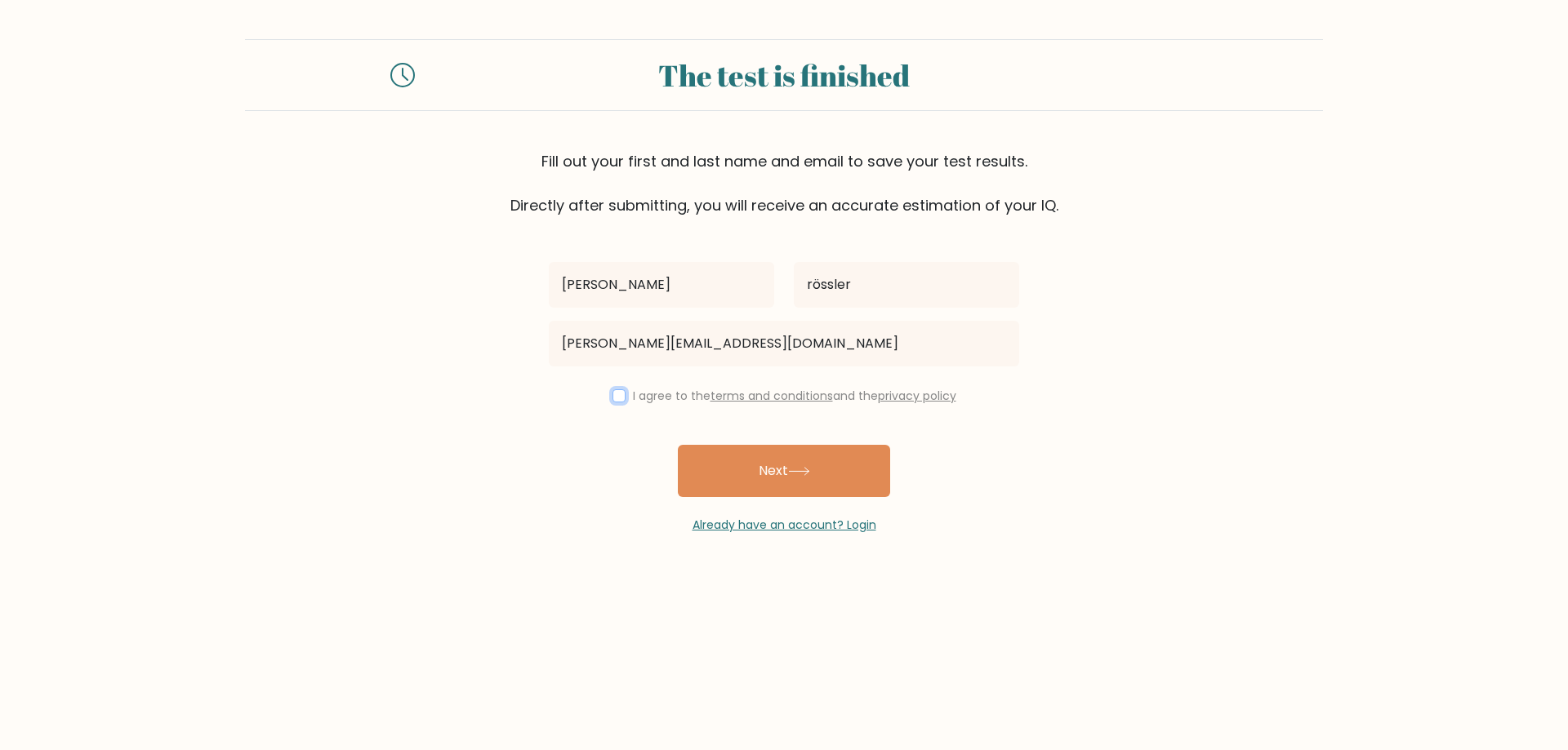
click at [616, 395] on input "checkbox" at bounding box center [618, 396] width 13 height 13
checkbox input "true"
click at [790, 464] on button "Next" at bounding box center [784, 470] width 213 height 52
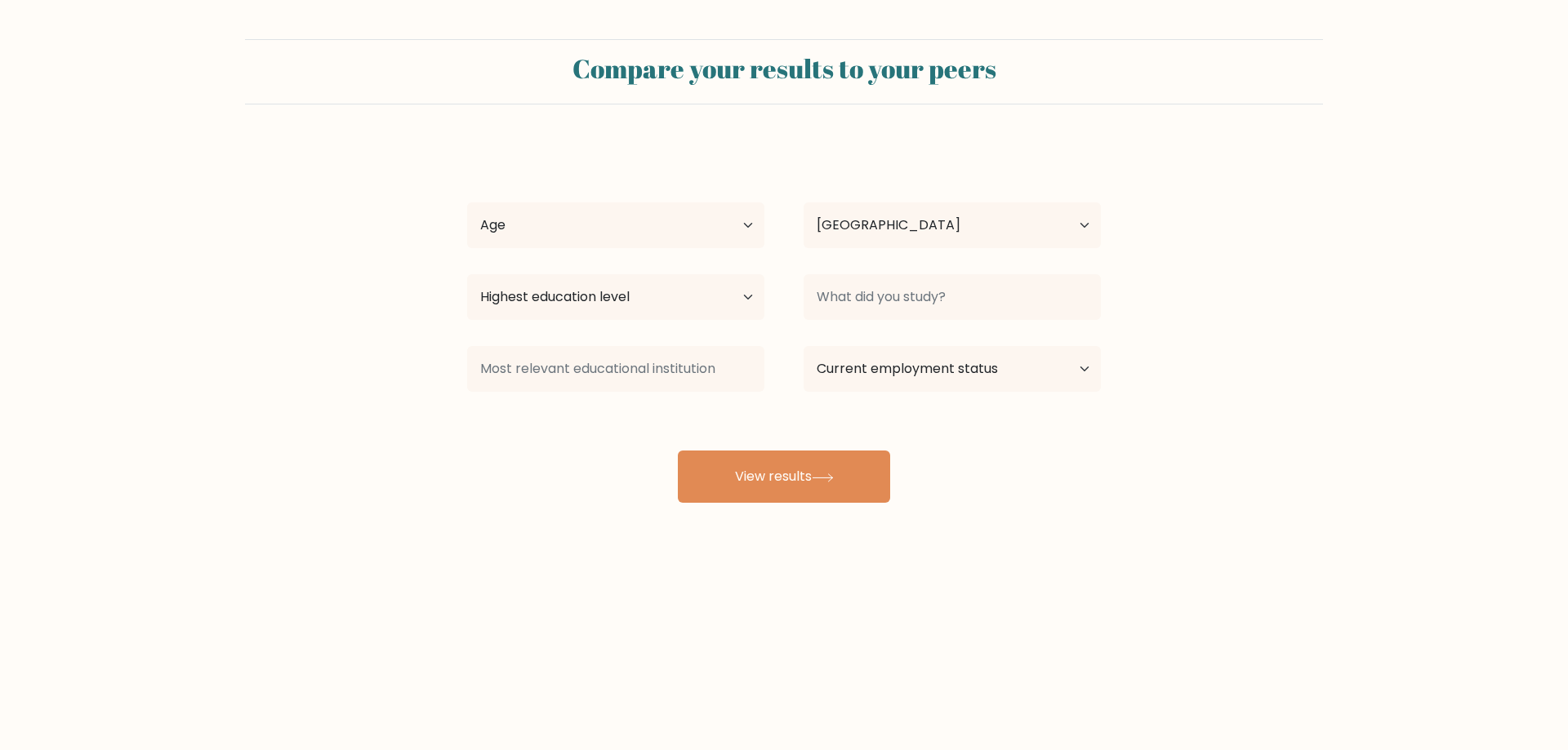
select select "DE"
click at [721, 233] on select "Age Under 18 years old 18-24 years old 25-34 years old 35-44 years old 45-54 ye…" at bounding box center [616, 225] width 297 height 45
select select "18_24"
click at [468, 203] on select "Age Under 18 years old 18-24 years old 25-34 years old 35-44 years old 45-54 ye…" at bounding box center [616, 225] width 297 height 45
click at [683, 301] on select "Highest education level No schooling Primary Lower Secondary Upper Secondary Oc…" at bounding box center [616, 297] width 297 height 45
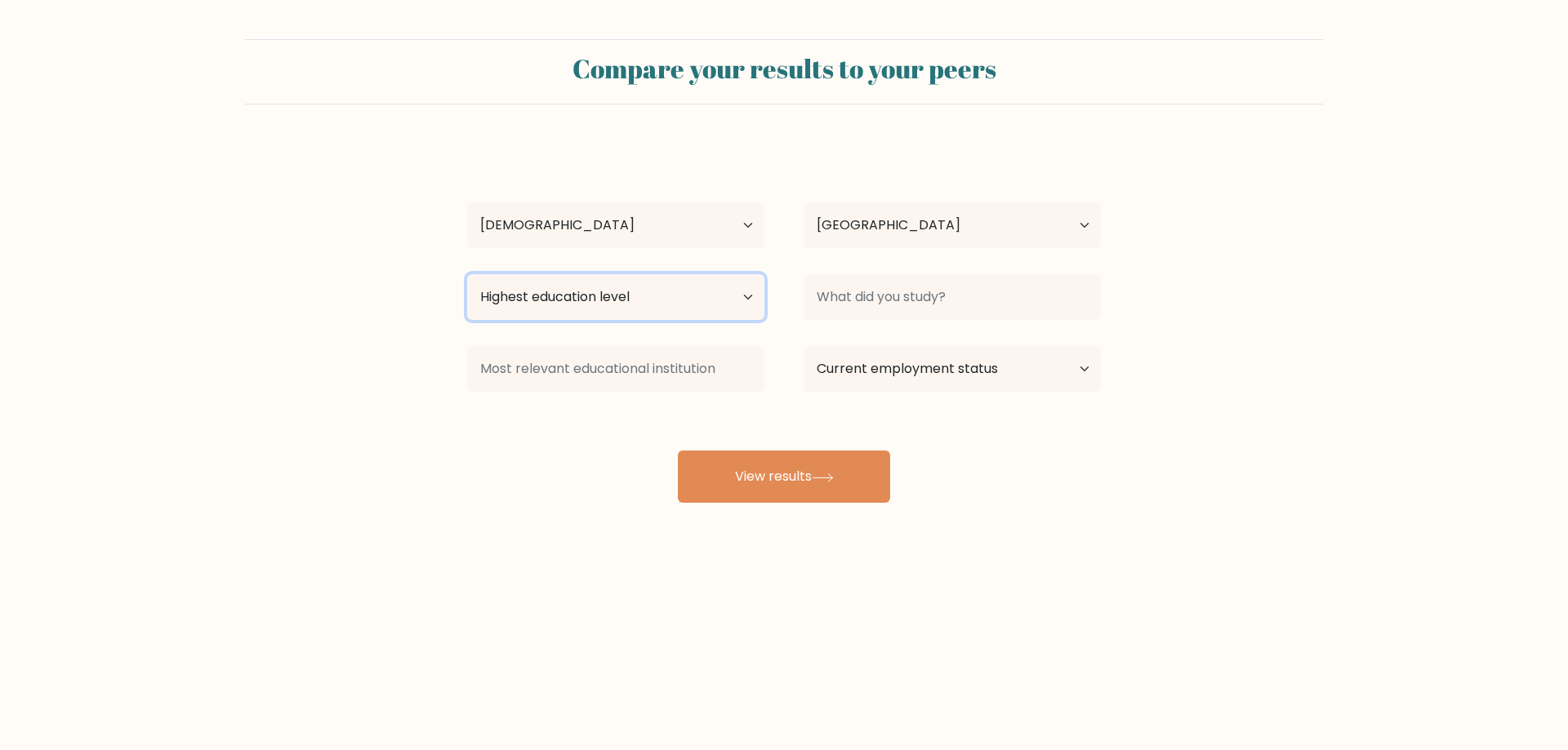
select select "upper_secondary"
click at [468, 275] on select "Highest education level No schooling Primary Lower Secondary Upper Secondary Oc…" at bounding box center [616, 297] width 297 height 45
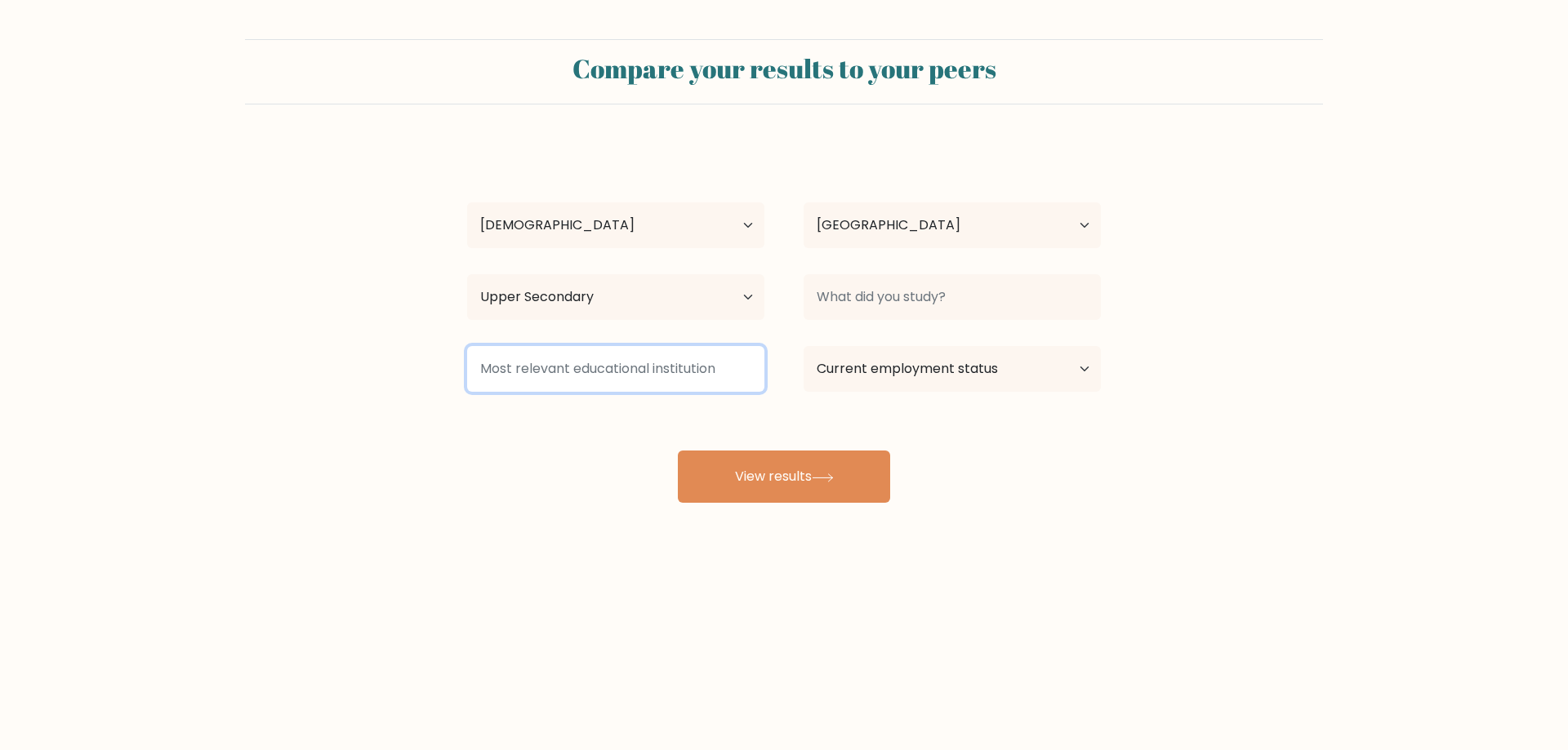
click at [643, 373] on input at bounding box center [616, 369] width 297 height 45
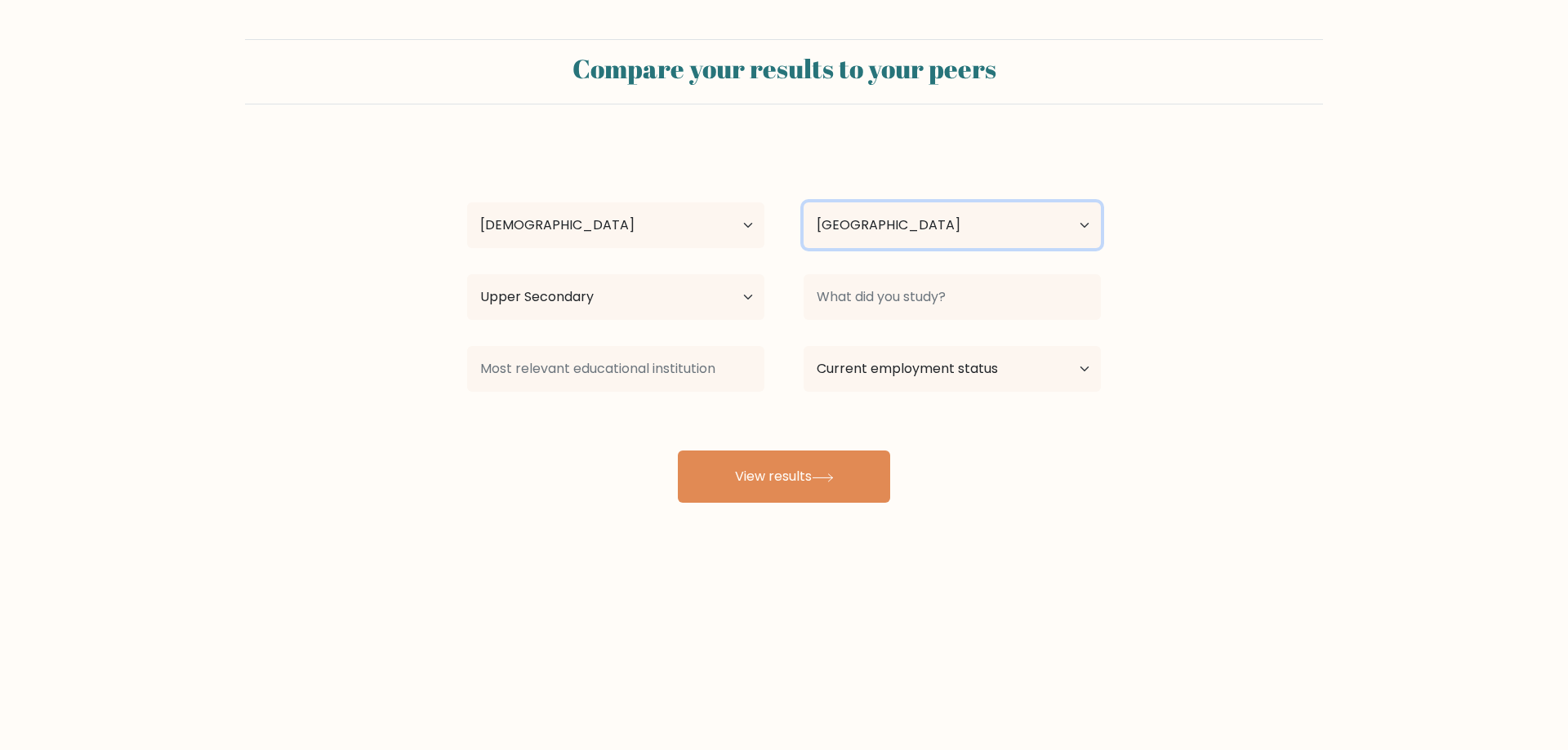
click at [934, 237] on select "Country Afghanistan Albania Algeria American Samoa Andorra Angola Anguilla Anta…" at bounding box center [952, 225] width 297 height 45
click at [1307, 304] on form "Compare your results to your peers stephan rössler Age Under 18 years old 18-24…" at bounding box center [784, 271] width 1568 height 464
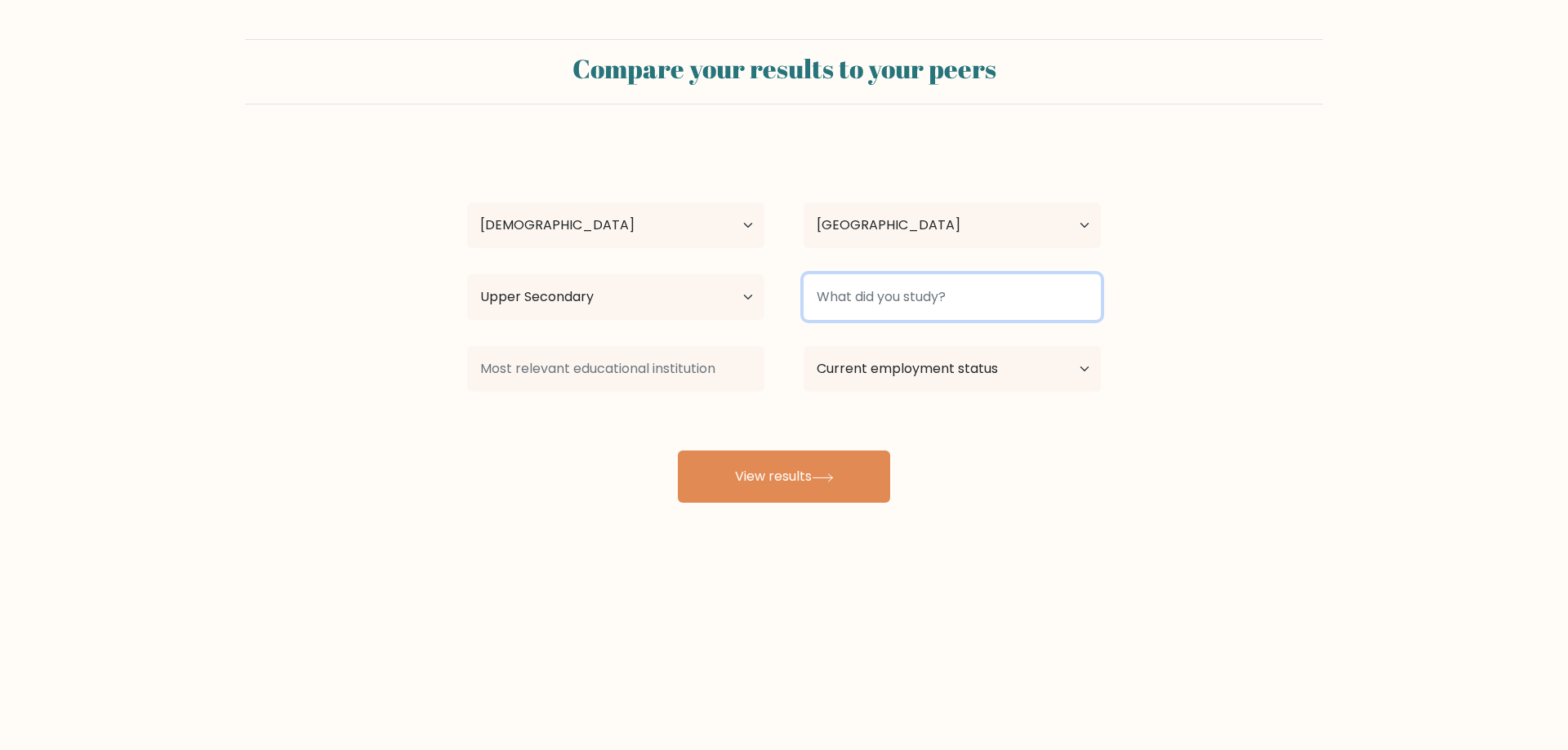
click at [1011, 299] on input at bounding box center [952, 297] width 297 height 45
click at [1016, 366] on select "Current employment status Employed Student Retired Other / prefer not to answer" at bounding box center [952, 369] width 297 height 45
select select "student"
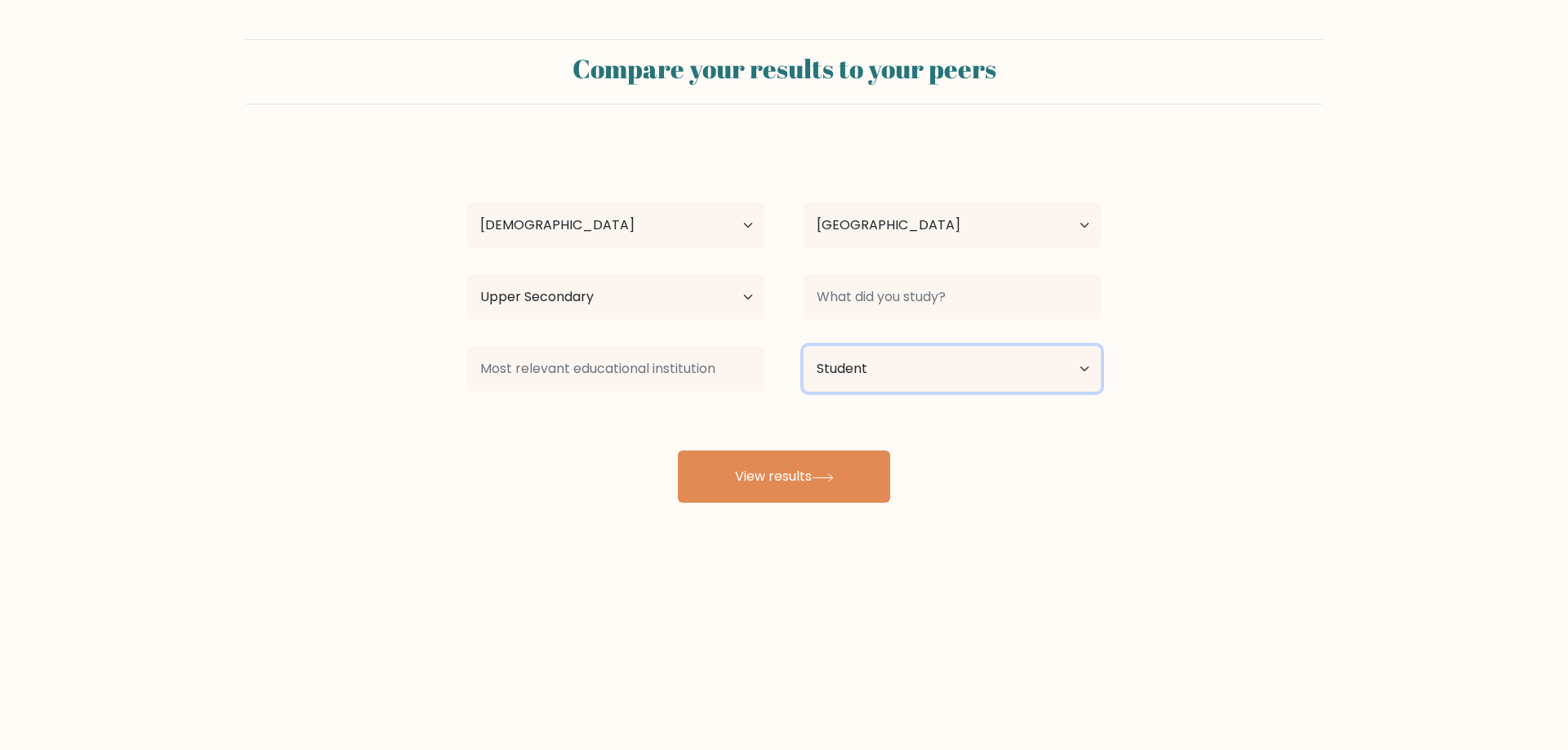
click at [803, 346] on select "Current employment status Employed Student Retired Other / prefer not to answer" at bounding box center [952, 369] width 297 height 45
click at [855, 476] on button "View results" at bounding box center [784, 476] width 213 height 52
click at [912, 291] on input at bounding box center [952, 297] width 297 height 45
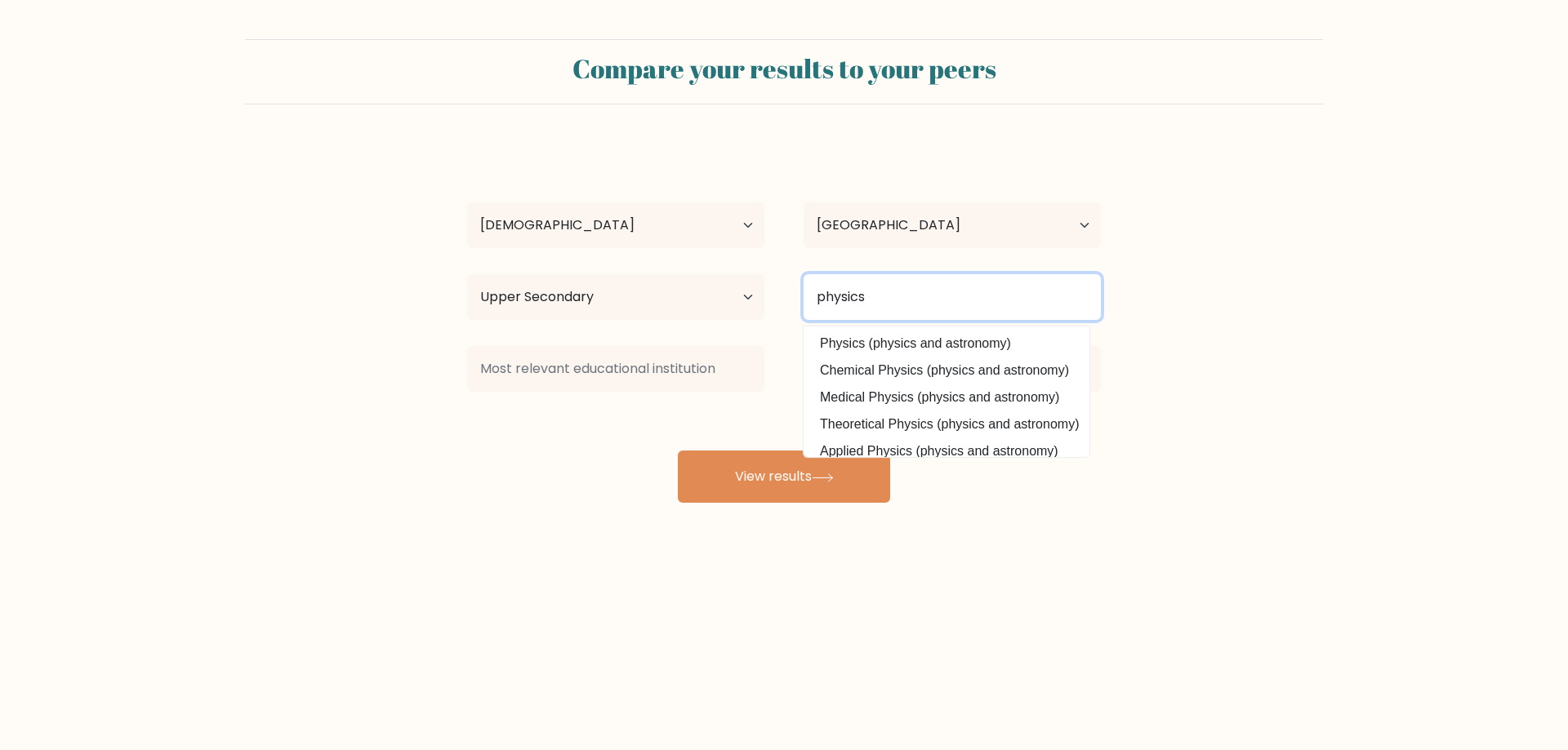
type input "physics"
click at [678, 451] on button "View results" at bounding box center [784, 476] width 213 height 52
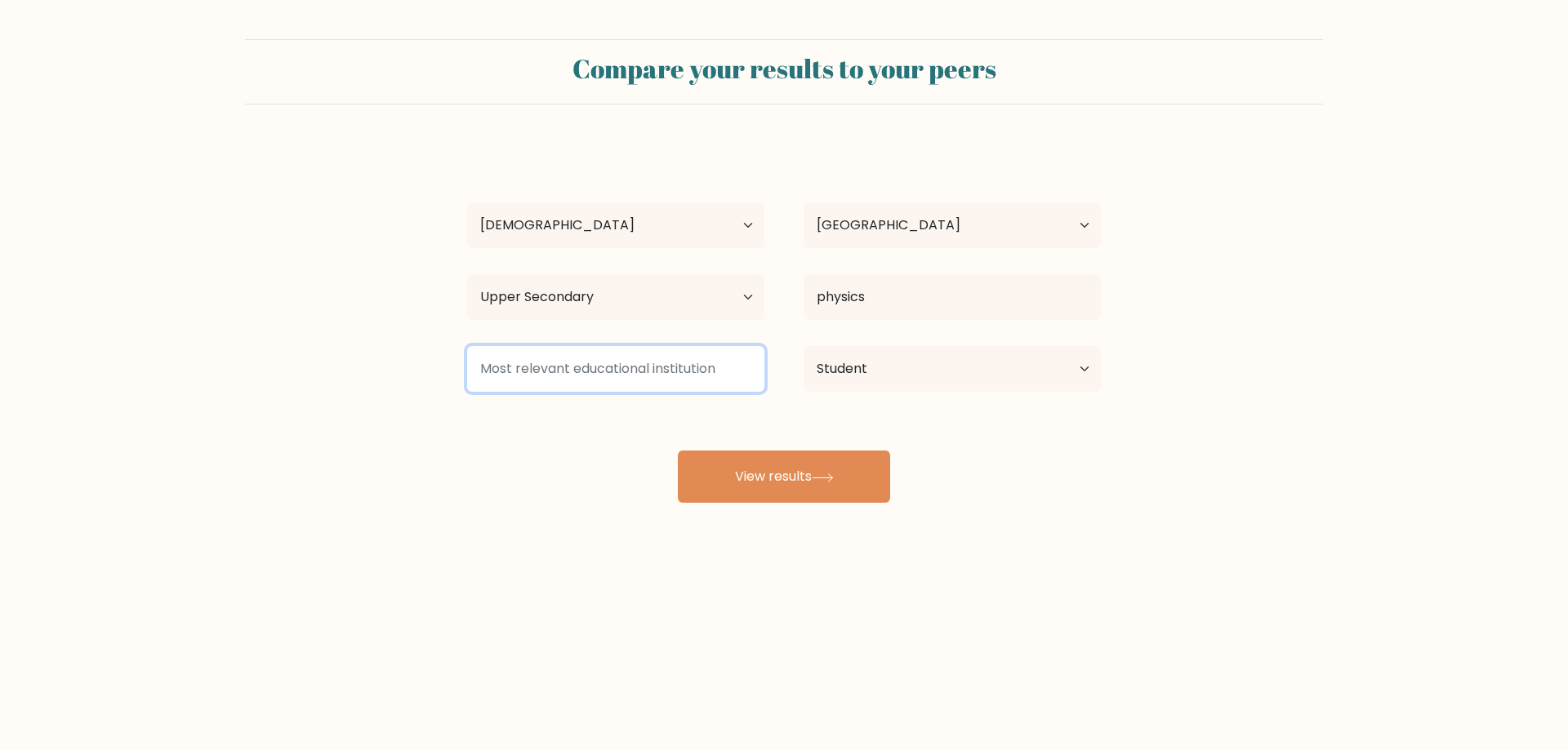
click at [706, 364] on input at bounding box center [616, 369] width 297 height 45
click at [625, 424] on div "stephan rössler Age Under 18 years old 18-24 years old 25-34 years old 35-44 ye…" at bounding box center [784, 323] width 654 height 359
click at [635, 358] on input at bounding box center [616, 369] width 297 height 45
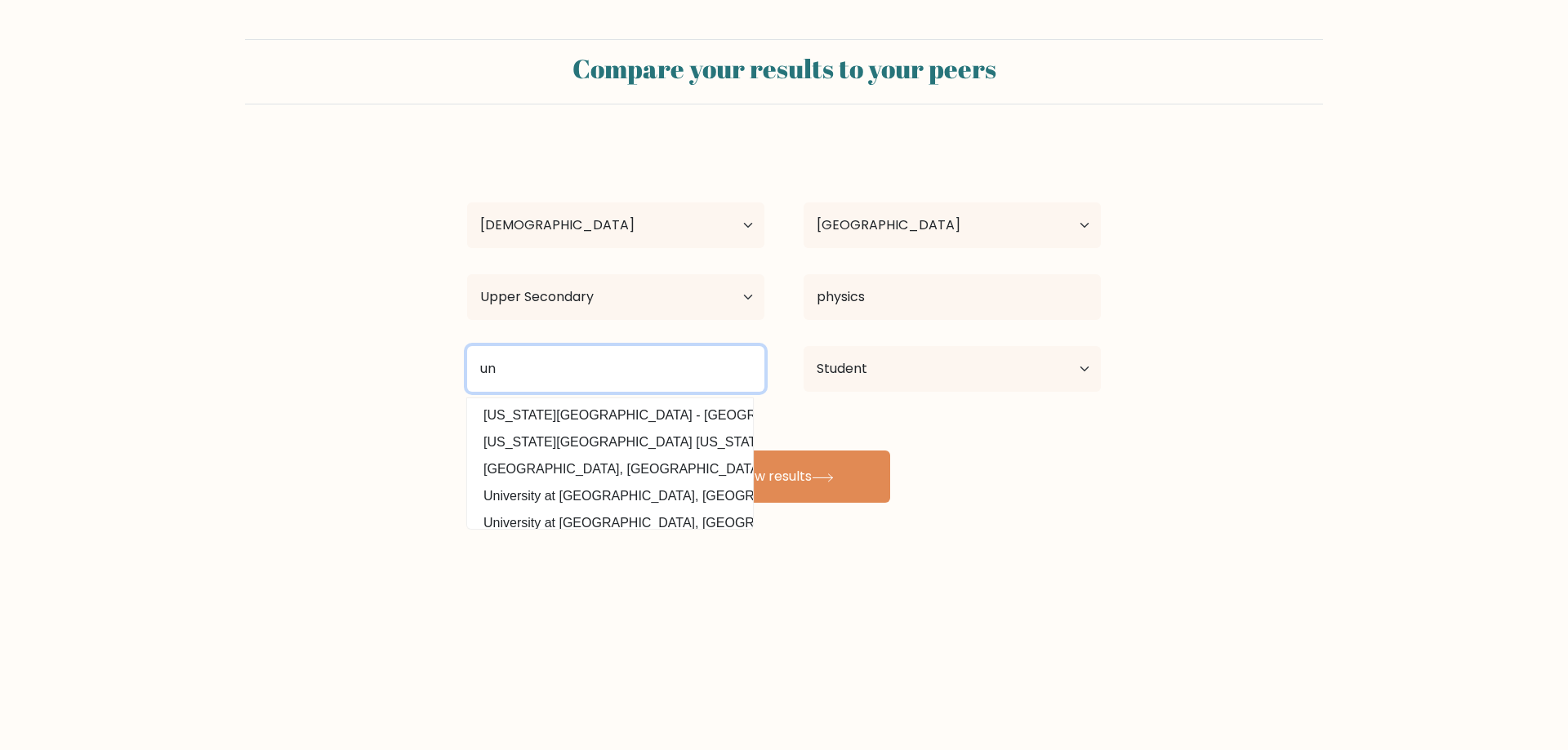
type input "u"
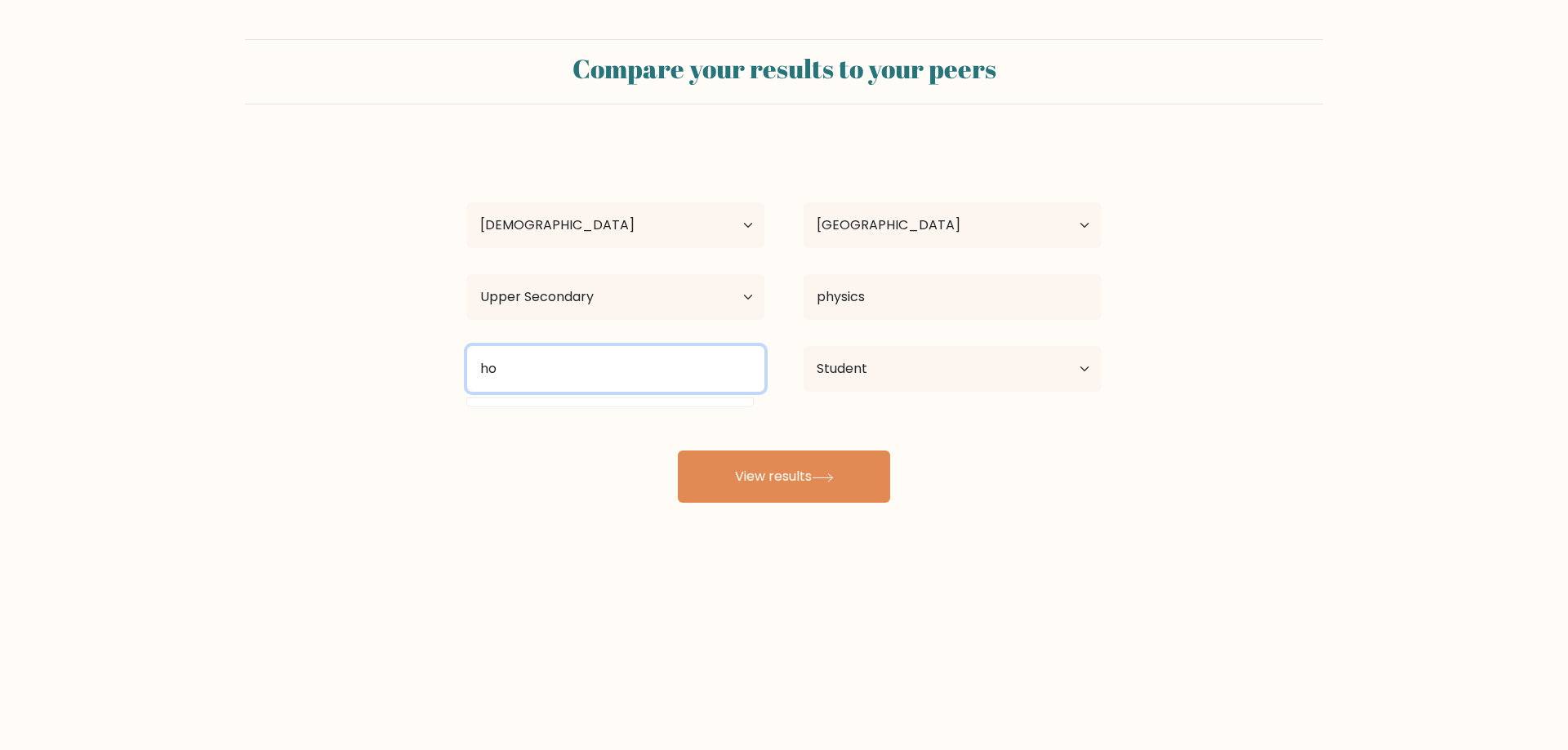
type input "h"
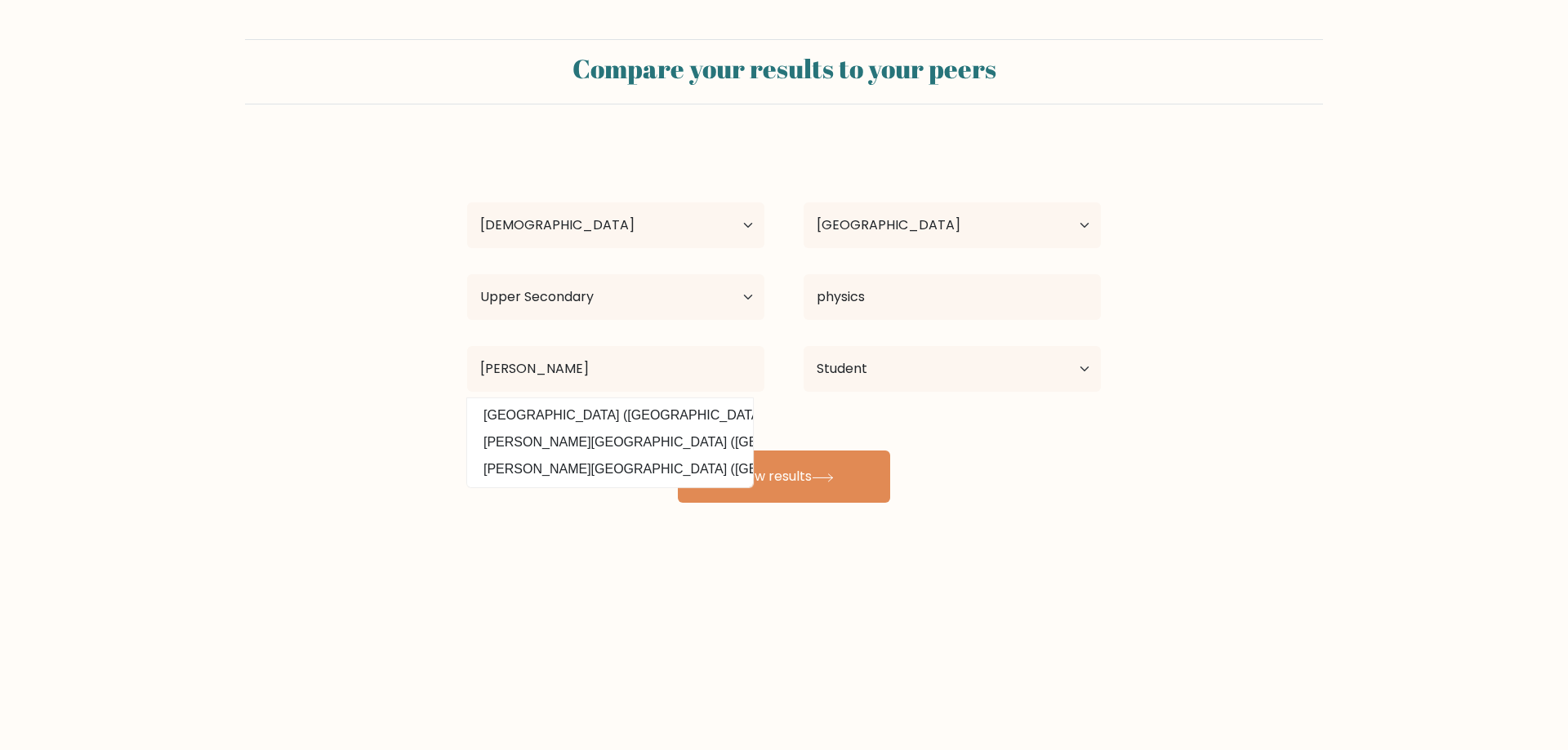
drag, startPoint x: 616, startPoint y: 467, endPoint x: 631, endPoint y: 467, distance: 15.0
click at [615, 467] on option "Johannes Gutenberg-Universität Mainz (Germany)" at bounding box center [610, 469] width 278 height 27
type input "Johannes Gutenberg-Universität Mainz"
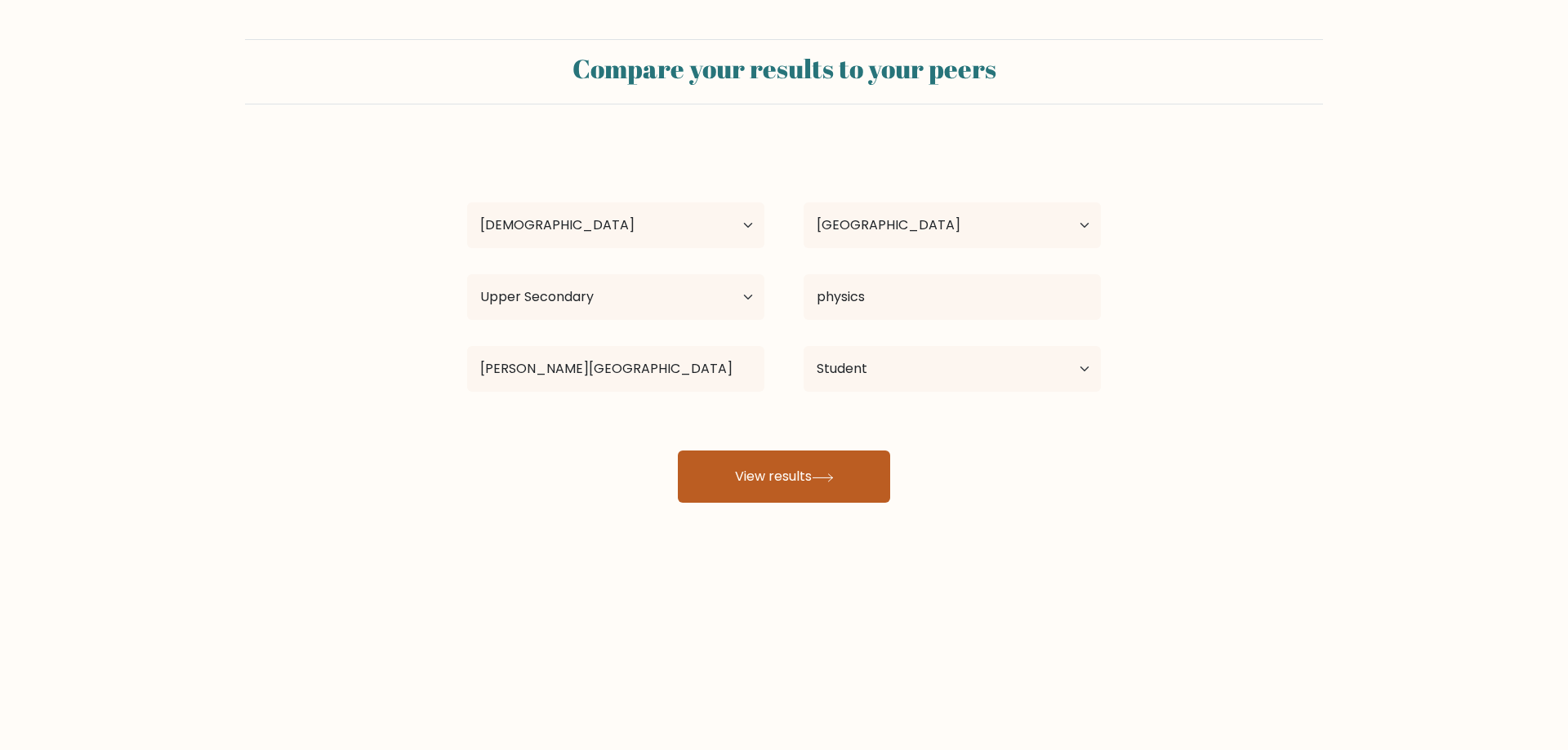
click at [779, 476] on button "View results" at bounding box center [784, 476] width 213 height 52
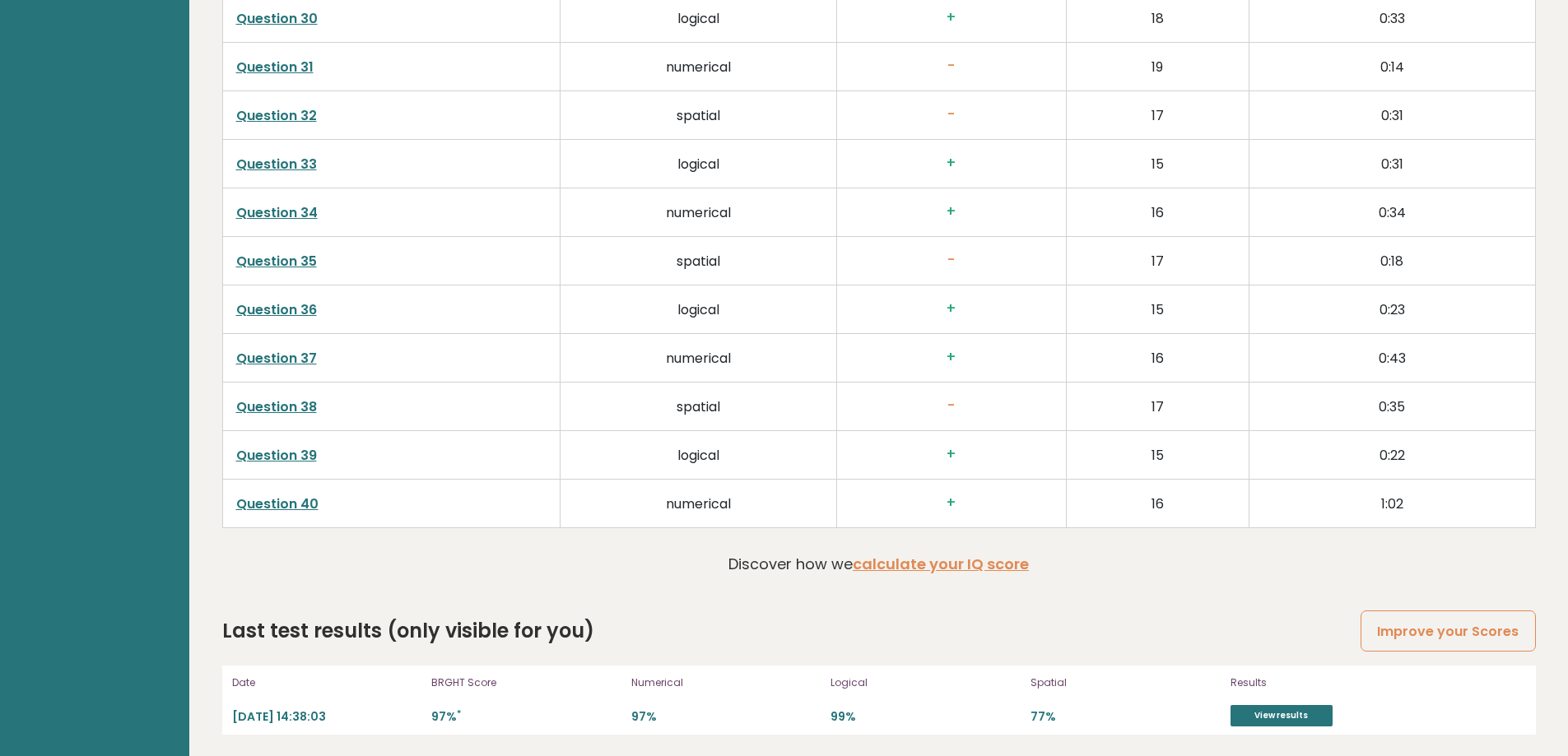
scroll to position [4229, 0]
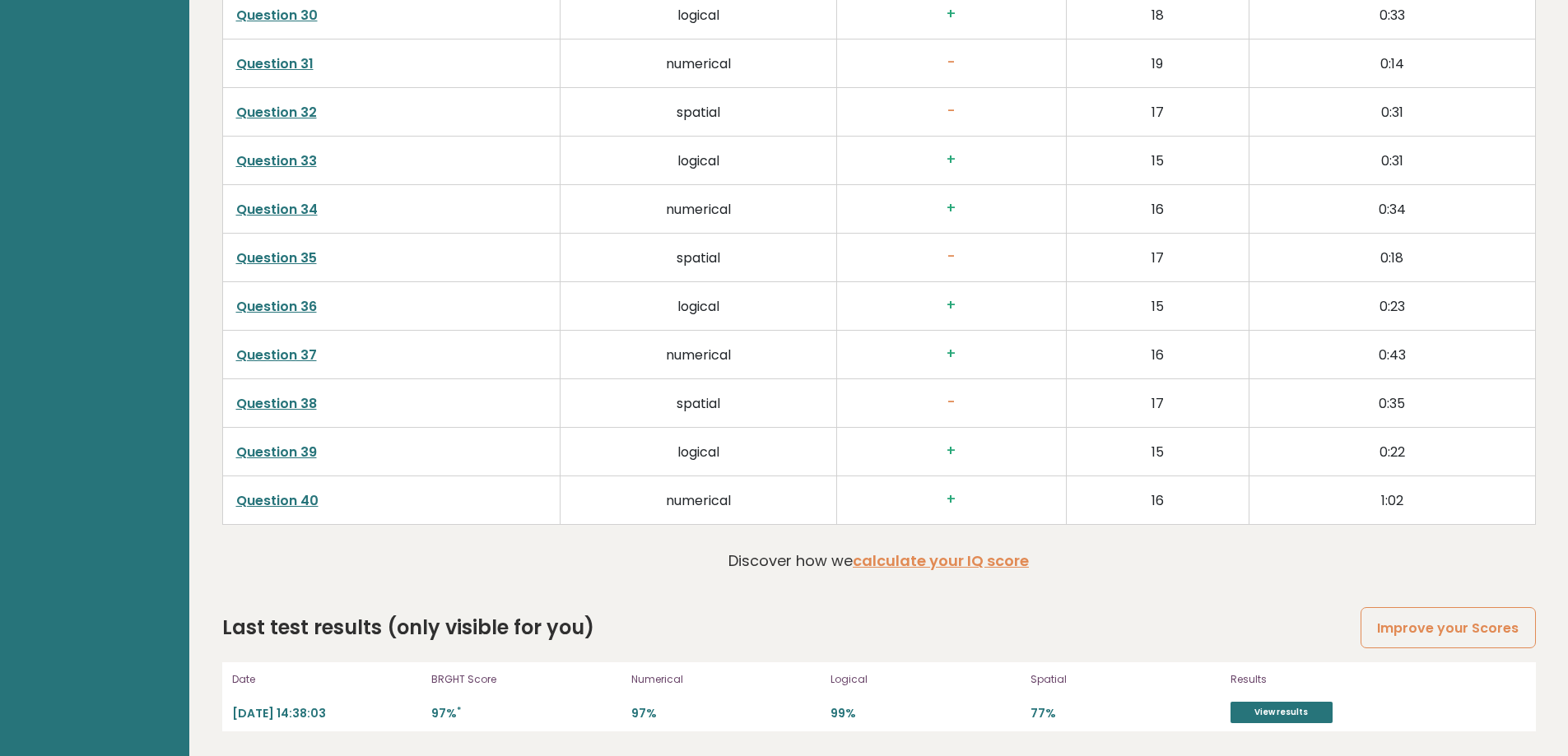
click at [1046, 680] on p "Spatial" at bounding box center [1126, 680] width 191 height 15
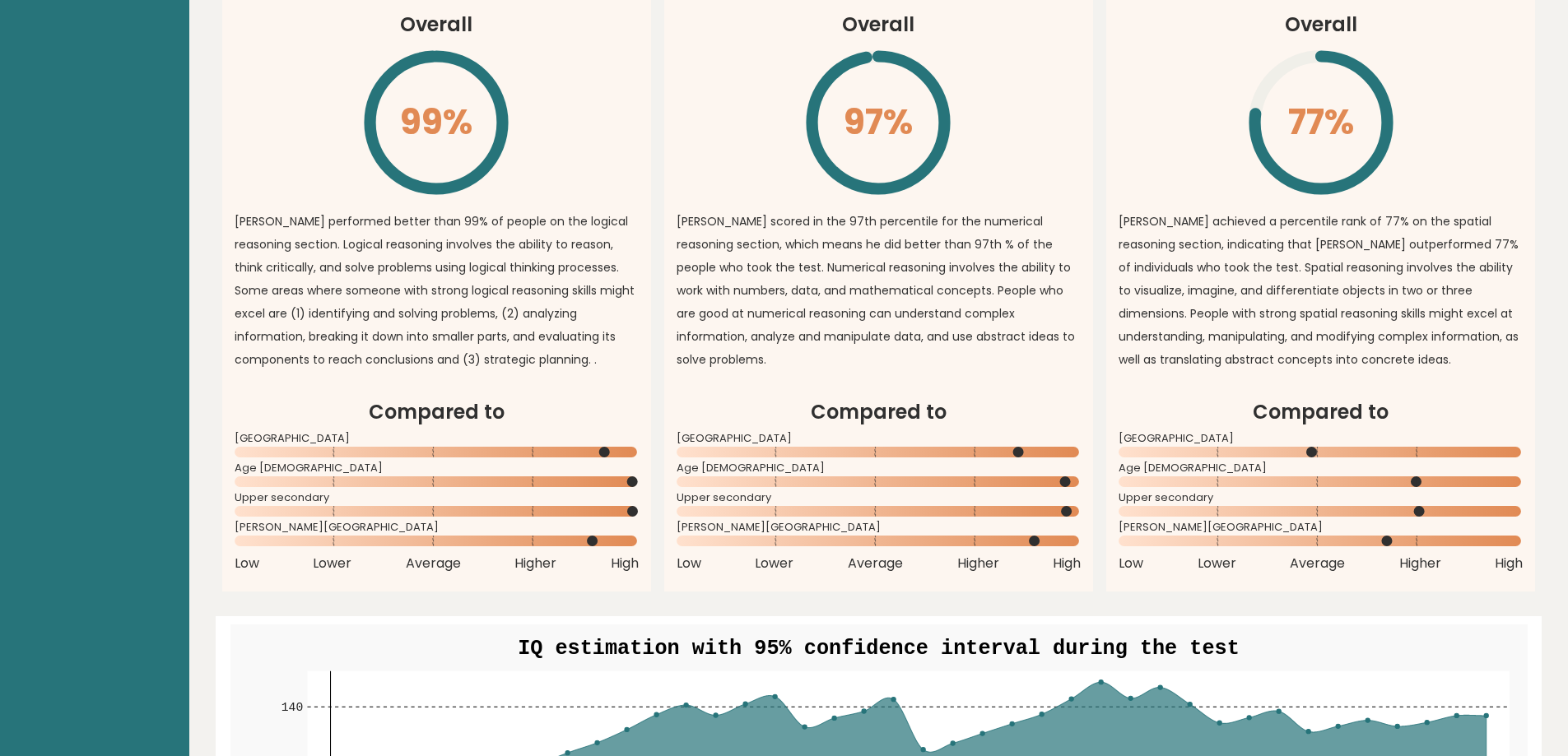
scroll to position [1097, 0]
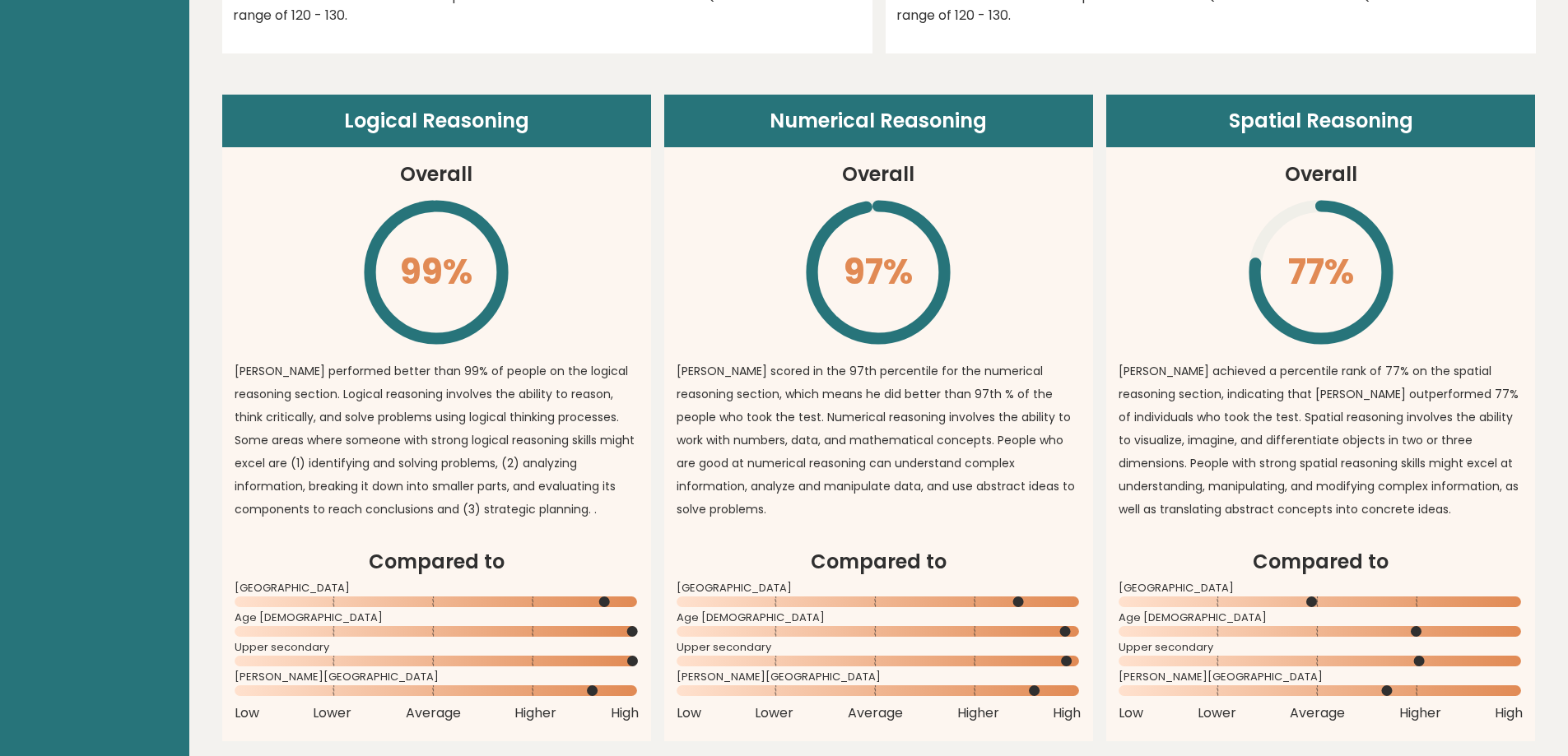
drag, startPoint x: 429, startPoint y: 110, endPoint x: 430, endPoint y: 163, distance: 53.0
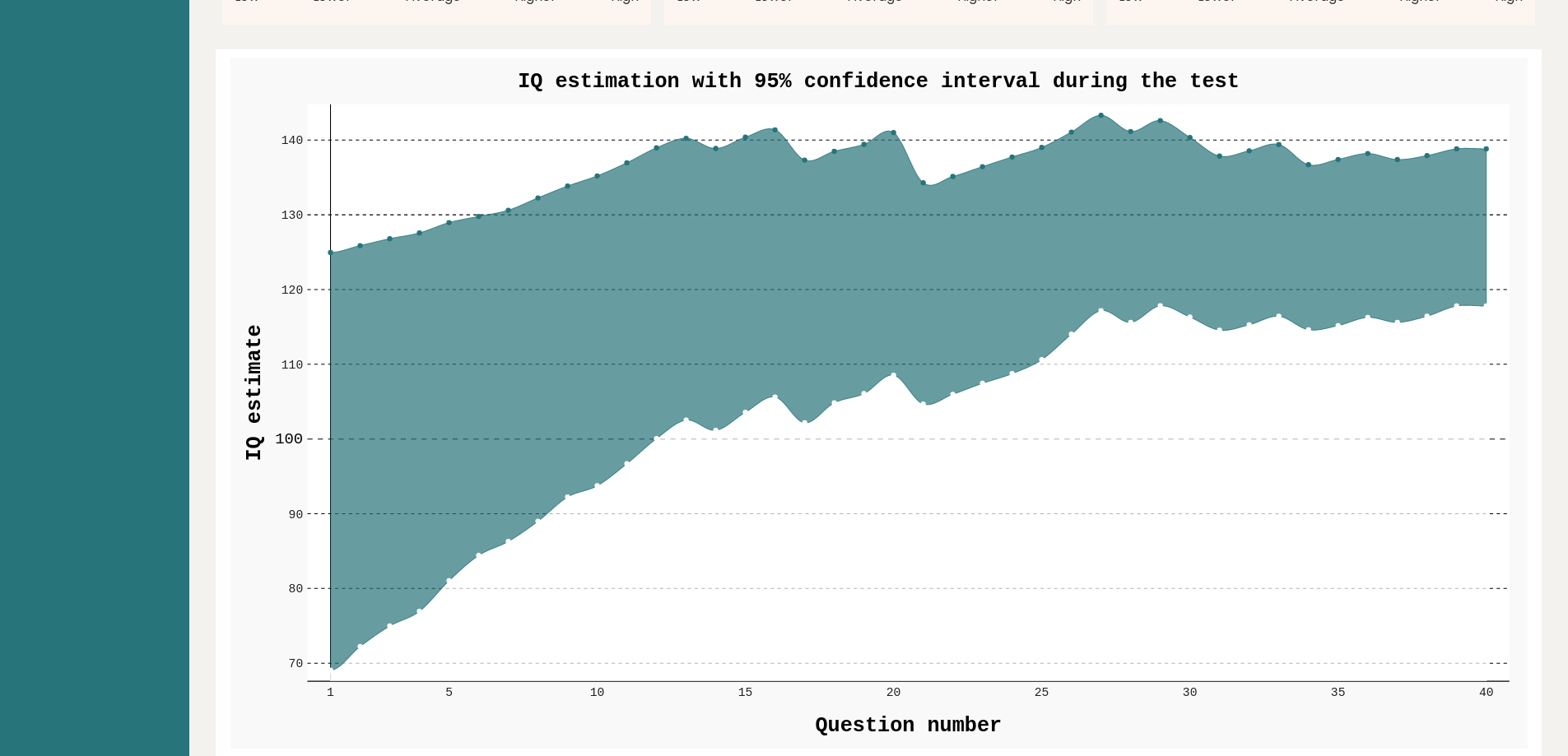
scroll to position [1915, 0]
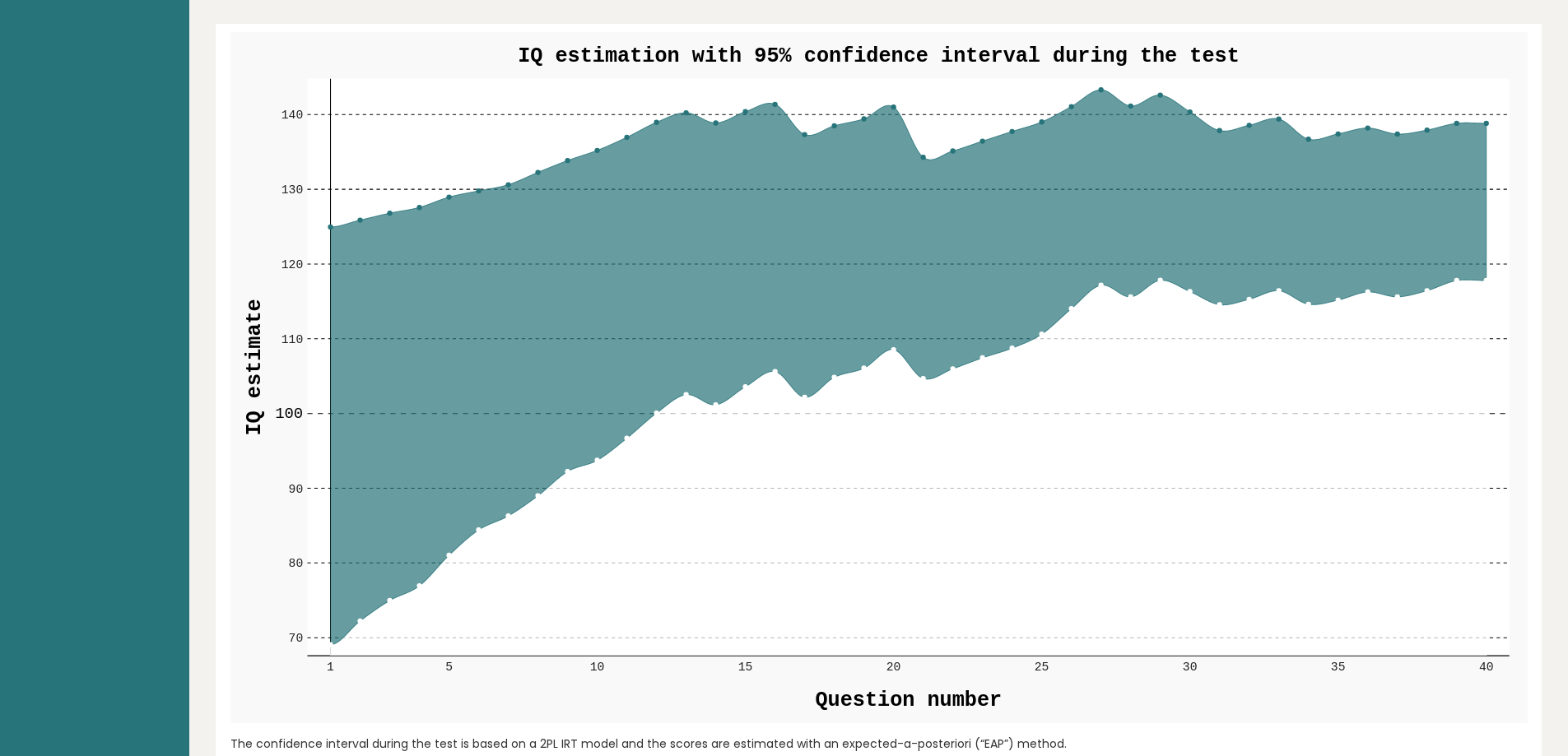
drag, startPoint x: 1098, startPoint y: 456, endPoint x: 1104, endPoint y: 512, distance: 56.3
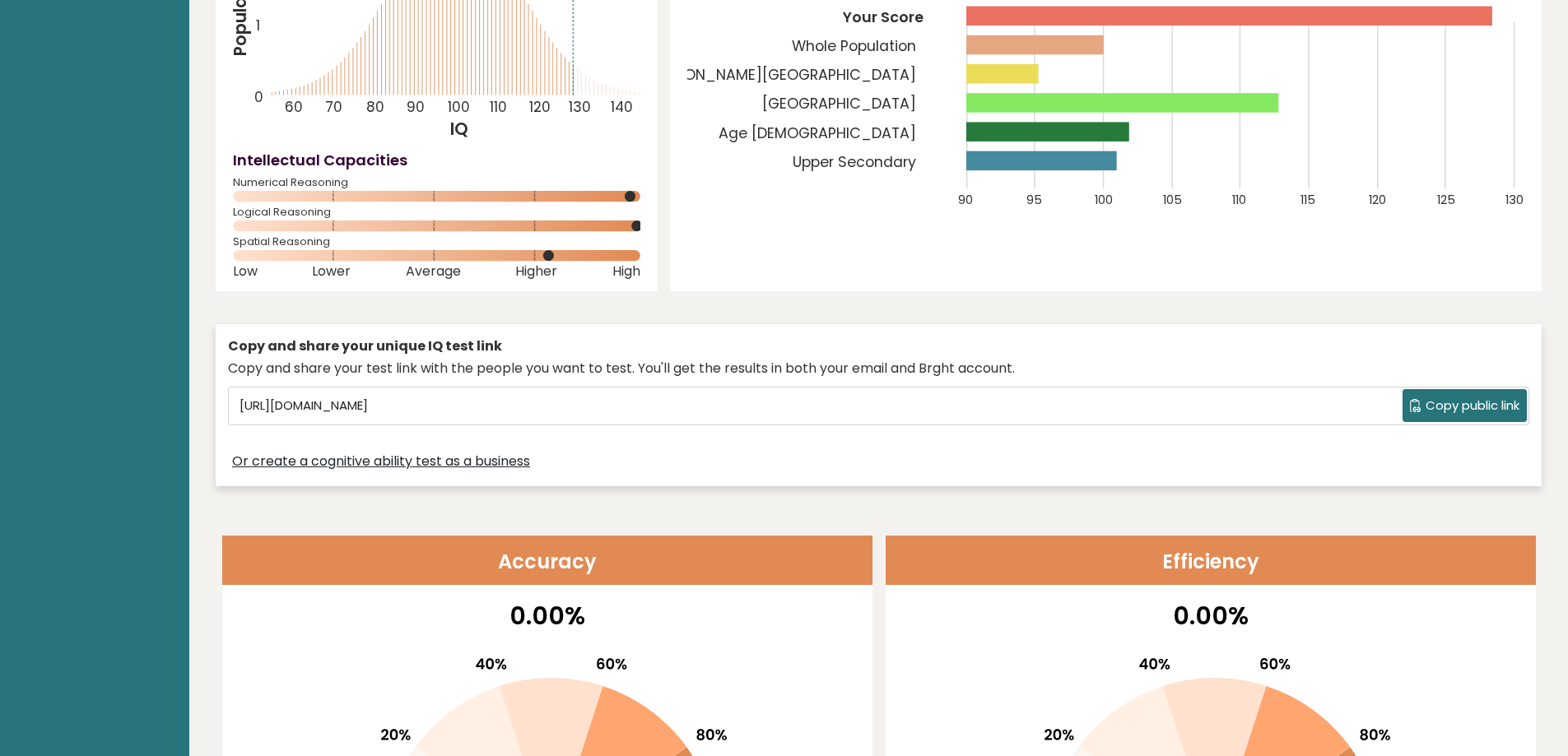
scroll to position [0, 0]
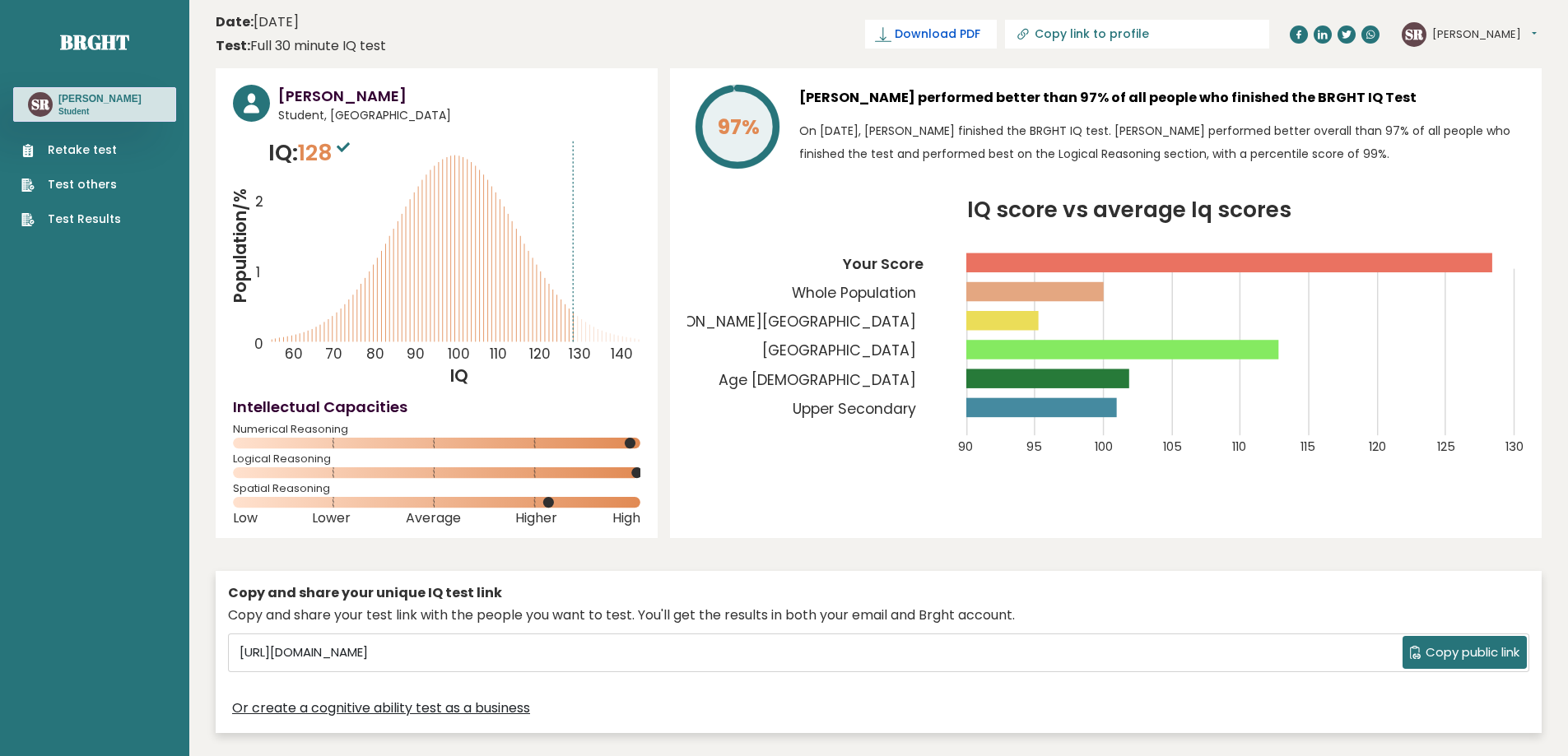
click at [980, 39] on span "Download PDF" at bounding box center [938, 34] width 85 height 17
click at [573, 335] on icon "Population/% IQ 0 1 2 60 70 80 90 100 110 120 130 140" at bounding box center [437, 262] width 408 height 251
